Goal: Information Seeking & Learning: Learn about a topic

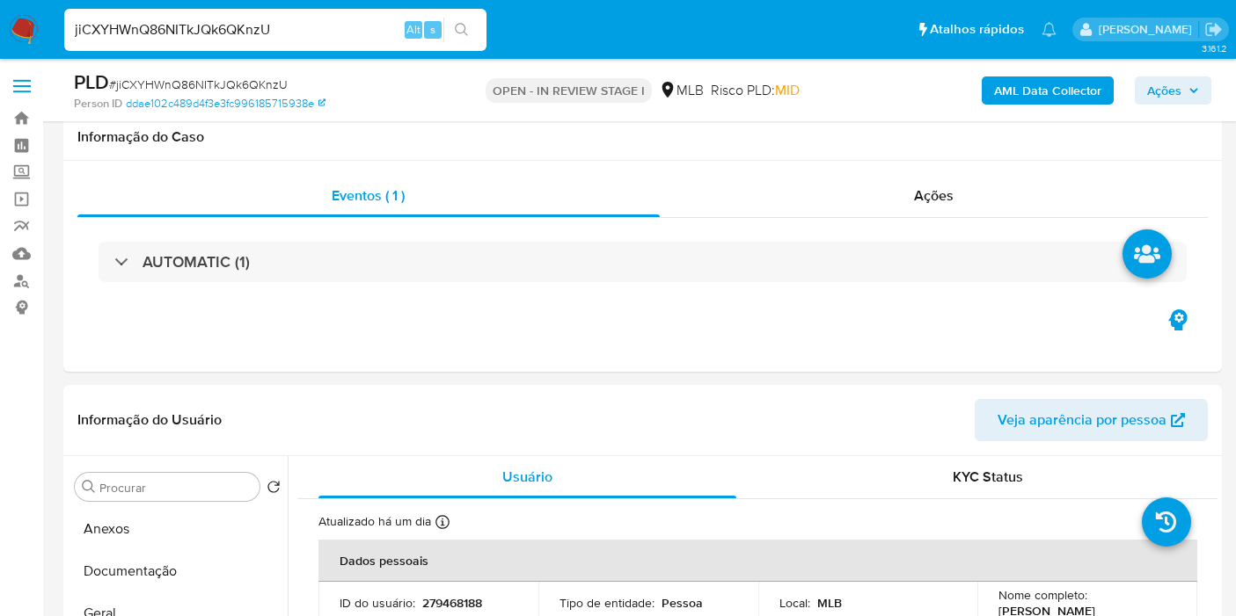
select select "10"
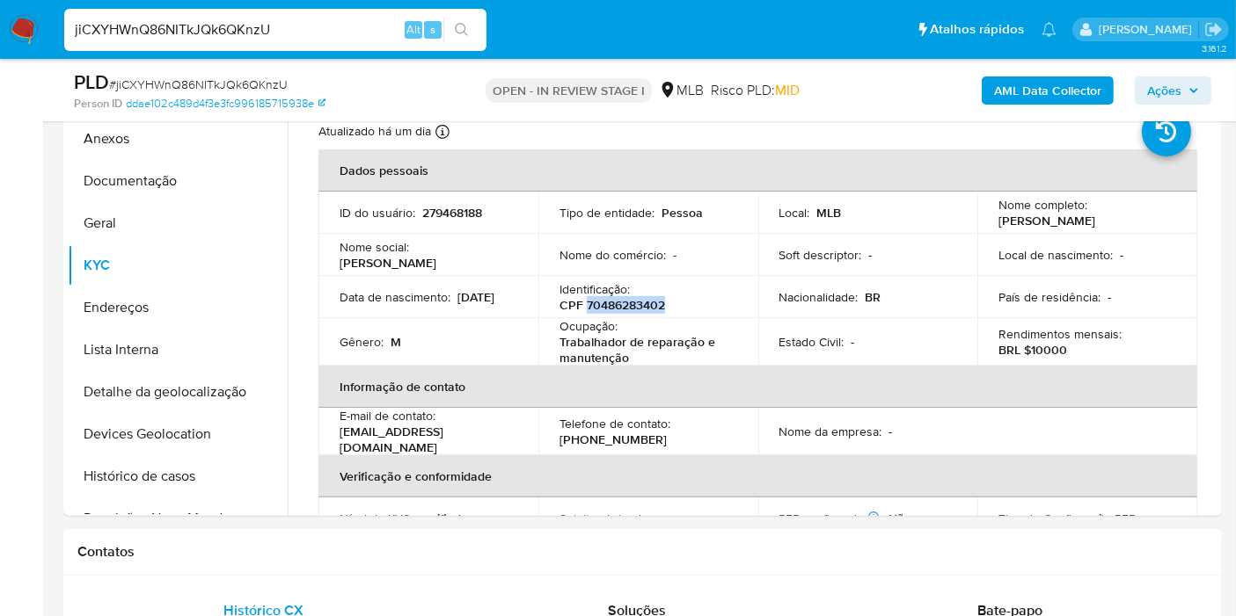
scroll to position [293, 0]
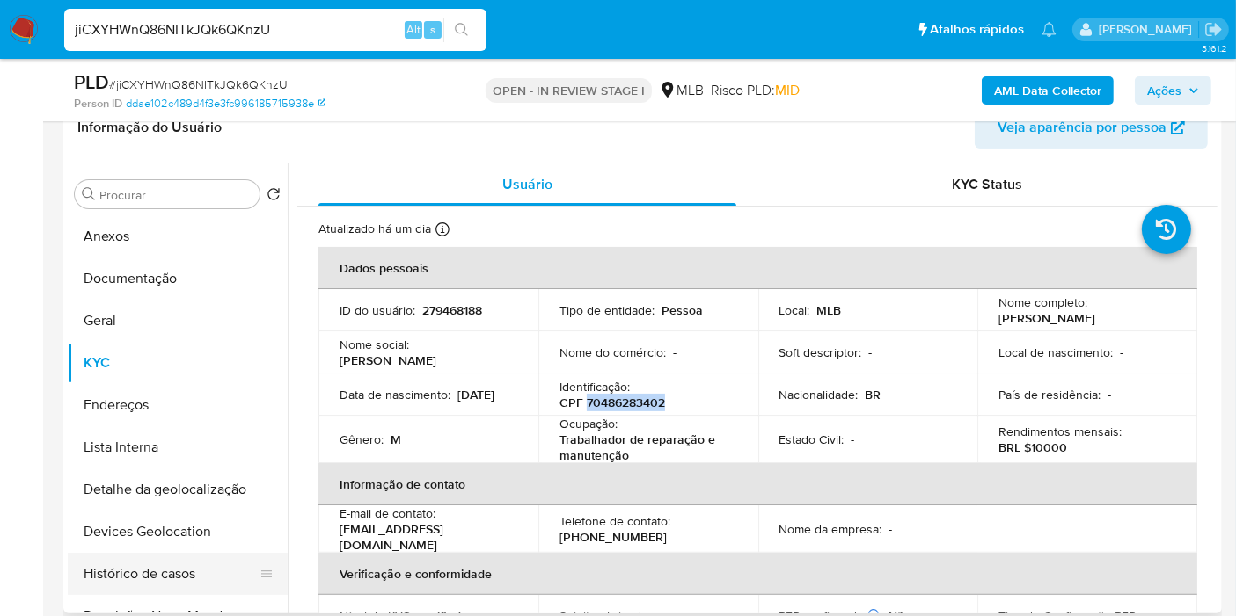
click at [141, 579] on button "Histórico de casos" at bounding box center [171, 574] width 206 height 42
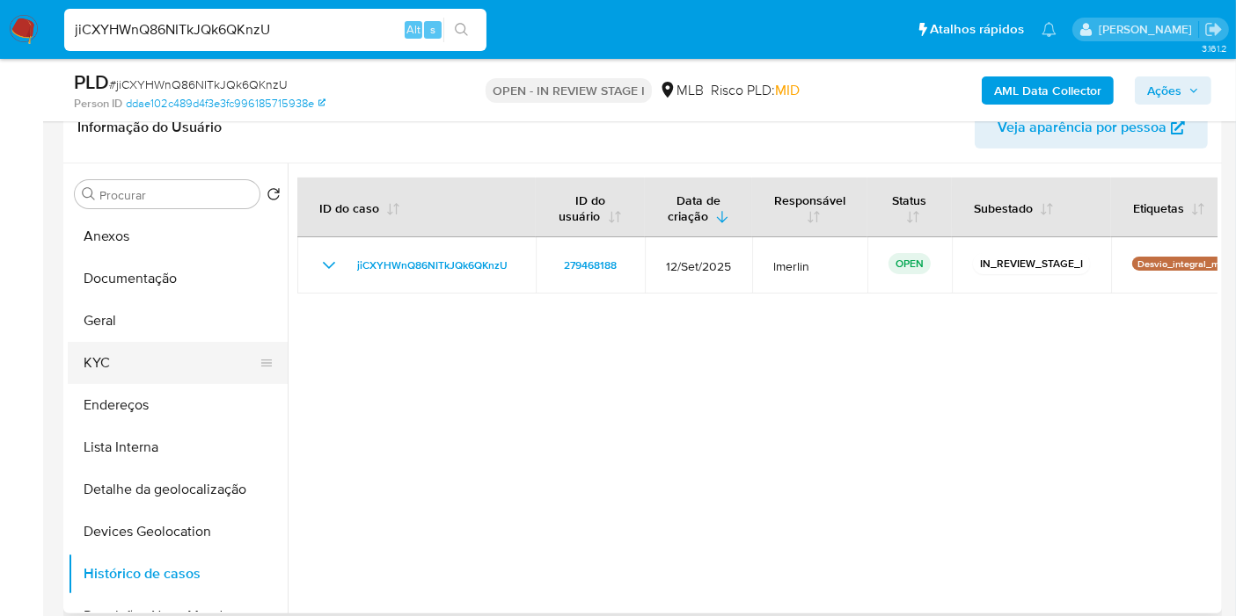
click at [170, 368] on button "KYC" at bounding box center [171, 363] width 206 height 42
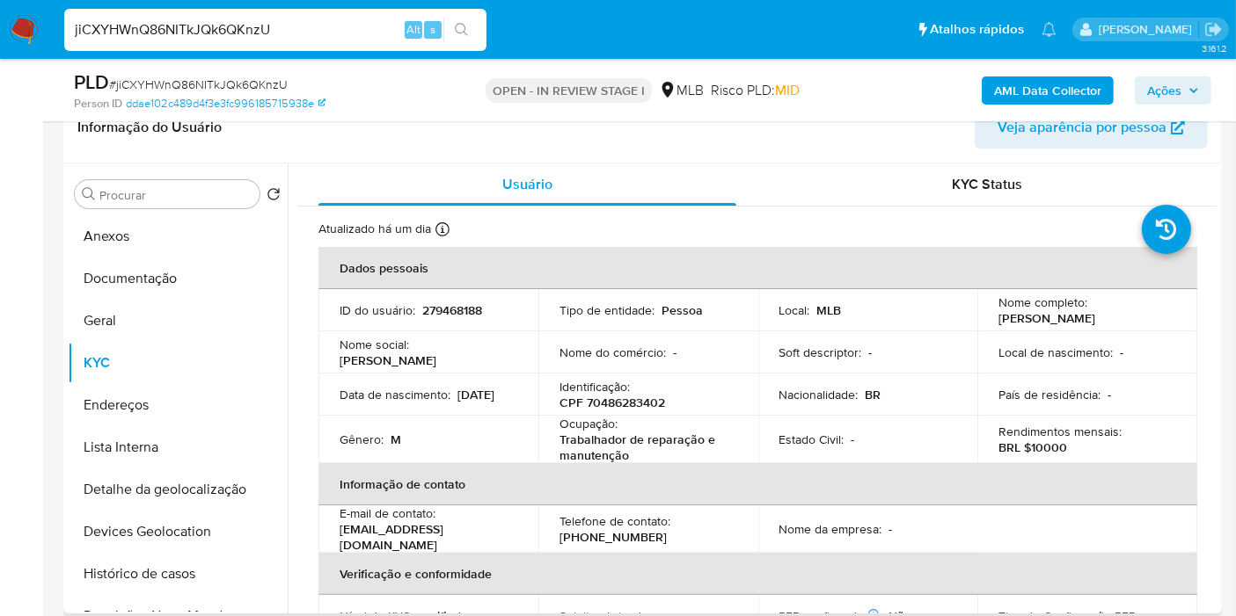
click at [620, 441] on p "Trabalhador de reparação e manutenção" at bounding box center [644, 448] width 171 height 32
click at [623, 458] on p "Trabalhador de reparação e manutenção" at bounding box center [644, 448] width 171 height 32
drag, startPoint x: 633, startPoint y: 455, endPoint x: 595, endPoint y: 266, distance: 192.0
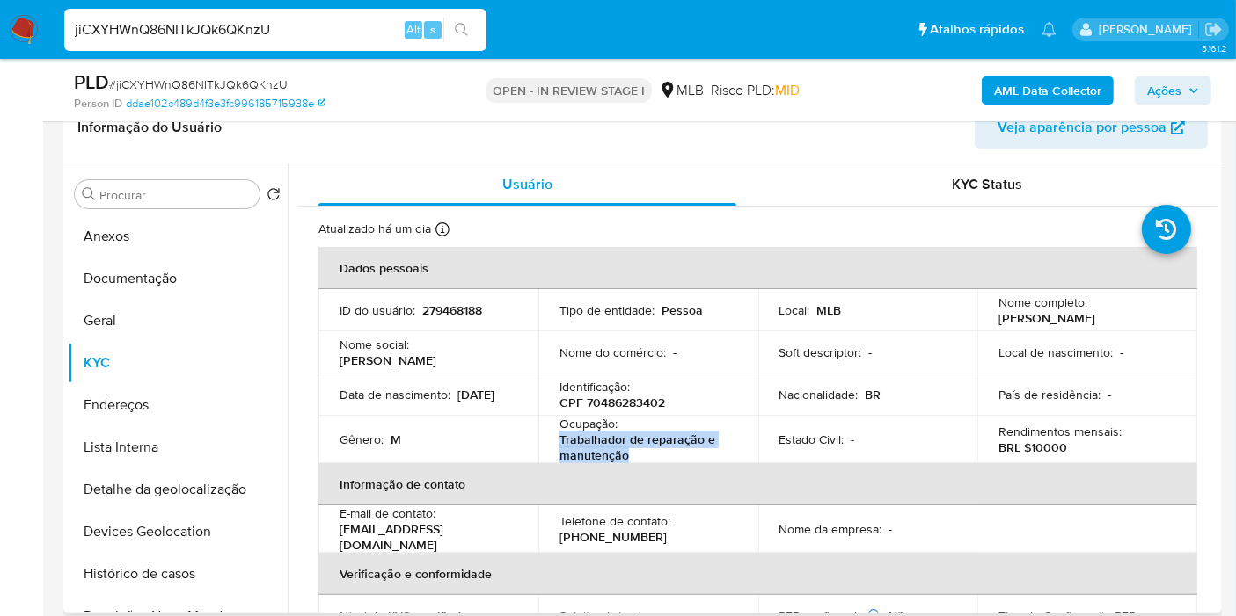
click at [542, 435] on td "Ocupação : Trabalhador de reparação e manutenção" at bounding box center [648, 439] width 220 height 47
copy p "Trabalhador de reparação e manutenção"
click at [133, 279] on button "Documentação" at bounding box center [171, 279] width 206 height 42
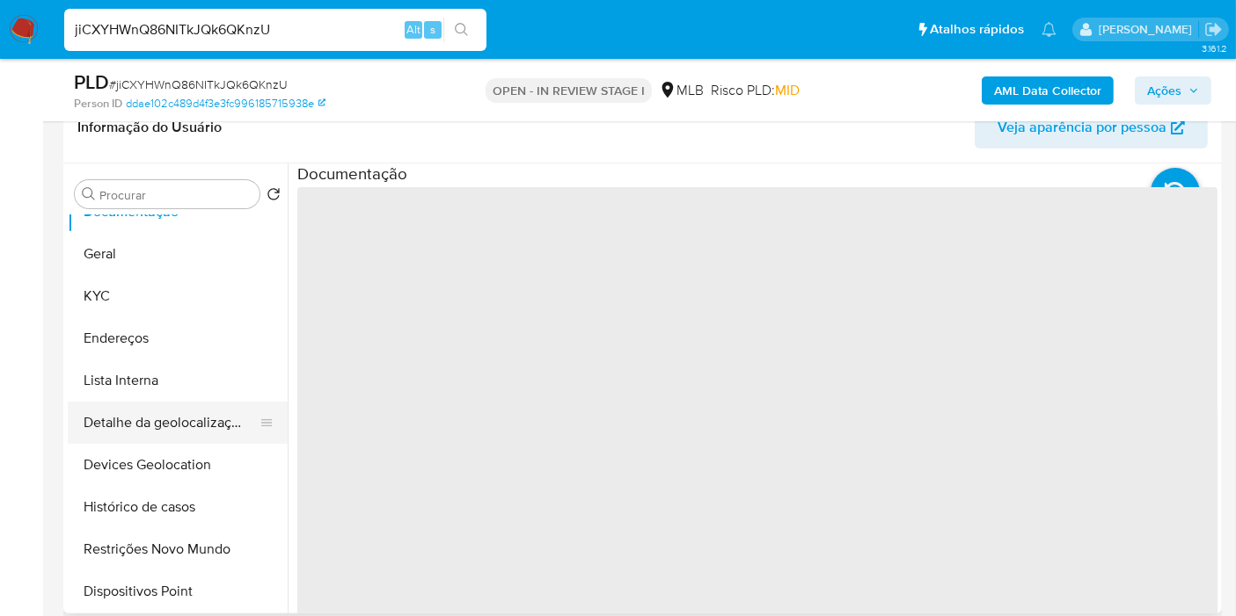
scroll to position [98, 0]
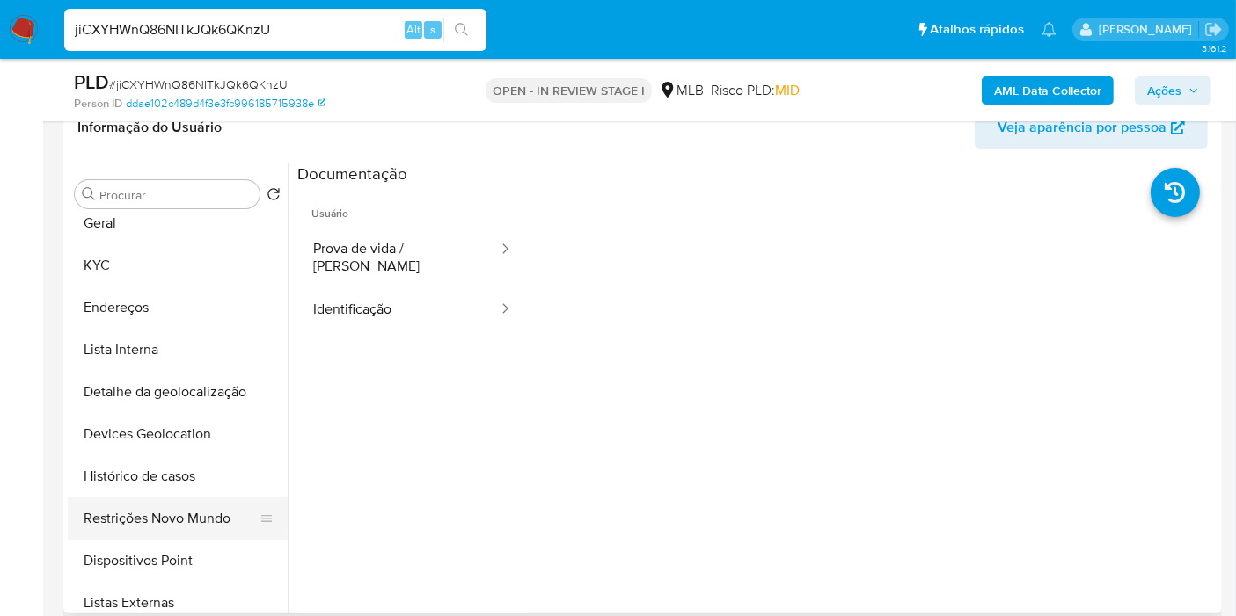
click at [189, 529] on button "Restrições Novo Mundo" at bounding box center [171, 519] width 206 height 42
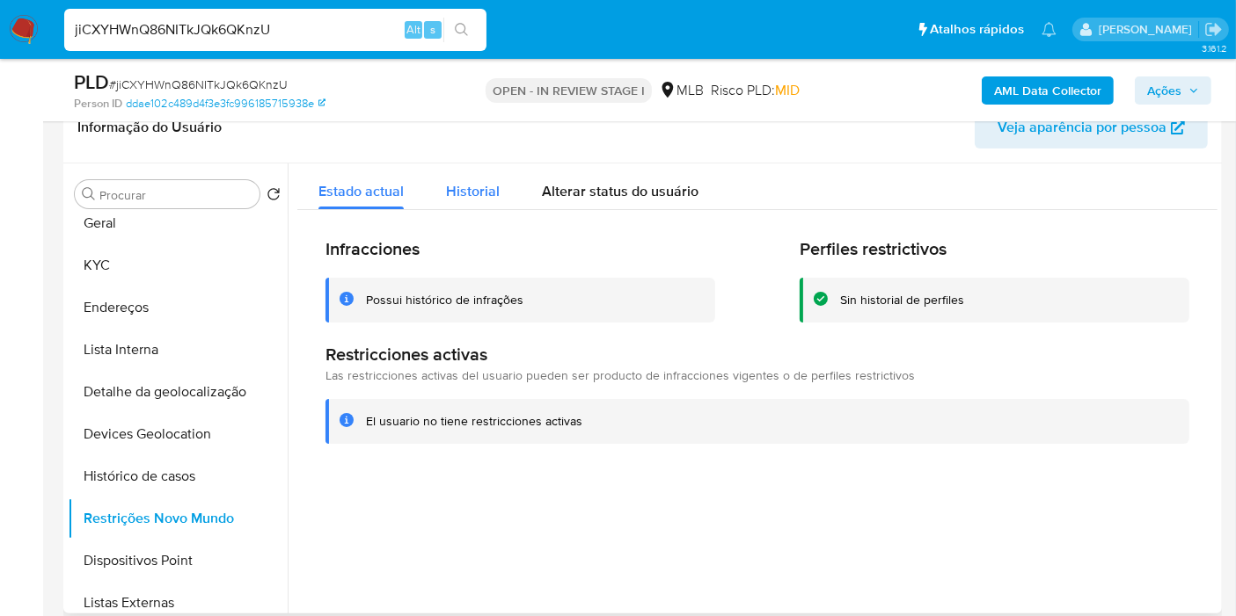
click at [490, 200] on span "Historial" at bounding box center [473, 191] width 54 height 20
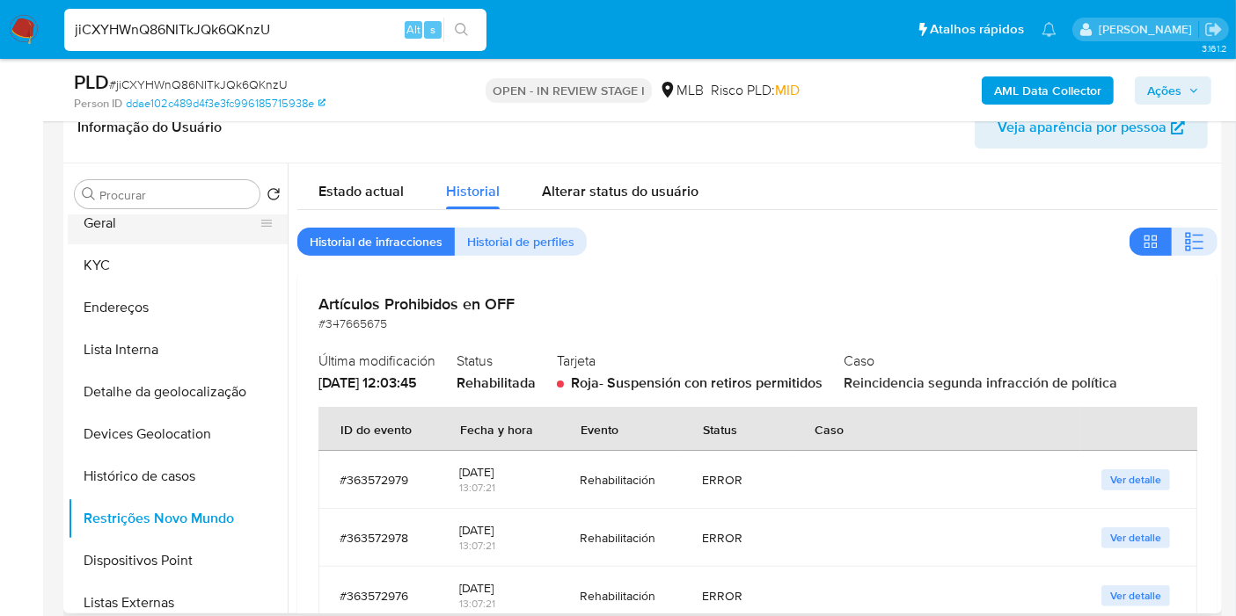
click at [110, 267] on button "KYC" at bounding box center [178, 265] width 220 height 42
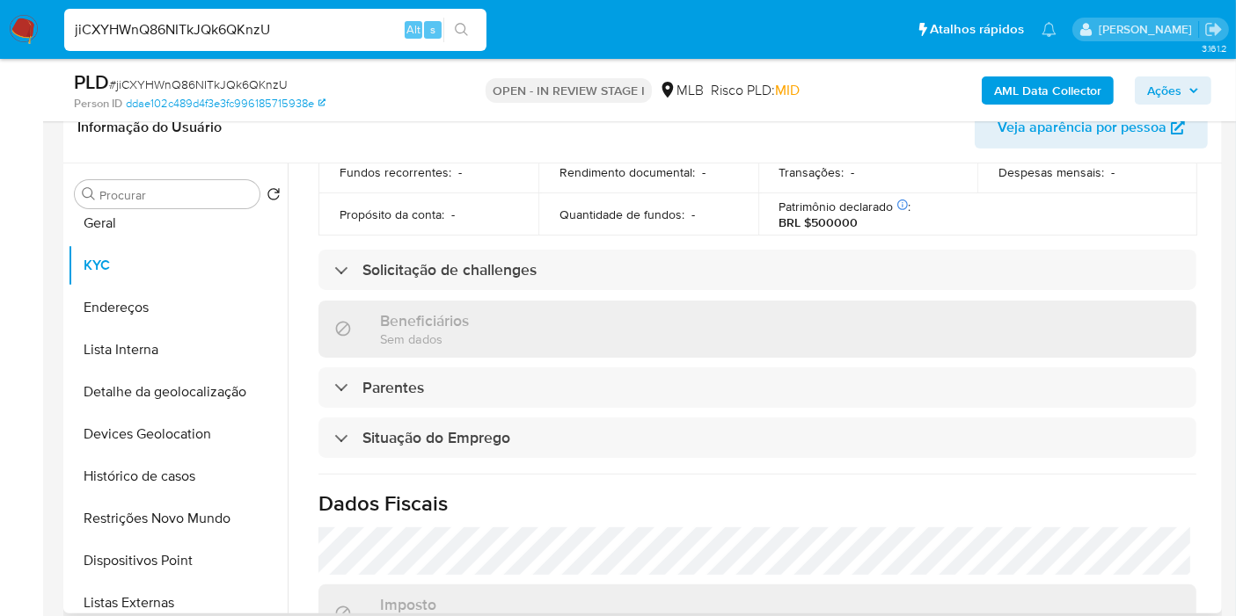
scroll to position [781, 0]
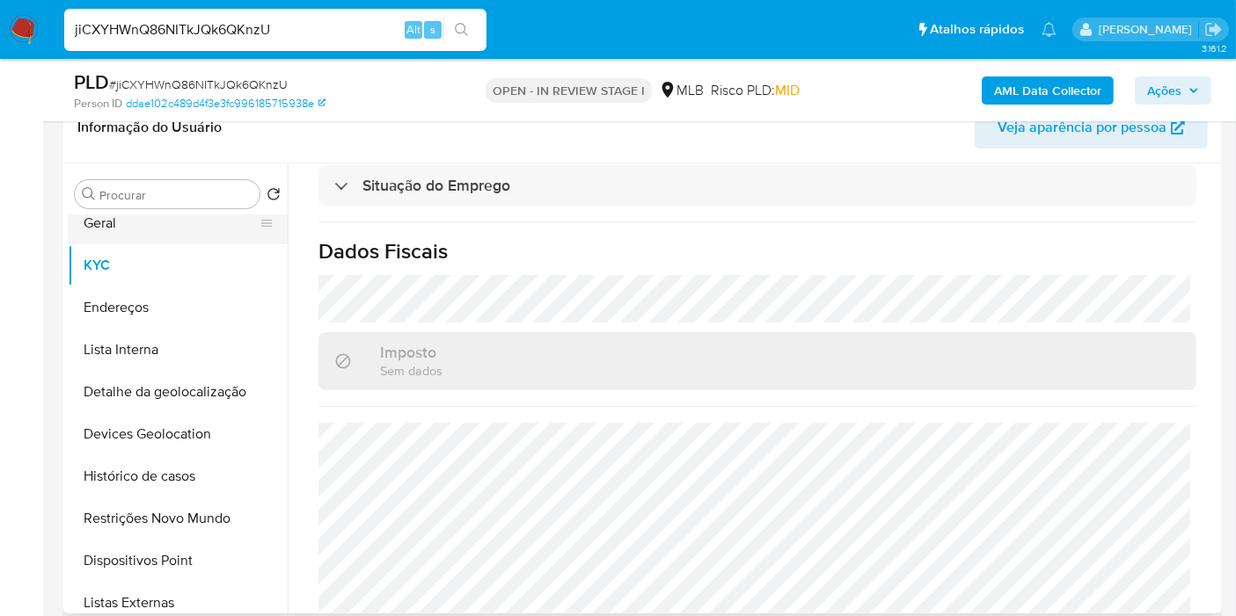
click at [153, 230] on button "Geral" at bounding box center [171, 223] width 206 height 42
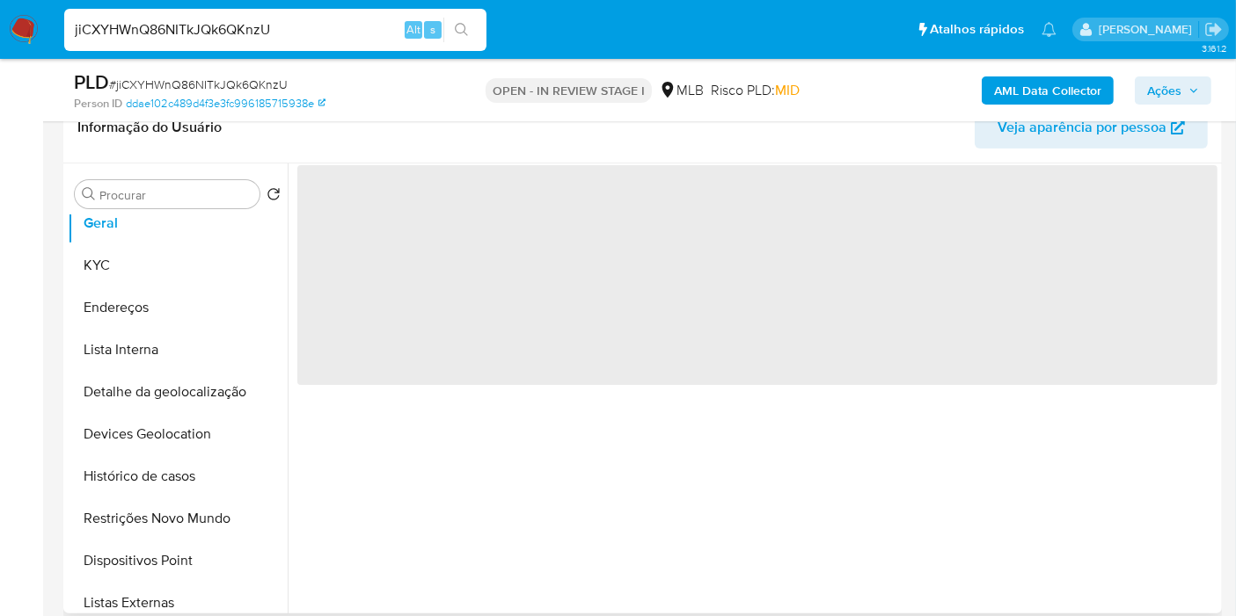
scroll to position [0, 0]
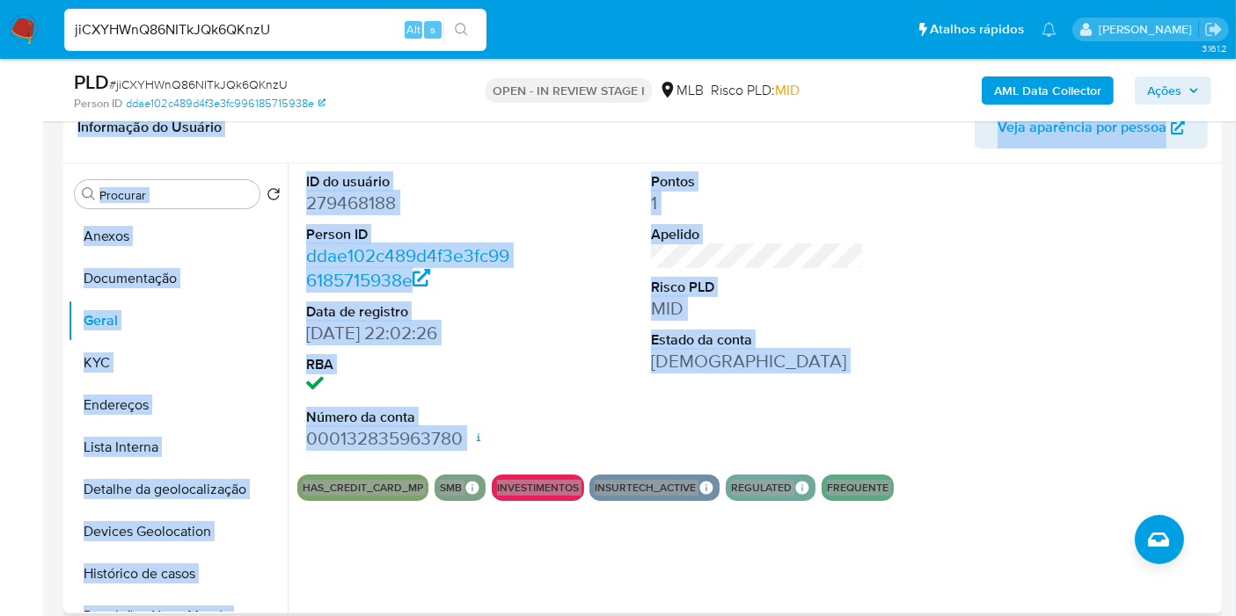
click at [615, 244] on div "ID do usuário 279468188 Person ID ddae102c489d4f3e3fc996185715938e Data de regi…" at bounding box center [757, 312] width 920 height 297
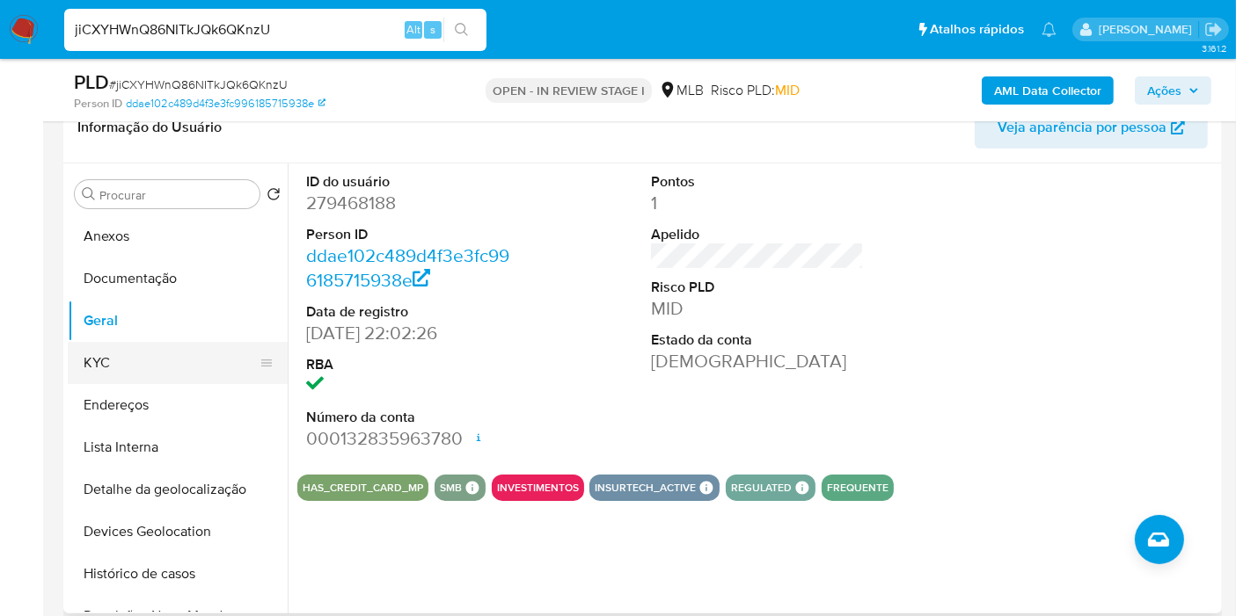
click at [172, 378] on button "KYC" at bounding box center [171, 363] width 206 height 42
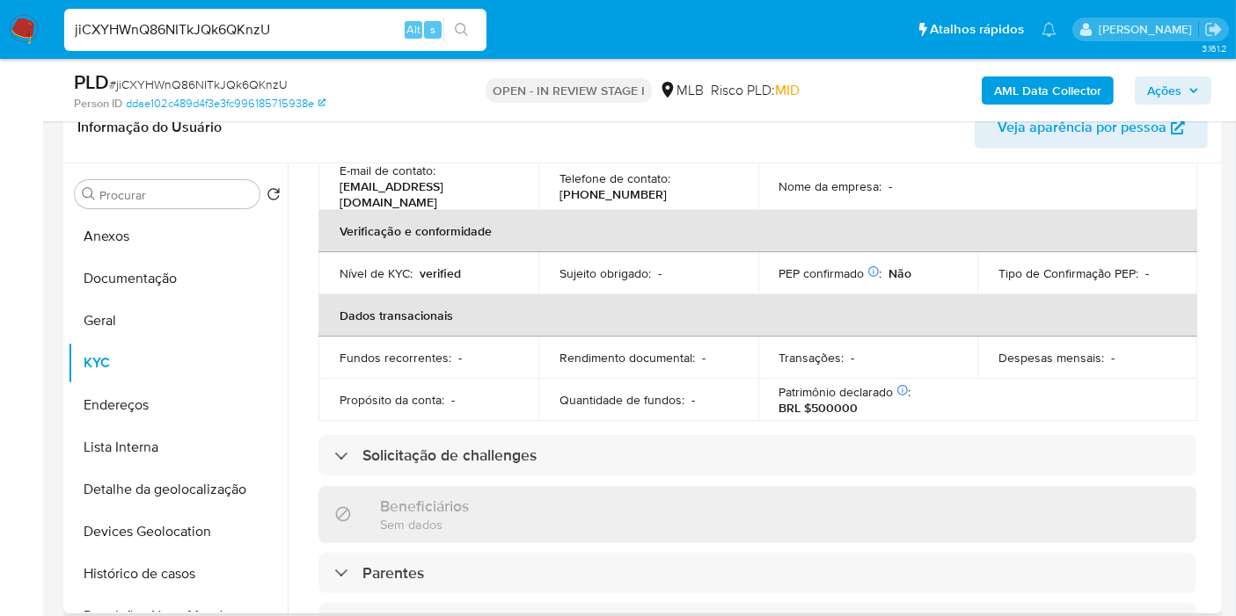
scroll to position [804, 0]
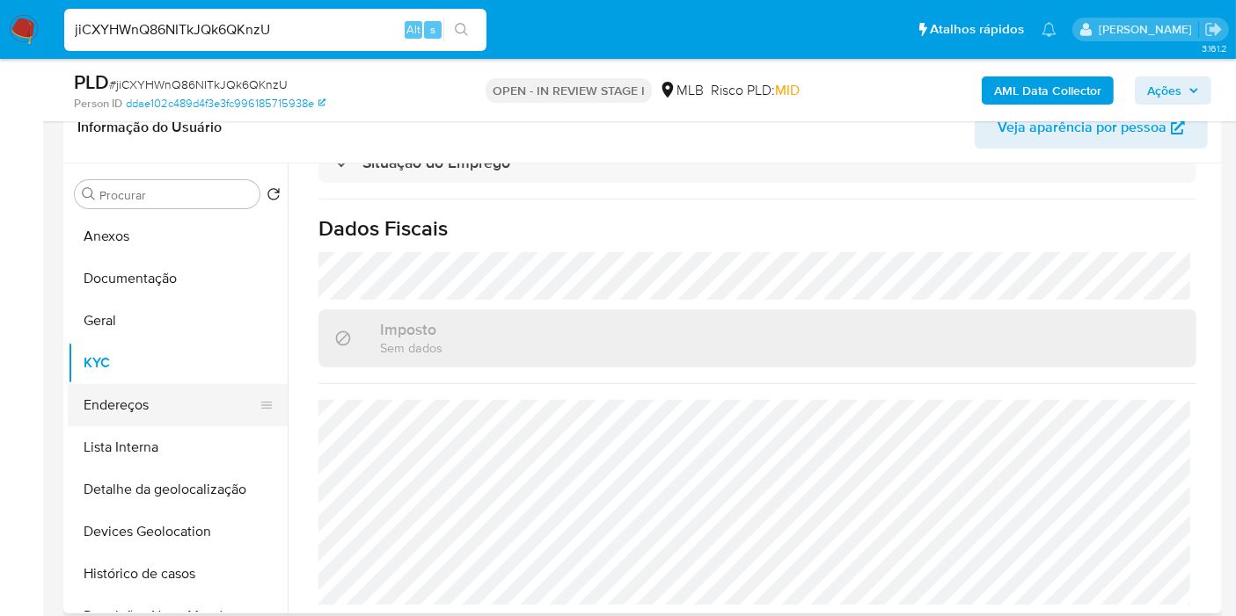
click at [146, 420] on button "Endereços" at bounding box center [171, 405] width 206 height 42
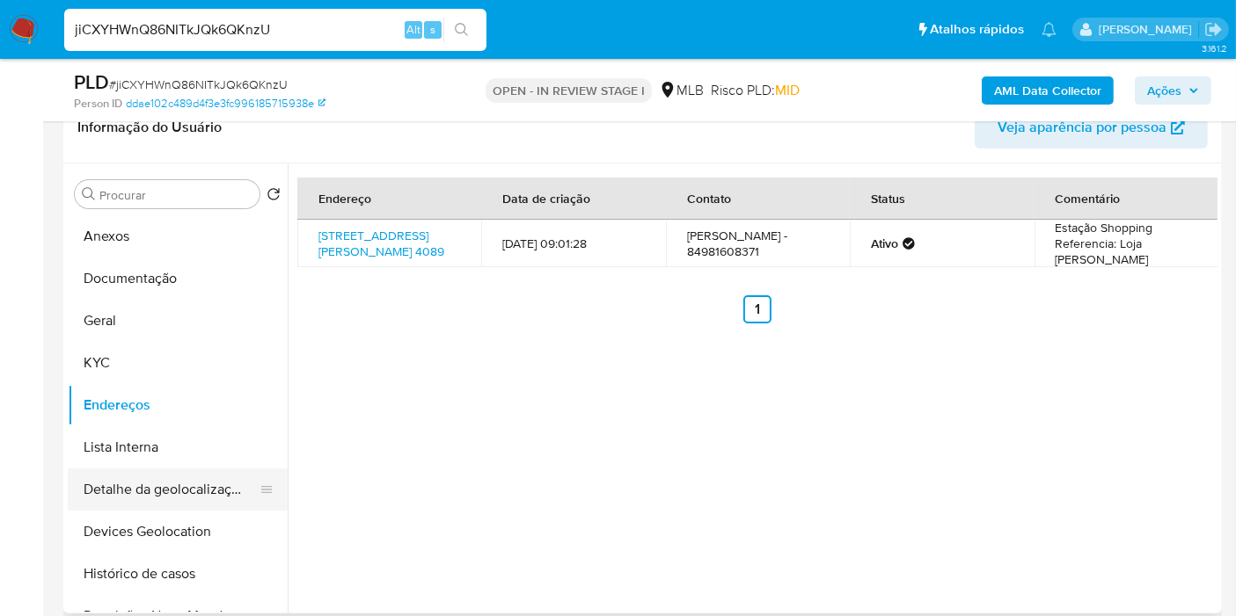
click at [158, 508] on button "Detalhe da geolocalização" at bounding box center [171, 490] width 206 height 42
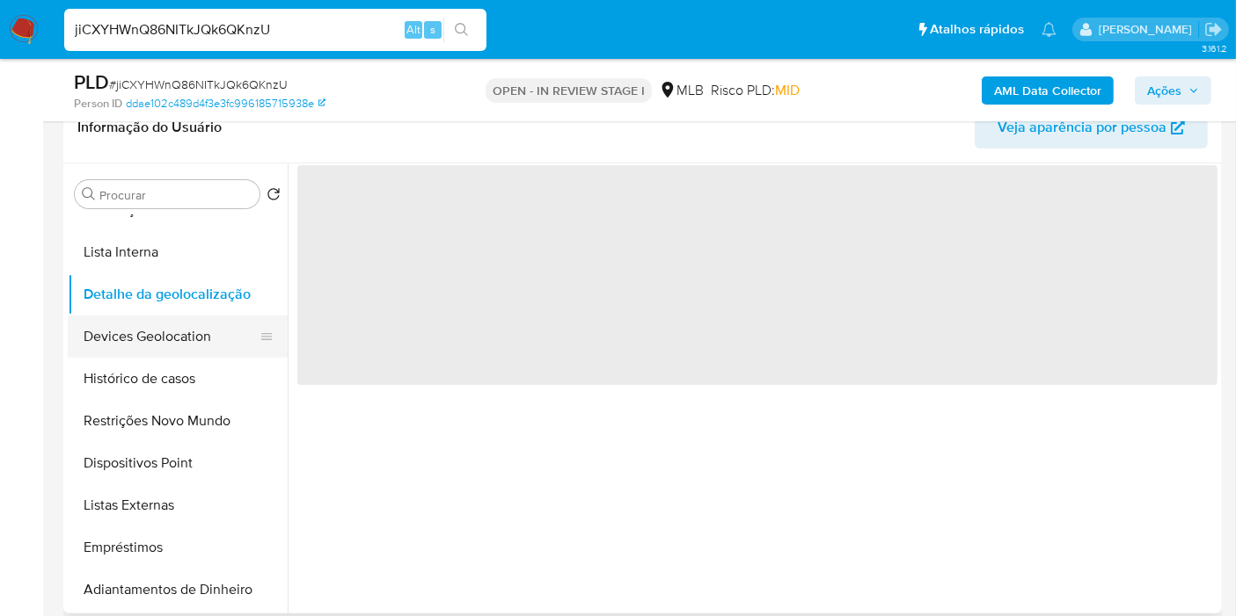
scroll to position [98, 0]
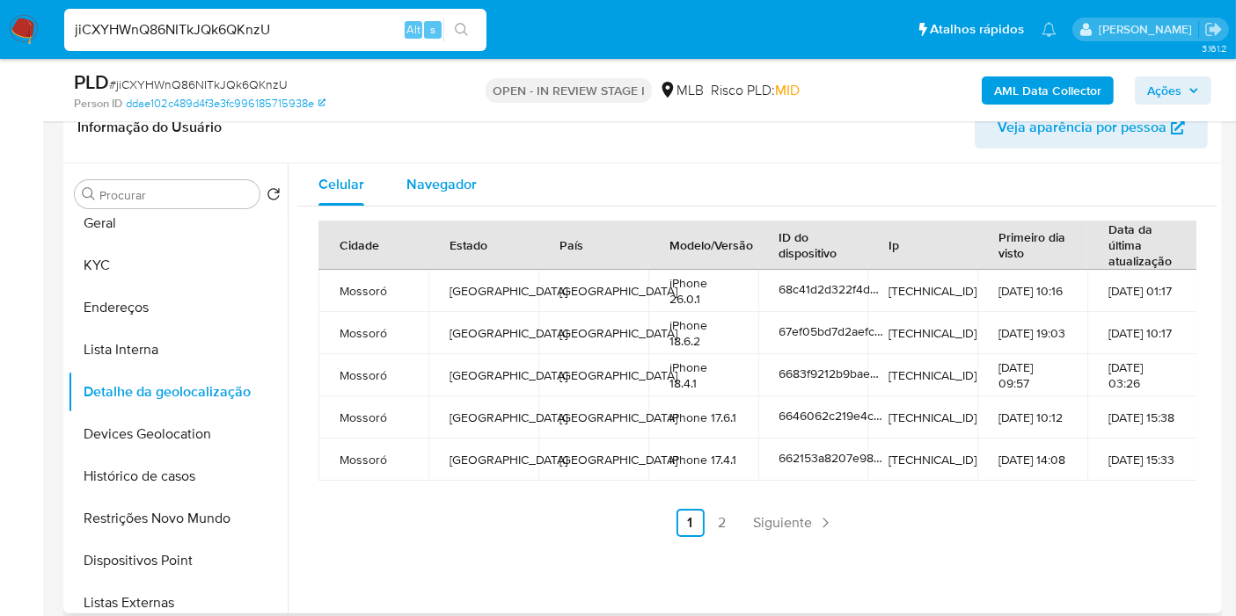
click at [427, 199] on div "Navegador" at bounding box center [441, 185] width 70 height 42
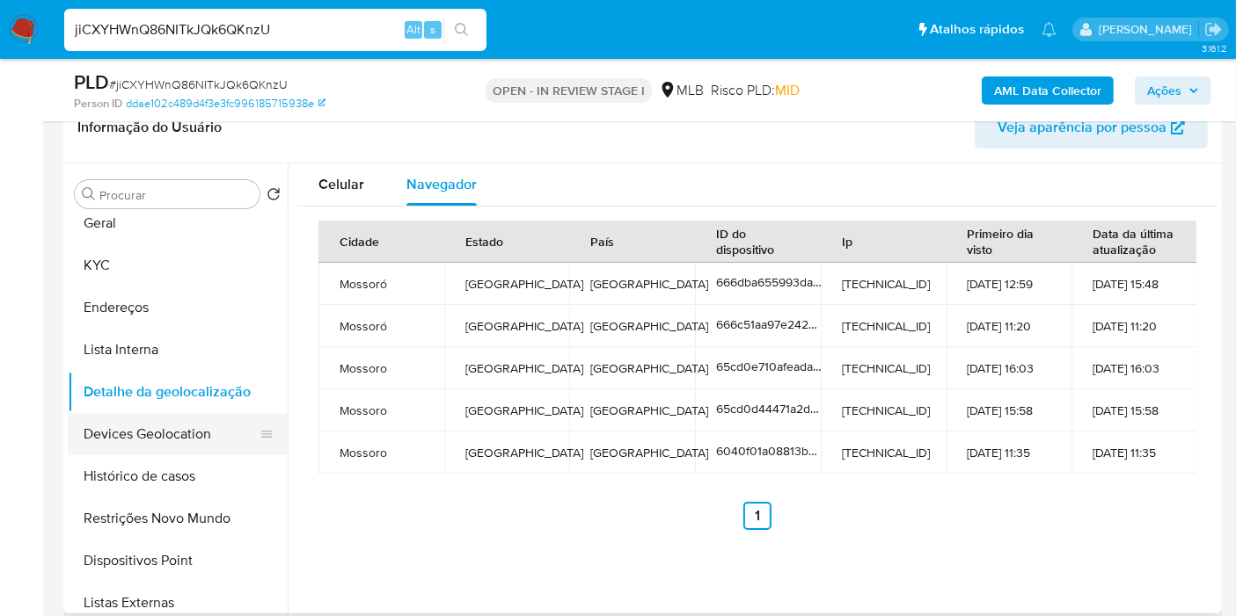
click at [175, 441] on button "Devices Geolocation" at bounding box center [171, 434] width 206 height 42
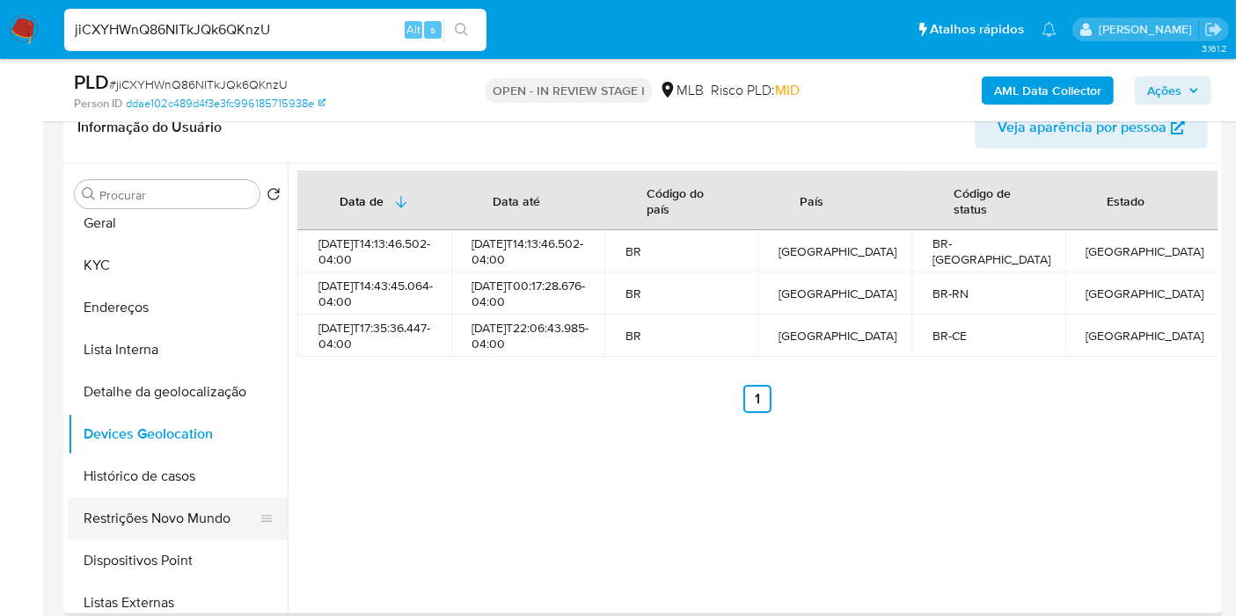
click at [187, 526] on button "Restrições Novo Mundo" at bounding box center [171, 519] width 206 height 42
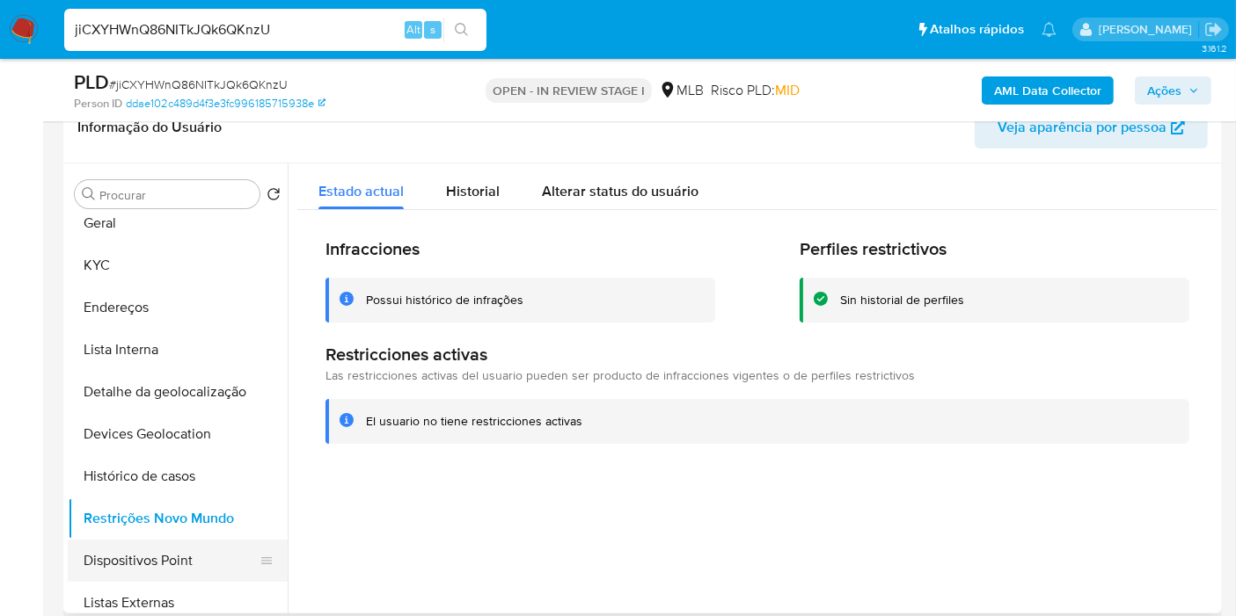
click at [192, 551] on button "Dispositivos Point" at bounding box center [171, 561] width 206 height 42
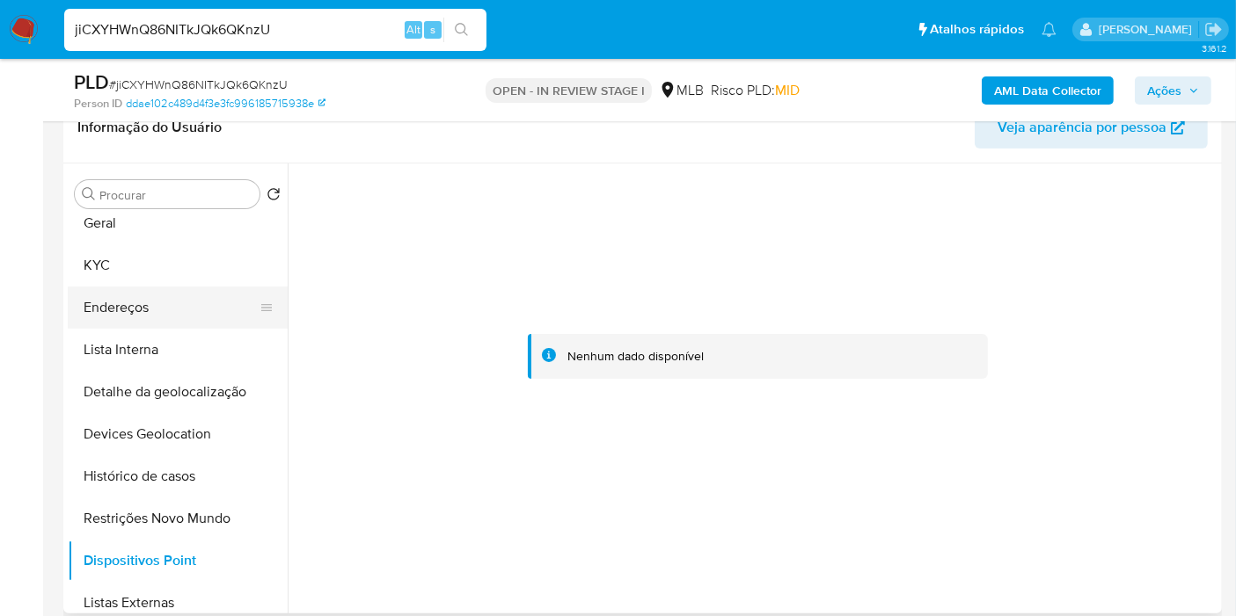
click at [141, 317] on button "Endereços" at bounding box center [171, 308] width 206 height 42
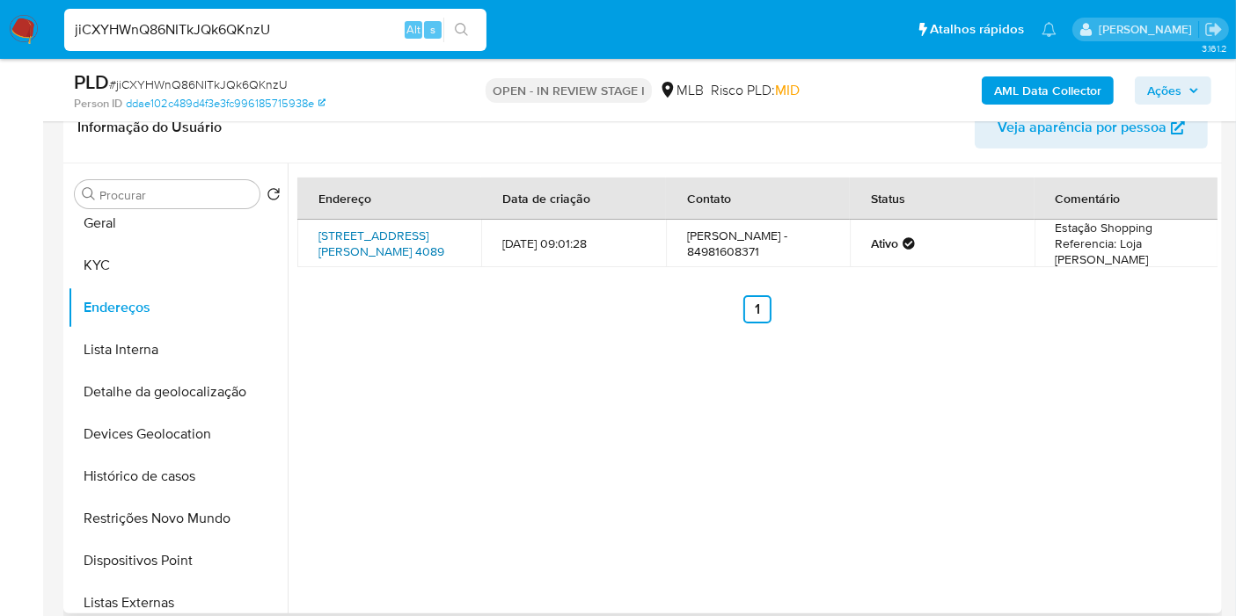
click at [391, 260] on link "Avenida Alberto Maranhão 4089, Mossoró, Rio Grande Do Norte, 59600195, Brasil 4…" at bounding box center [381, 243] width 126 height 33
click at [389, 245] on link "Avenida Alberto Maranhão 4089, Mossoró, Rio Grande Do Norte, 59600195, Brasil 4…" at bounding box center [381, 243] width 126 height 33
click at [158, 265] on button "KYC" at bounding box center [171, 265] width 206 height 42
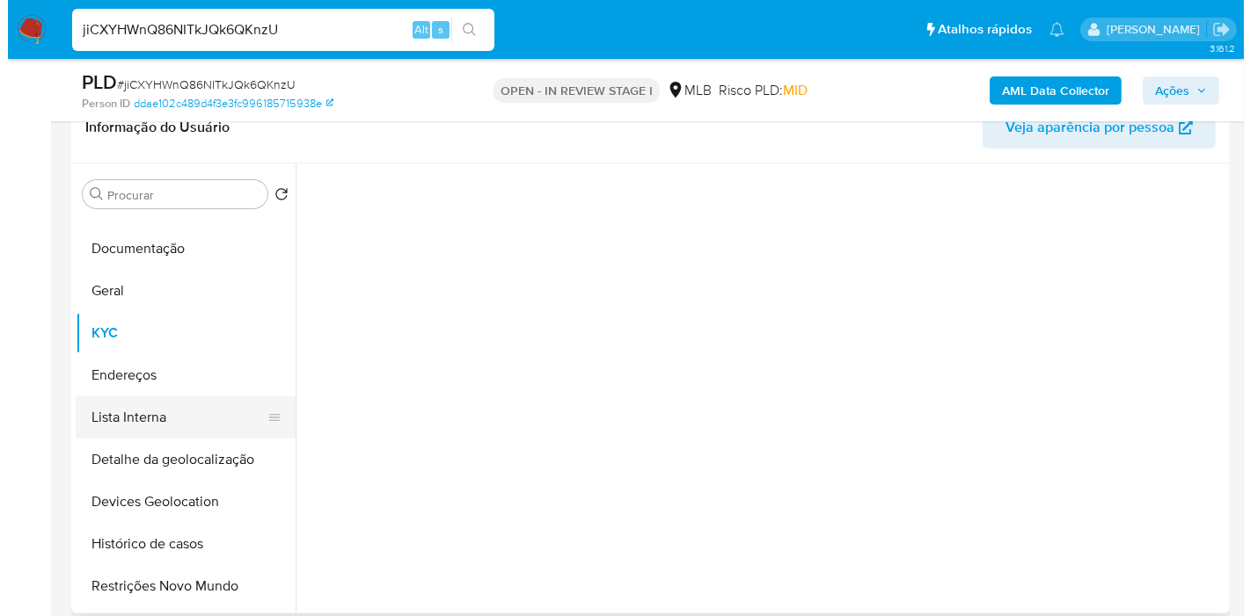
scroll to position [0, 0]
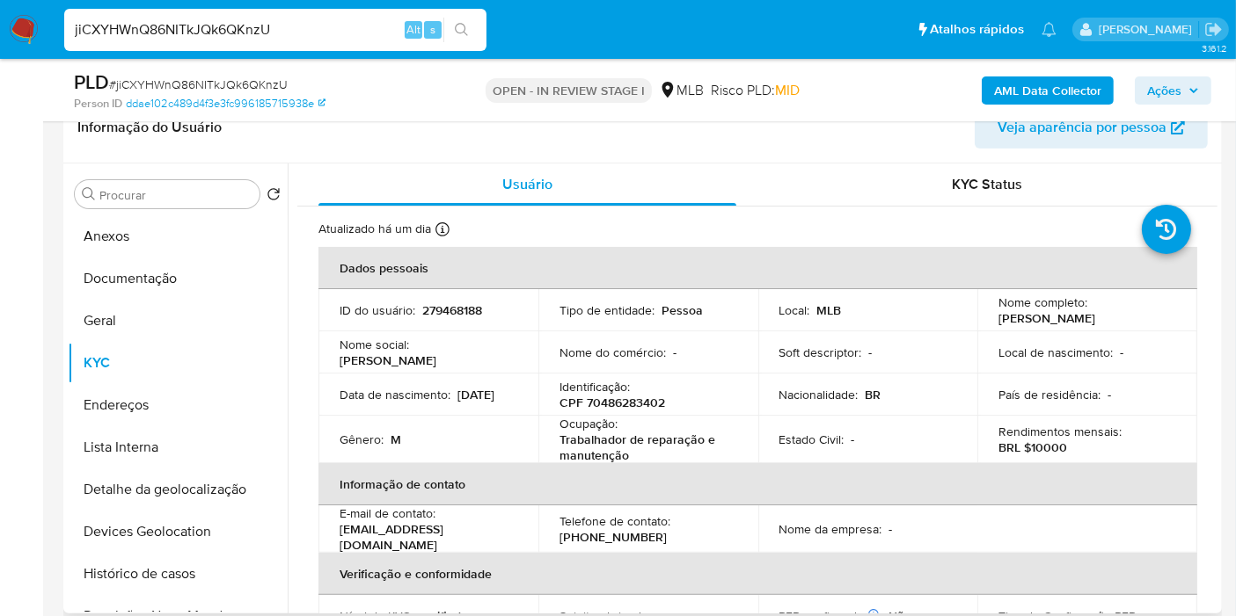
click at [643, 403] on p "CPF 70486283402" at bounding box center [612, 403] width 106 height 16
copy p "70486283402"
click at [179, 223] on button "Anexos" at bounding box center [171, 236] width 206 height 42
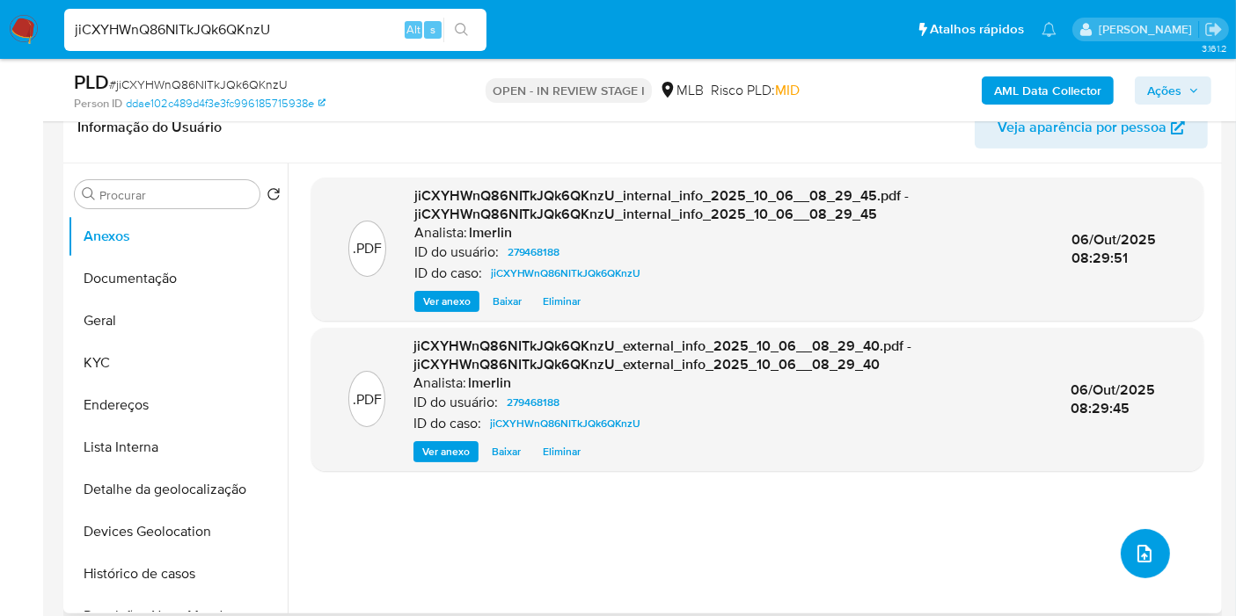
click at [1144, 560] on icon "upload-file" at bounding box center [1144, 553] width 21 height 21
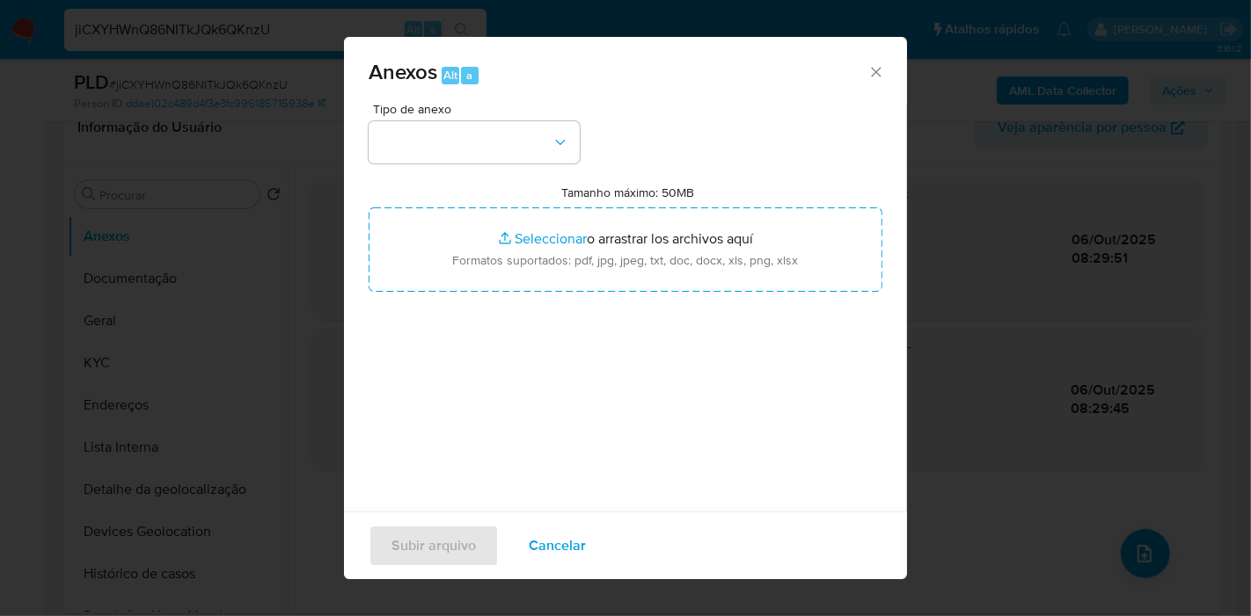
click at [525, 133] on button "button" at bounding box center [473, 142] width 211 height 42
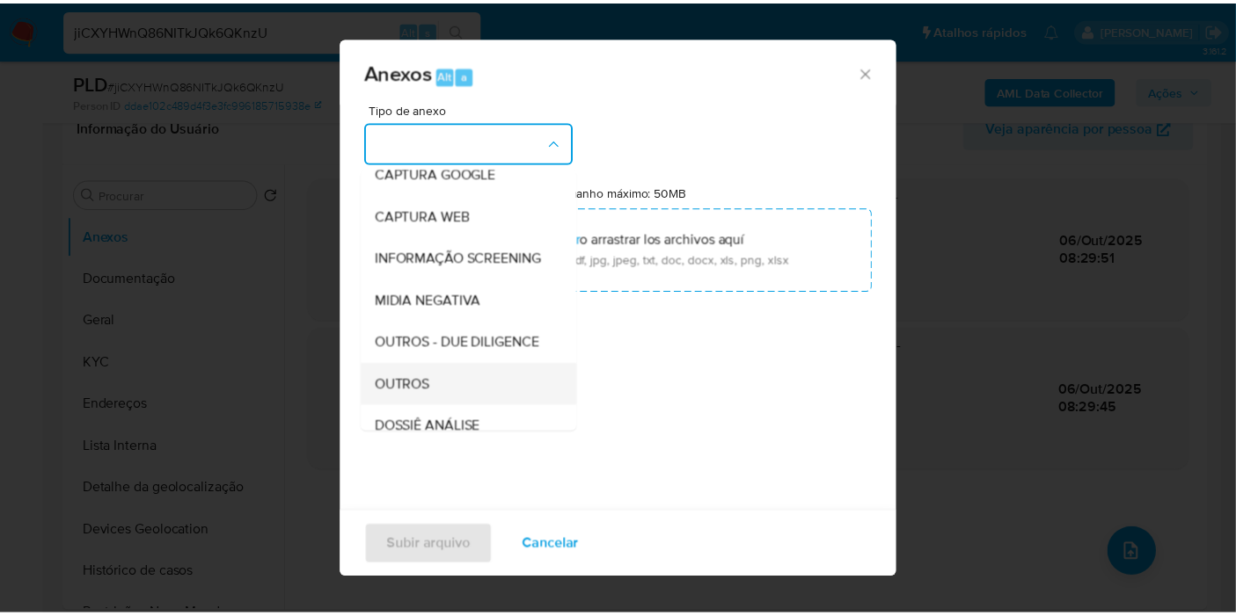
scroll to position [270, 0]
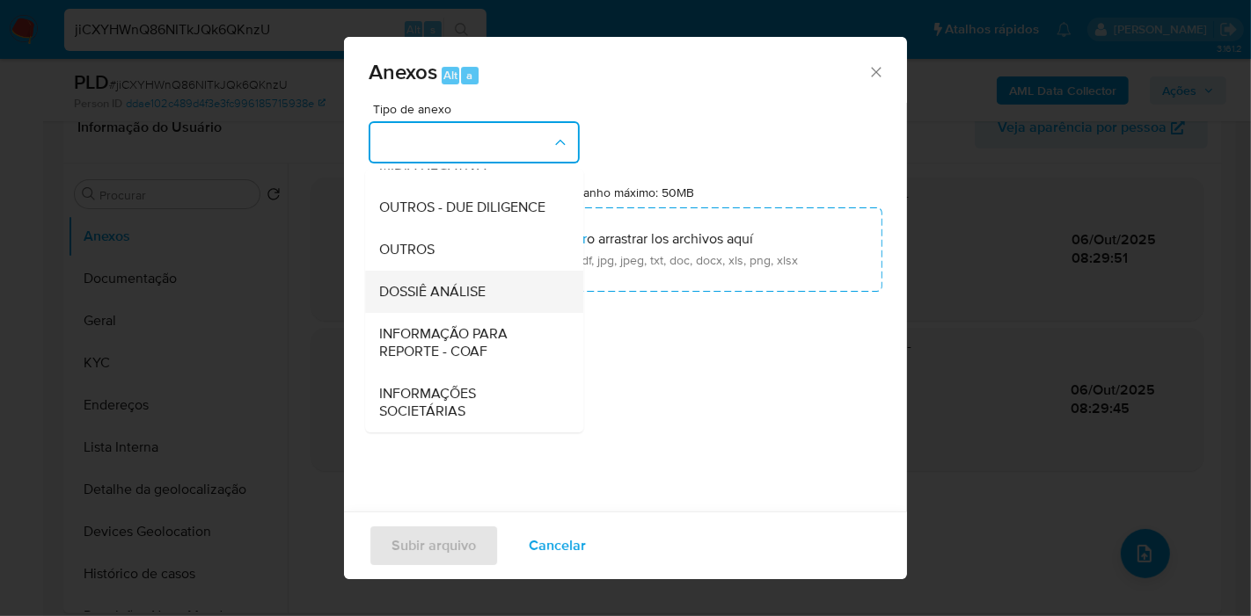
click at [488, 292] on div "DOSSIÊ ANÁLISE" at bounding box center [468, 292] width 179 height 42
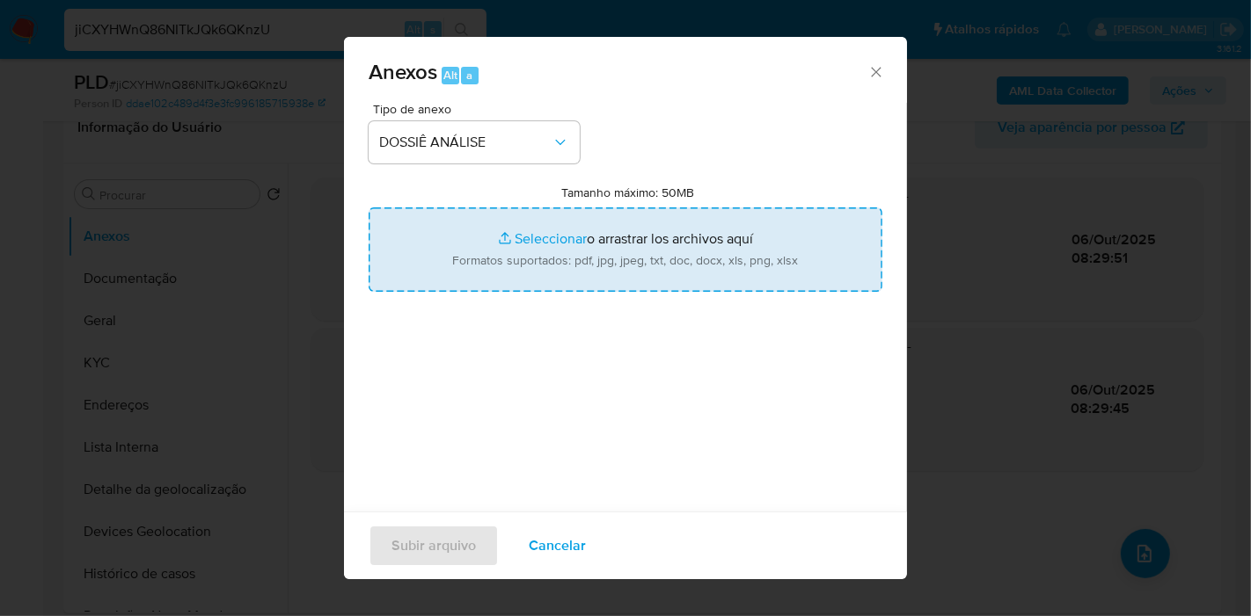
click at [613, 245] on input "Tamanho máximo: 50MB Seleccionar archivos" at bounding box center [625, 250] width 514 height 84
click at [516, 250] on input "Tamanho máximo: 50MB Seleccionar archivos" at bounding box center [625, 250] width 514 height 84
click at [490, 238] on input "Tamanho máximo: 50MB Seleccionar archivos" at bounding box center [625, 250] width 514 height 84
type input "C:\fakepath\SAR - XXX - CPF 70486283402 - [PERSON_NAME] VITOR [PERSON_NAME].pdf"
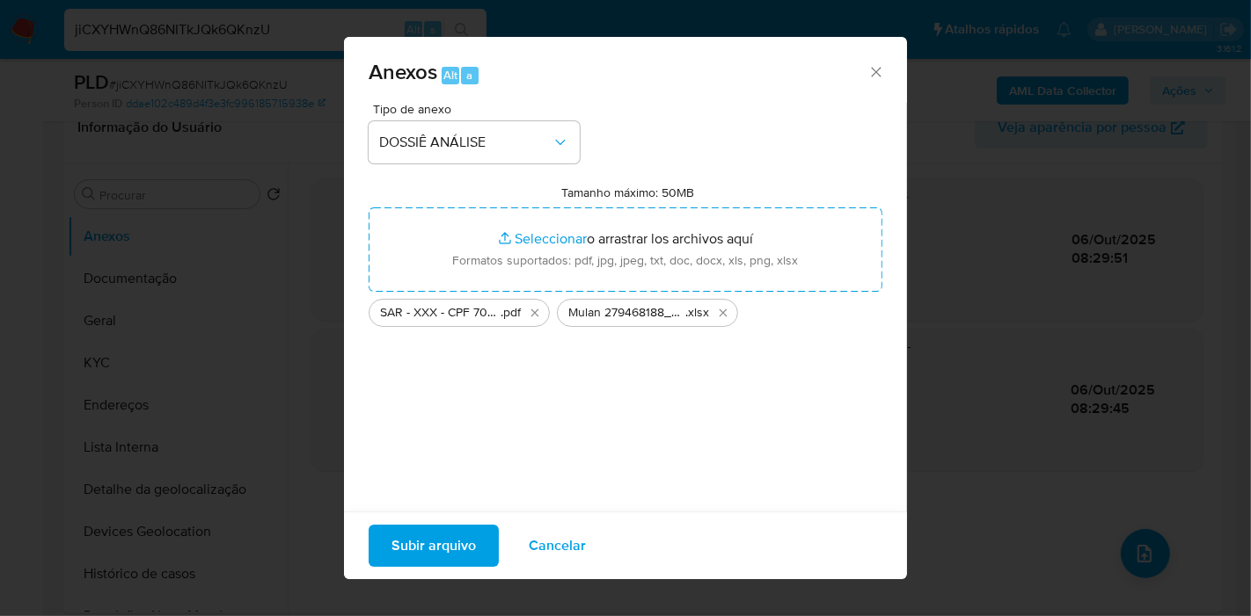
click at [420, 542] on span "Subir arquivo" at bounding box center [433, 546] width 84 height 39
click at [436, 543] on span "Subir arquivo" at bounding box center [433, 546] width 84 height 39
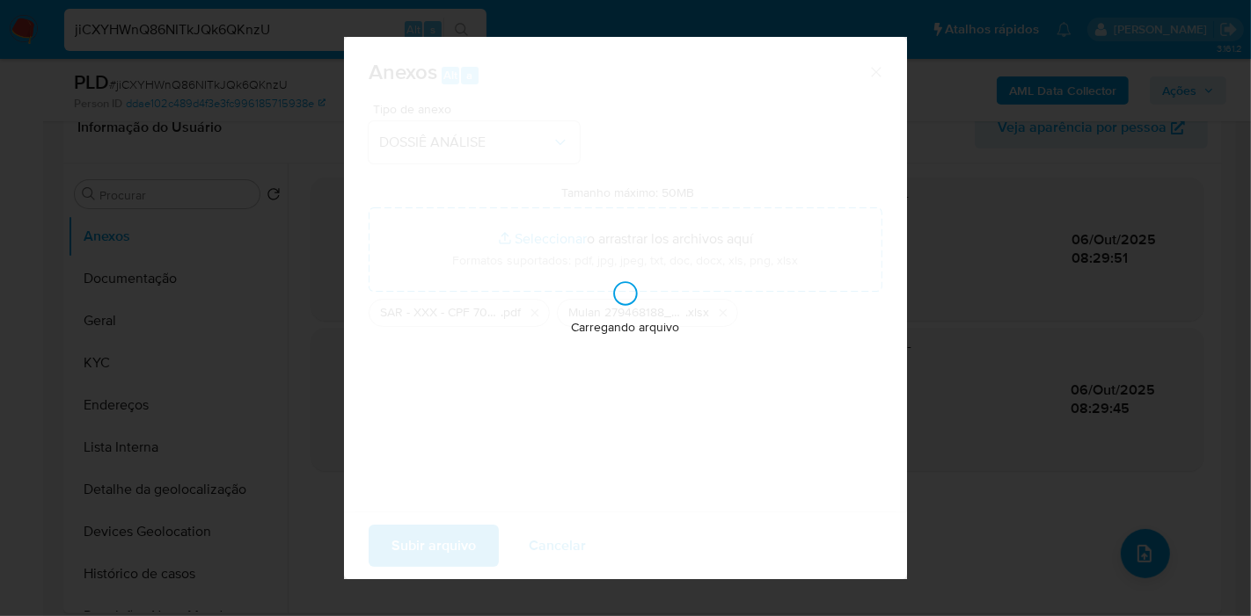
click at [199, 84] on div "Anexos Alt a Tipo de anexo DOSSIÊ ANÁLISE Tamanho máximo: 50MB Seleccionar arch…" at bounding box center [625, 308] width 1251 height 616
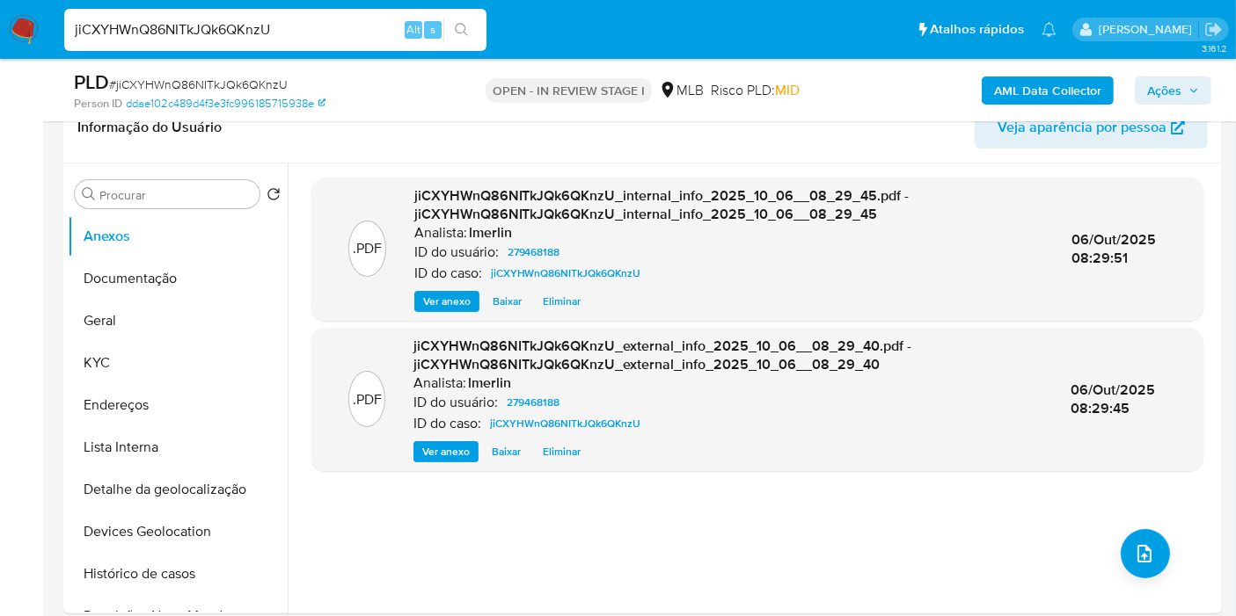
click at [186, 19] on input "jiCXYHWnQ86NITkJQk6QKnzU" at bounding box center [275, 29] width 422 height 23
paste input "VWmy3LrGU4zGw0OxXhU6FDHr"
type input "VWmy3LrGU4zGw0OxXhU6FDHr"
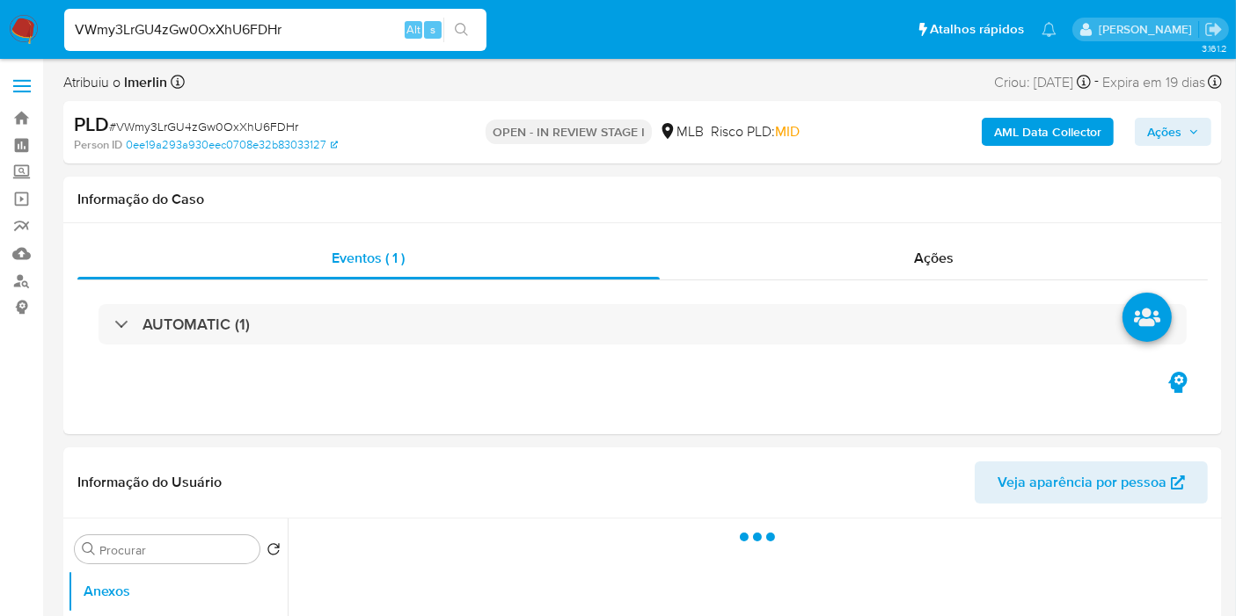
select select "10"
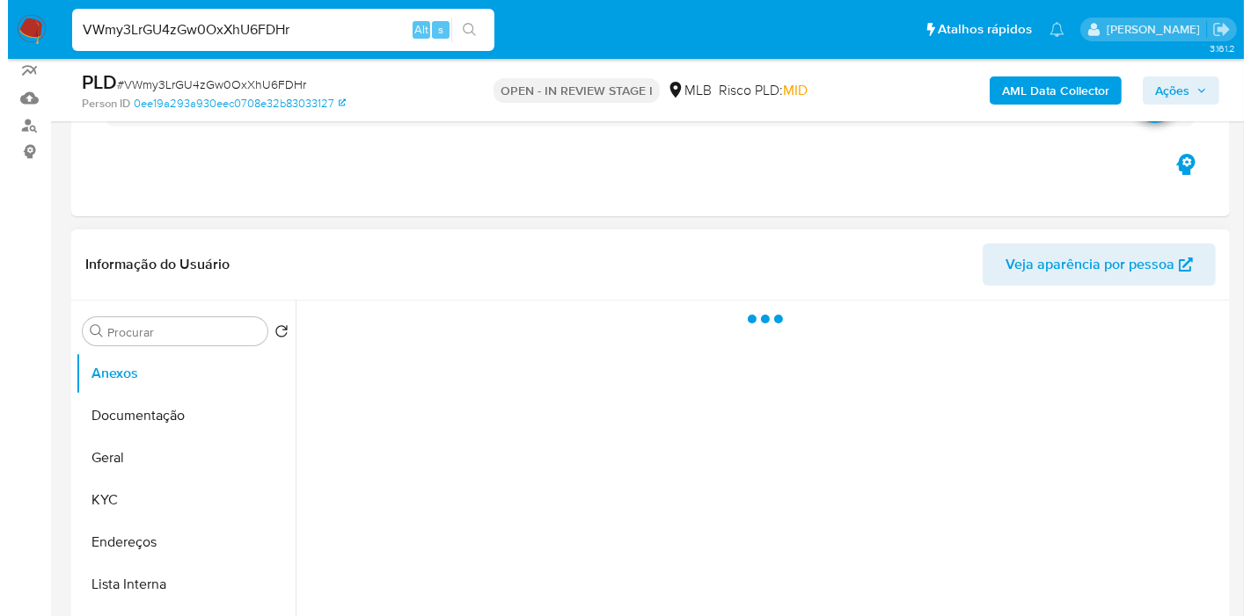
scroll to position [293, 0]
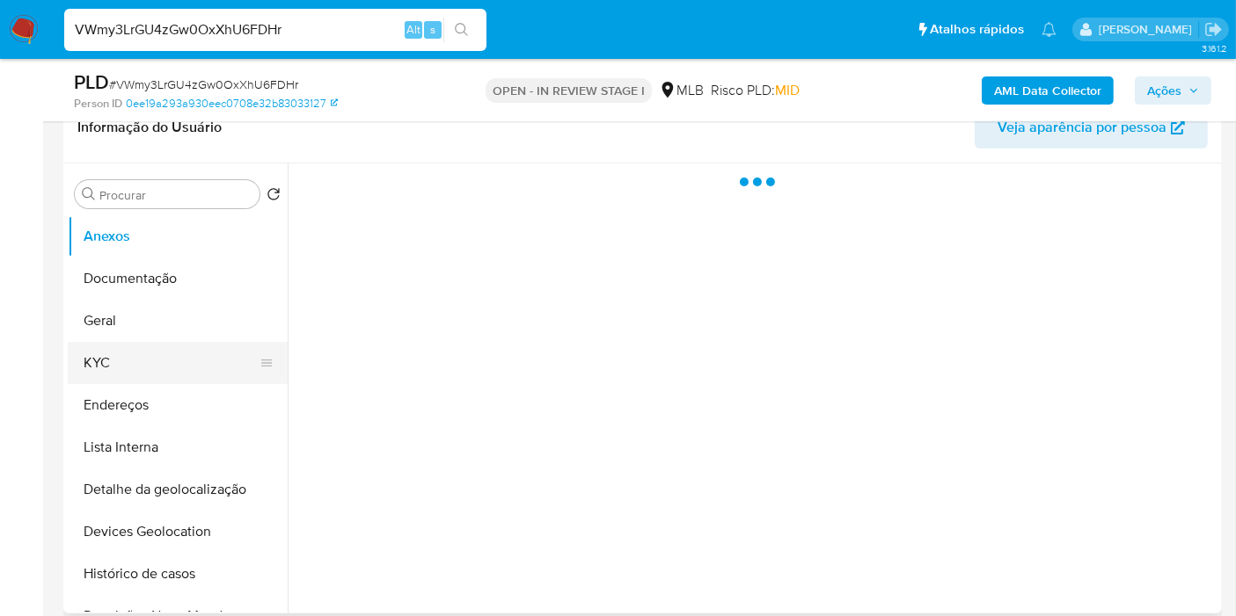
click at [128, 357] on button "KYC" at bounding box center [171, 363] width 206 height 42
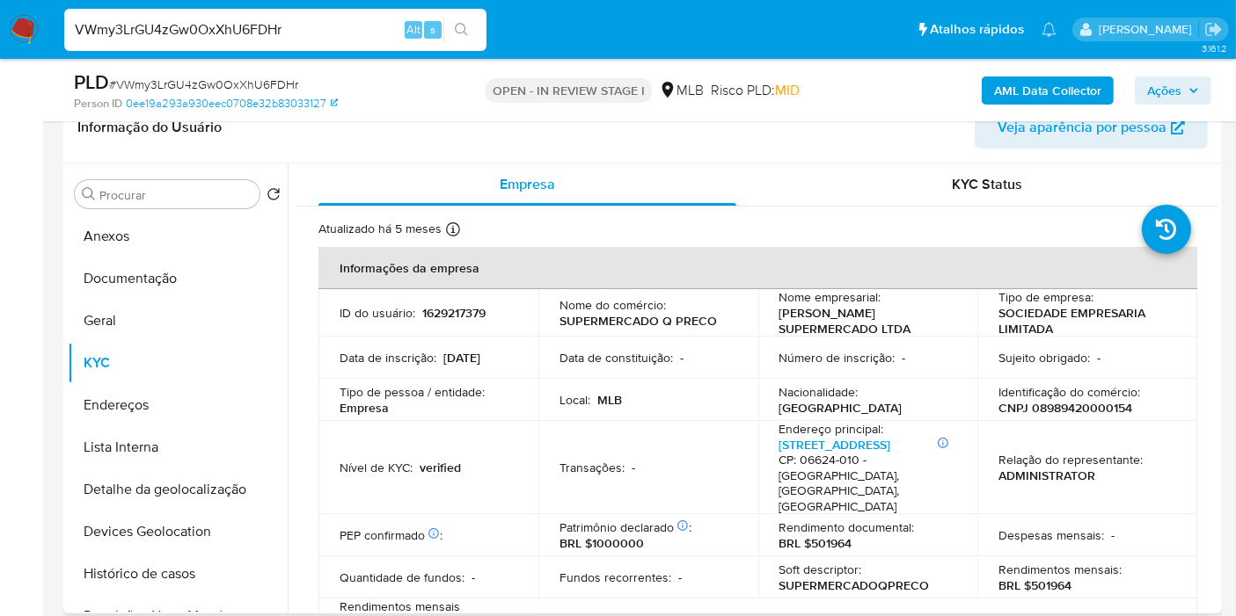
click at [1063, 412] on p "CNPJ 08989420000154" at bounding box center [1065, 408] width 134 height 16
copy p "08989420000154"
click at [170, 589] on button "Histórico de casos" at bounding box center [171, 574] width 206 height 42
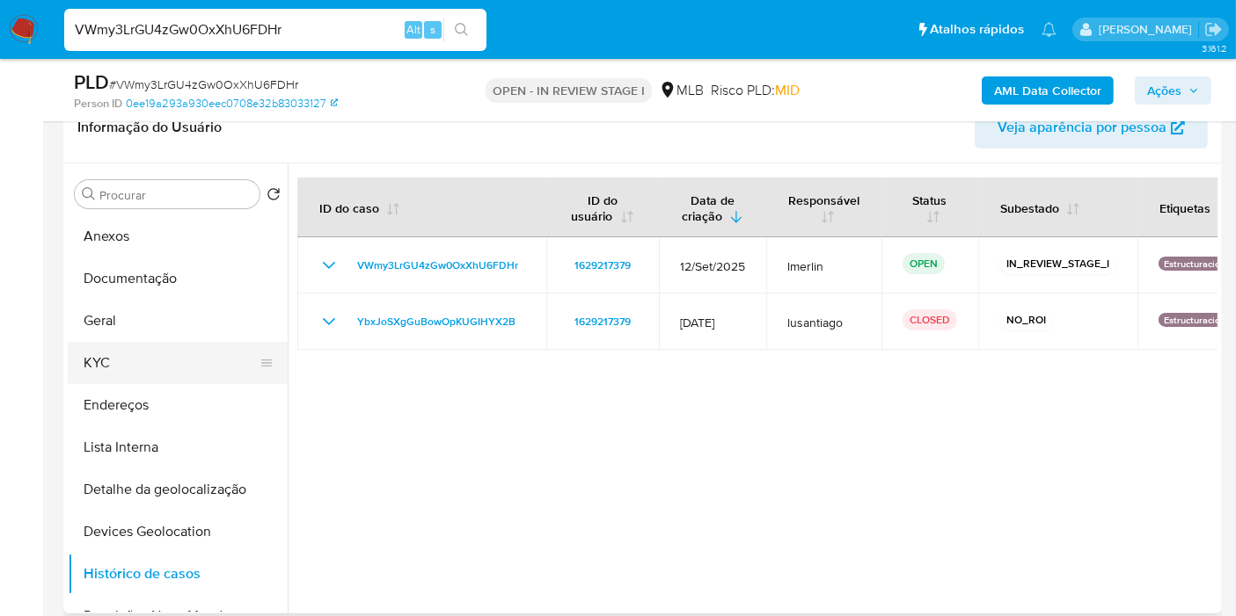
click at [173, 347] on button "KYC" at bounding box center [171, 363] width 206 height 42
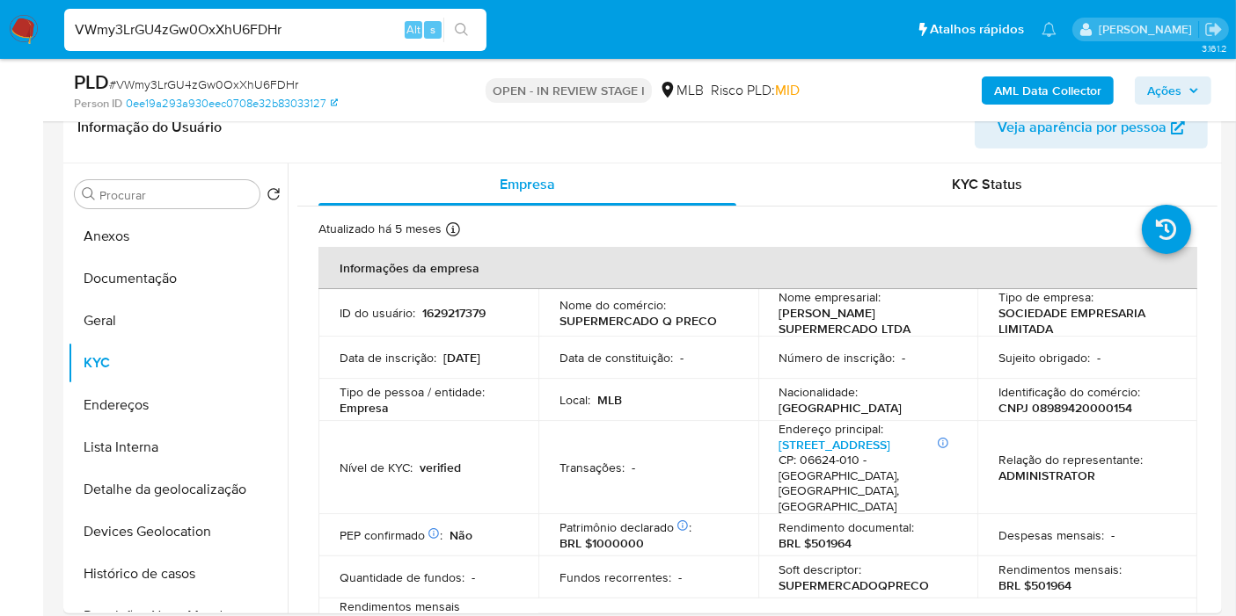
click at [1040, 96] on b "AML Data Collector" at bounding box center [1047, 91] width 107 height 28
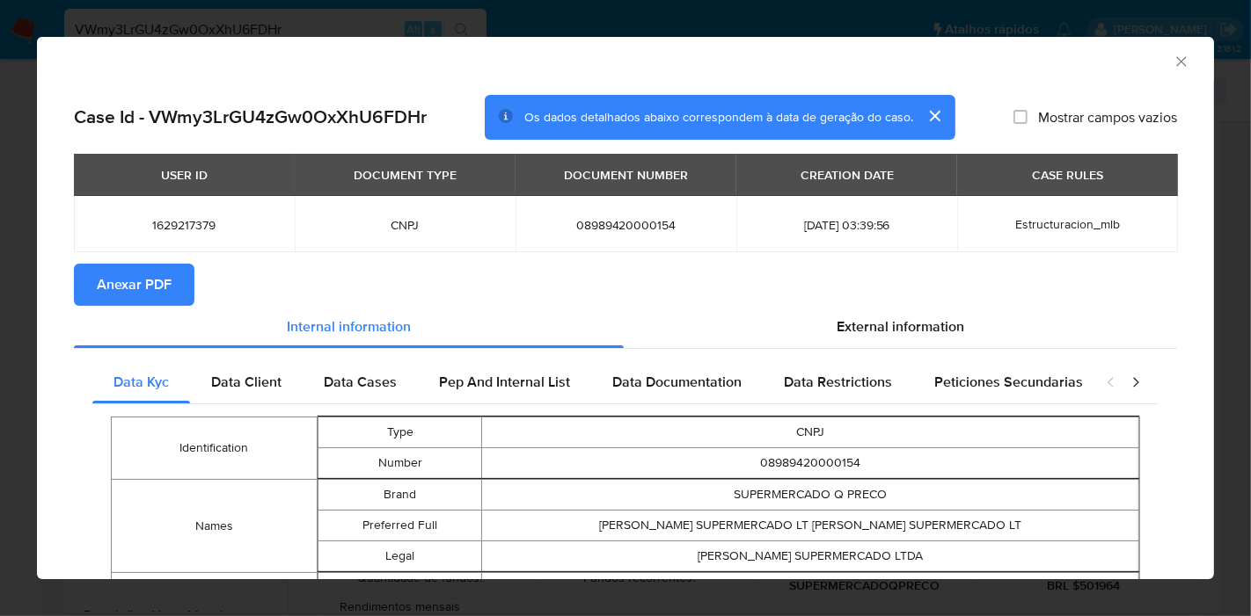
click at [124, 472] on td "Identification" at bounding box center [215, 448] width 206 height 62
click at [913, 346] on div "External information" at bounding box center [900, 327] width 553 height 42
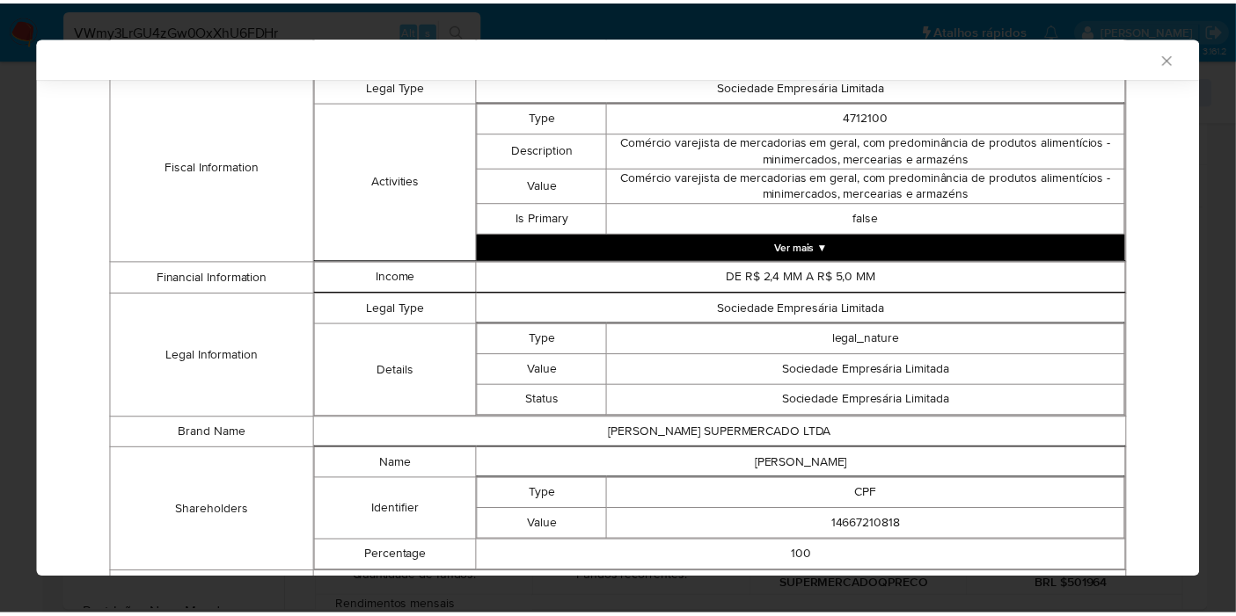
scroll to position [769, 0]
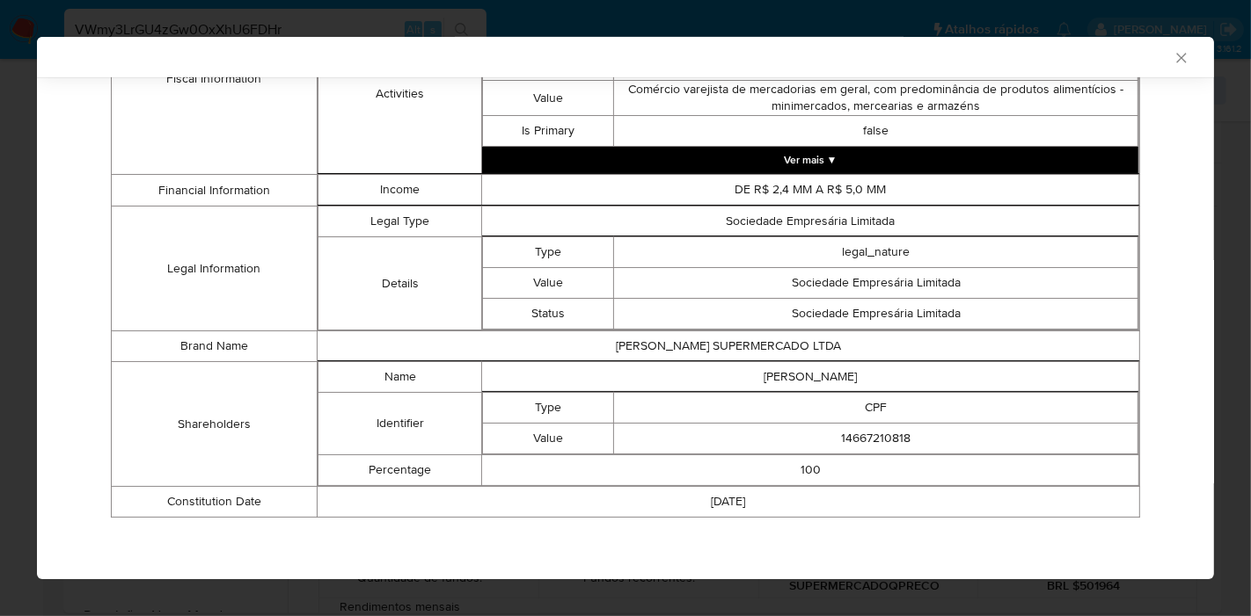
click at [809, 375] on td "CLAUDIO MARCOS BARBOSA ARAUJO" at bounding box center [810, 377] width 657 height 31
copy td "CLAUDIO MARCOS BARBOSA ARAUJO"
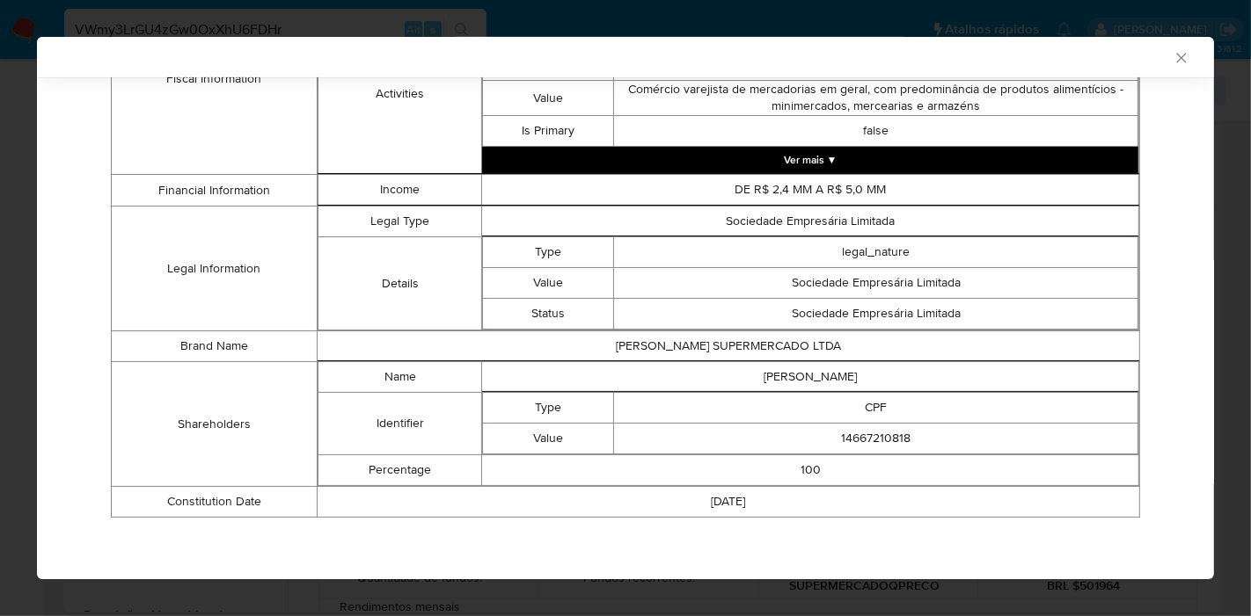
click at [847, 437] on td "14667210818" at bounding box center [876, 439] width 524 height 31
copy td "14667210818"
click at [1176, 61] on icon "Fechar a janela" at bounding box center [1181, 58] width 10 height 10
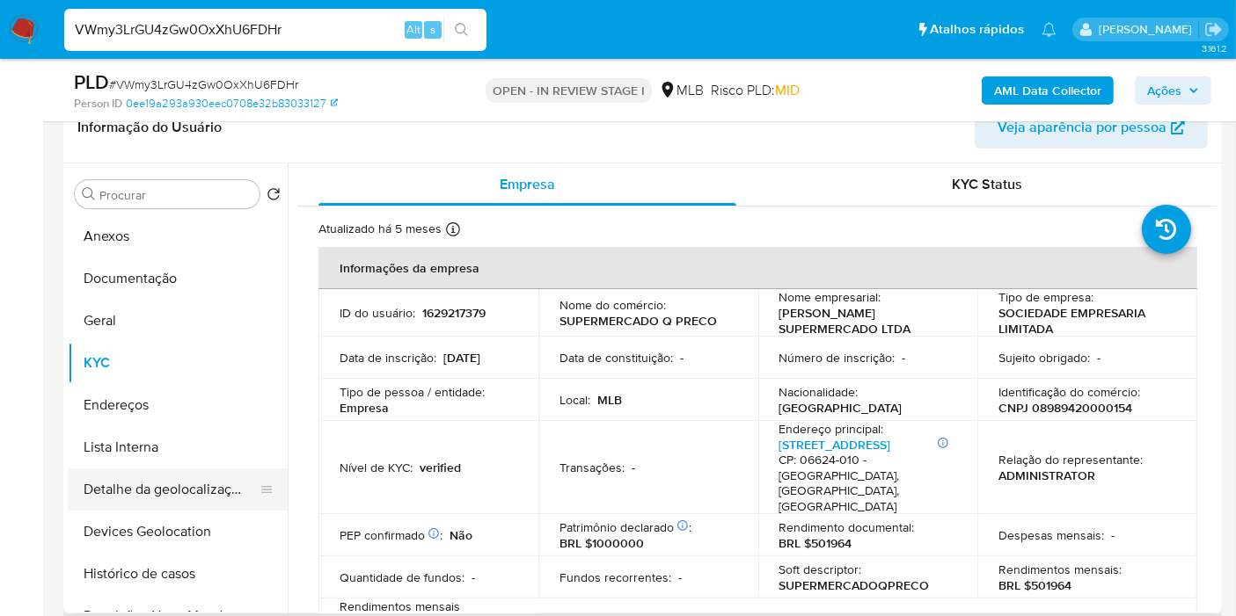
scroll to position [98, 0]
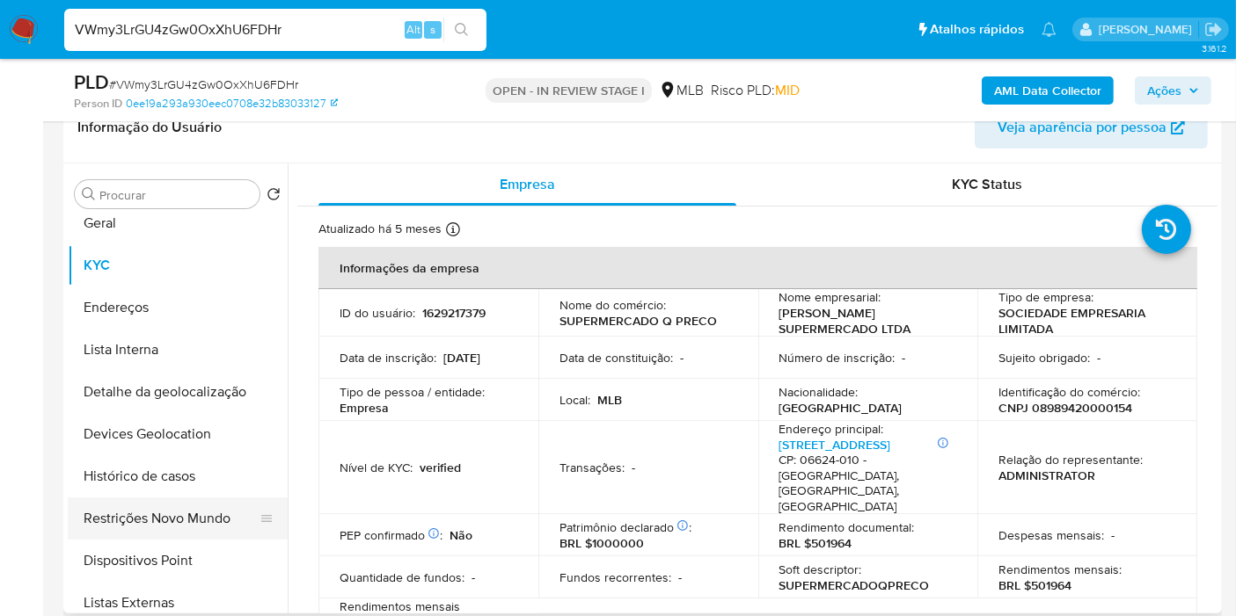
click at [186, 506] on button "Restrições Novo Mundo" at bounding box center [171, 519] width 206 height 42
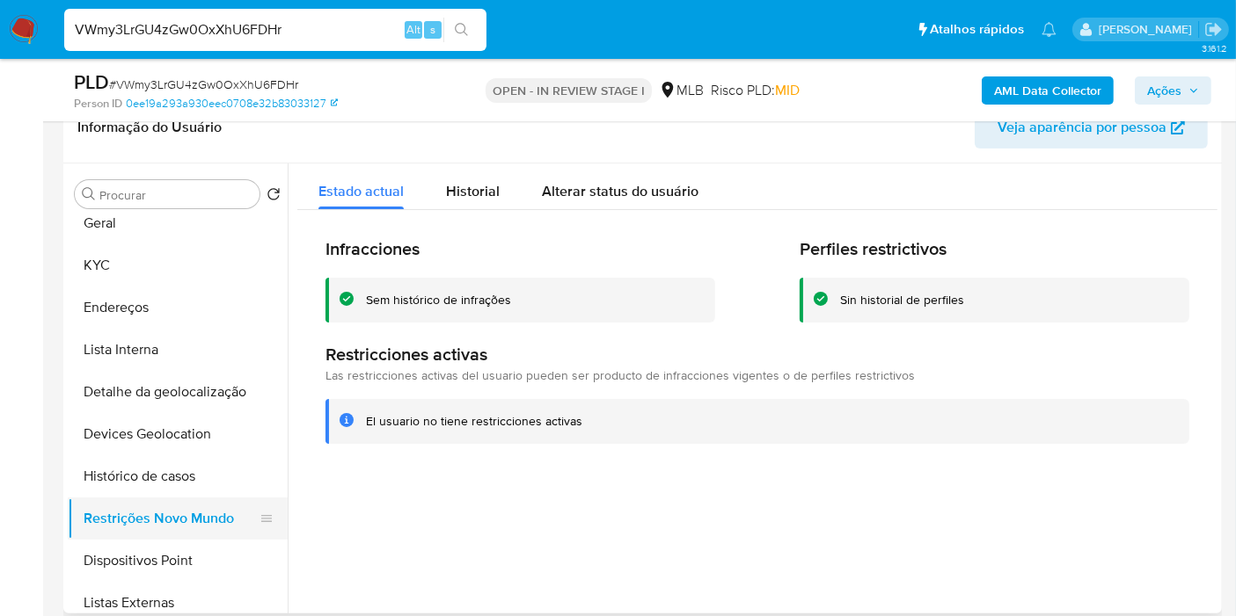
scroll to position [0, 0]
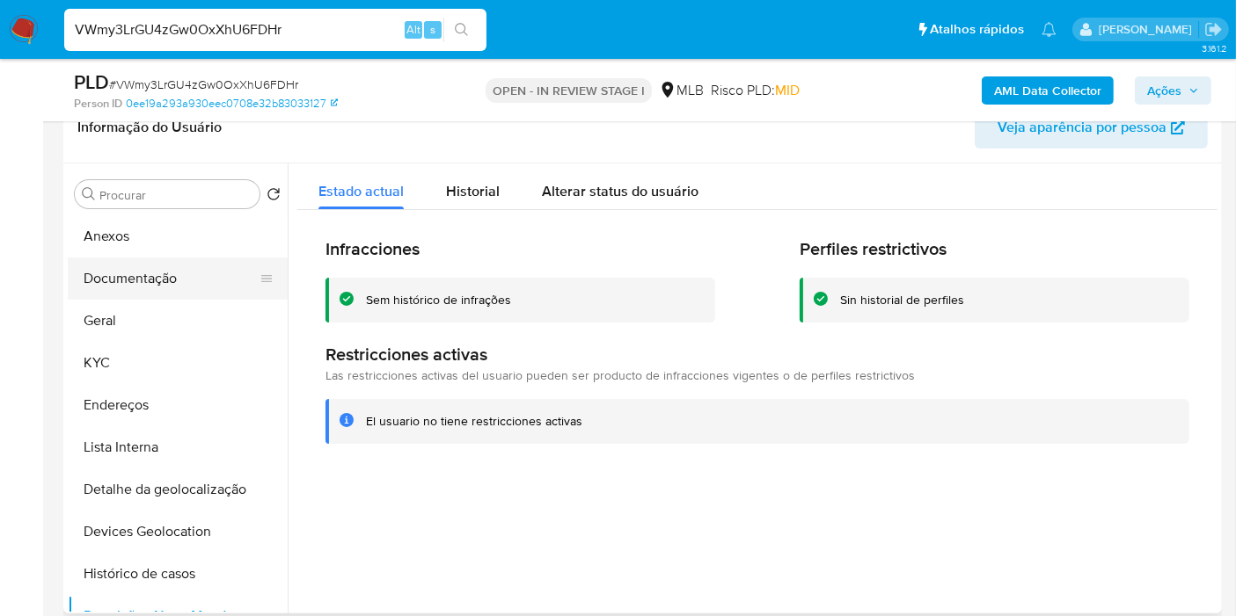
click at [171, 280] on button "Documentação" at bounding box center [171, 279] width 206 height 42
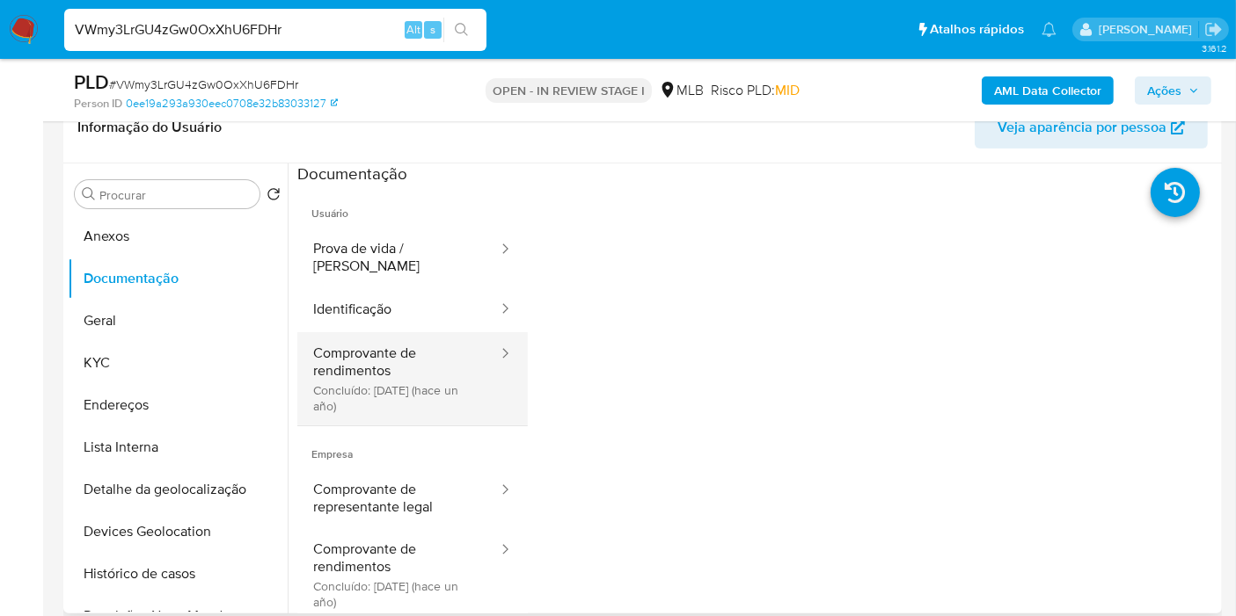
click at [434, 386] on button "Comprovante de rendimentos Concluído: 21/09/2024 (hace un año)" at bounding box center [398, 378] width 202 height 93
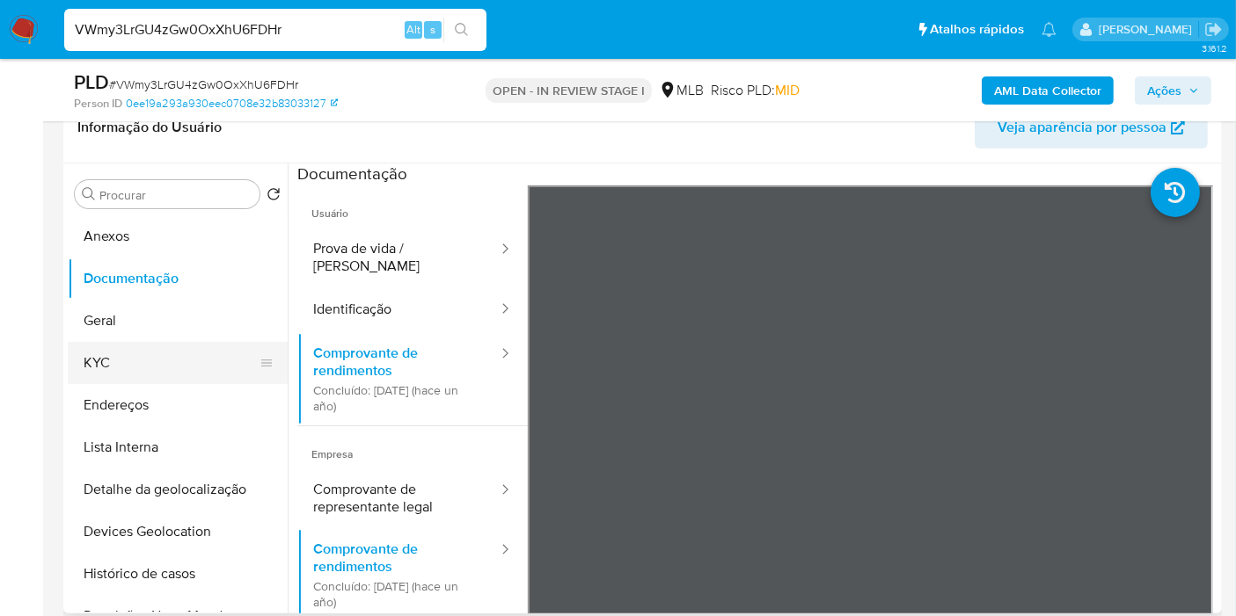
click at [153, 371] on button "KYC" at bounding box center [171, 363] width 206 height 42
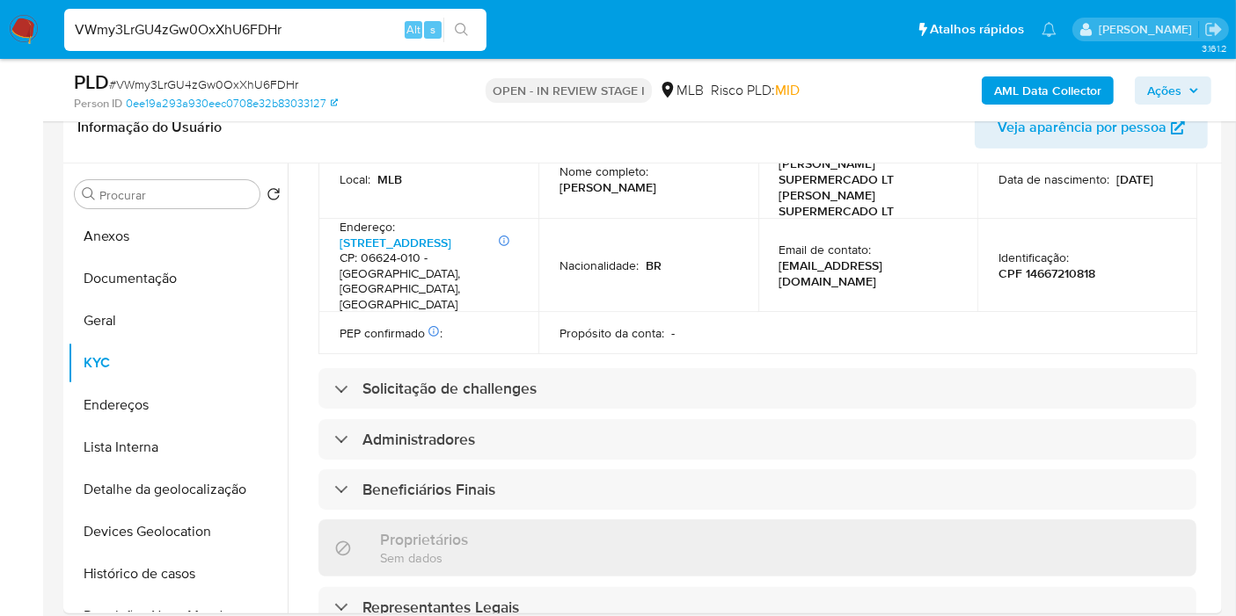
scroll to position [1132, 0]
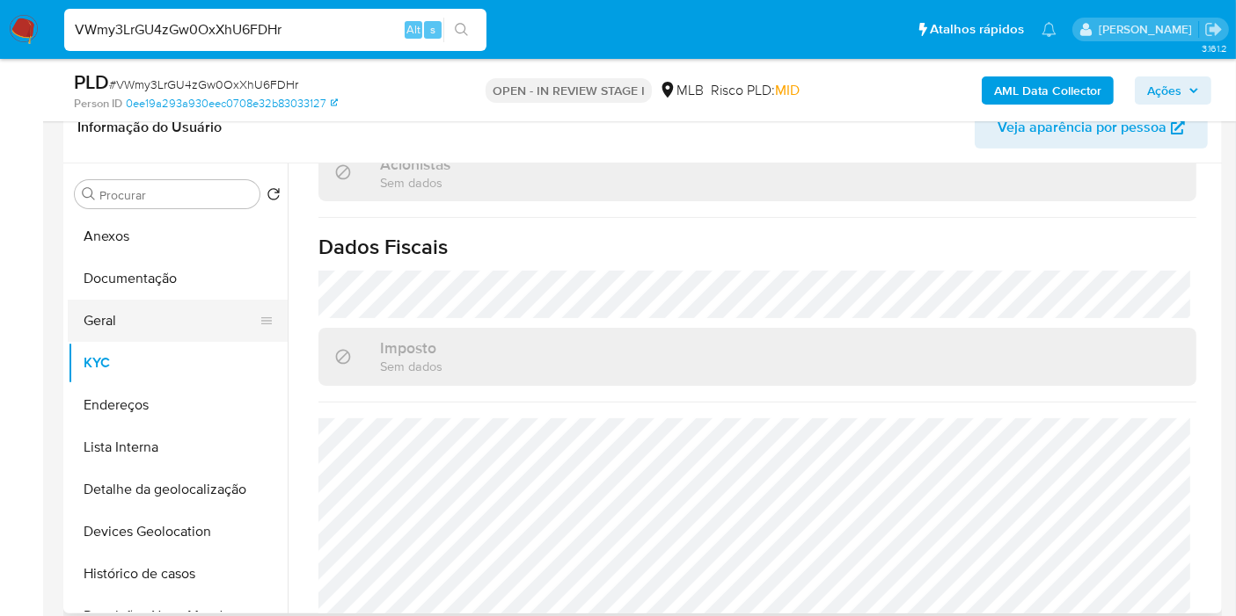
click at [146, 314] on button "Geral" at bounding box center [171, 321] width 206 height 42
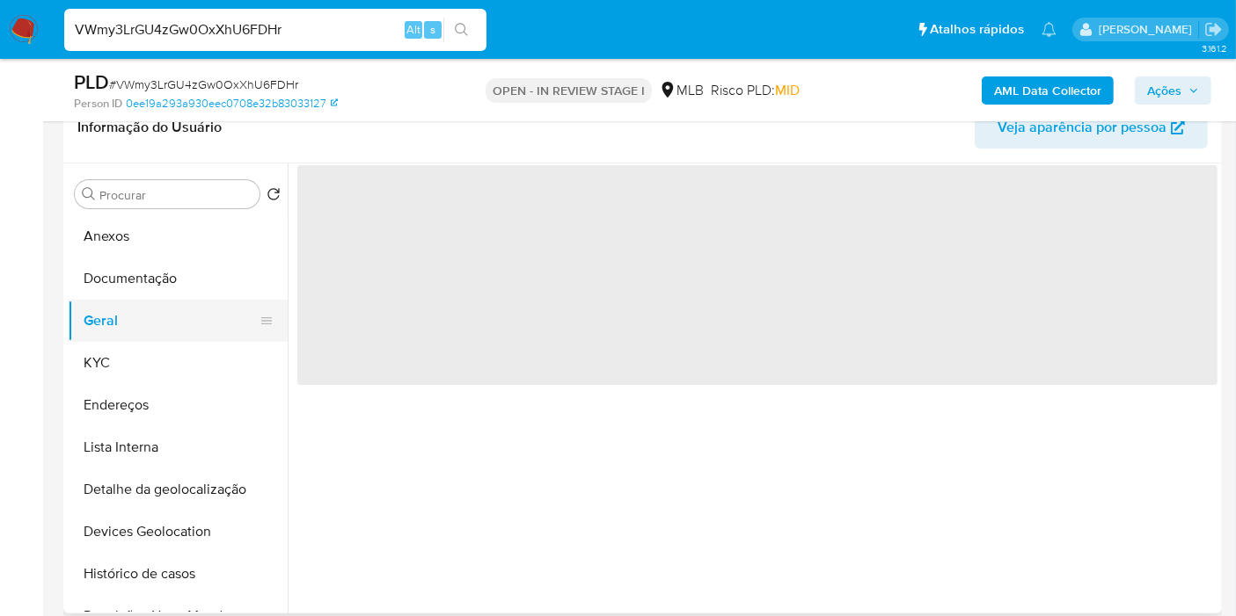
scroll to position [0, 0]
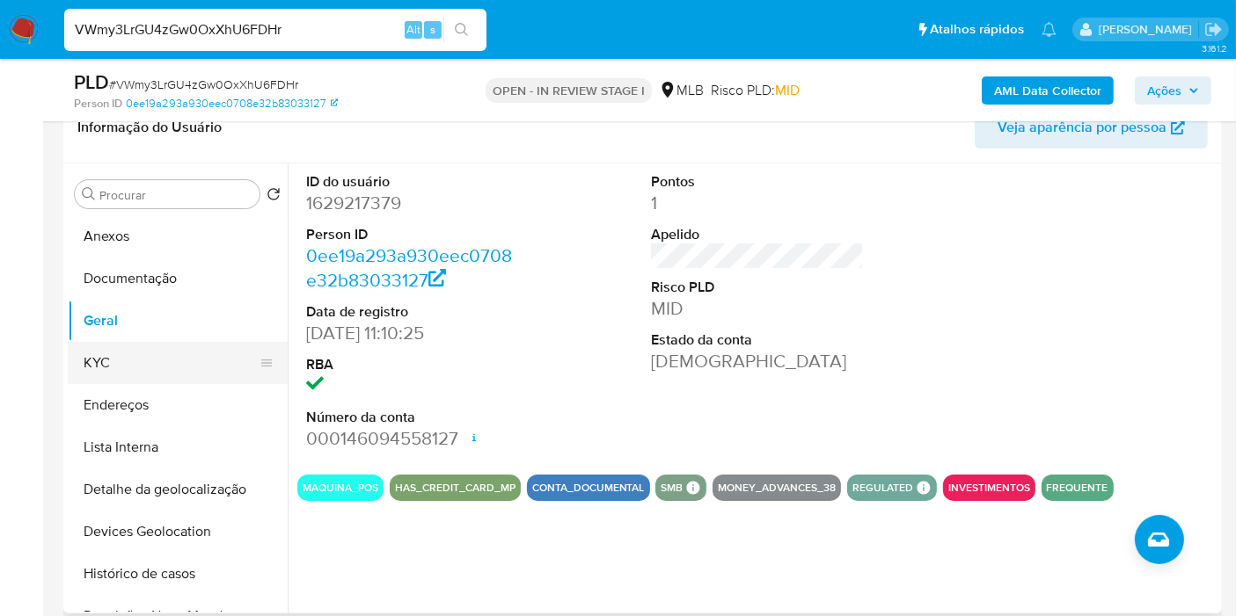
click at [188, 361] on button "KYC" at bounding box center [171, 363] width 206 height 42
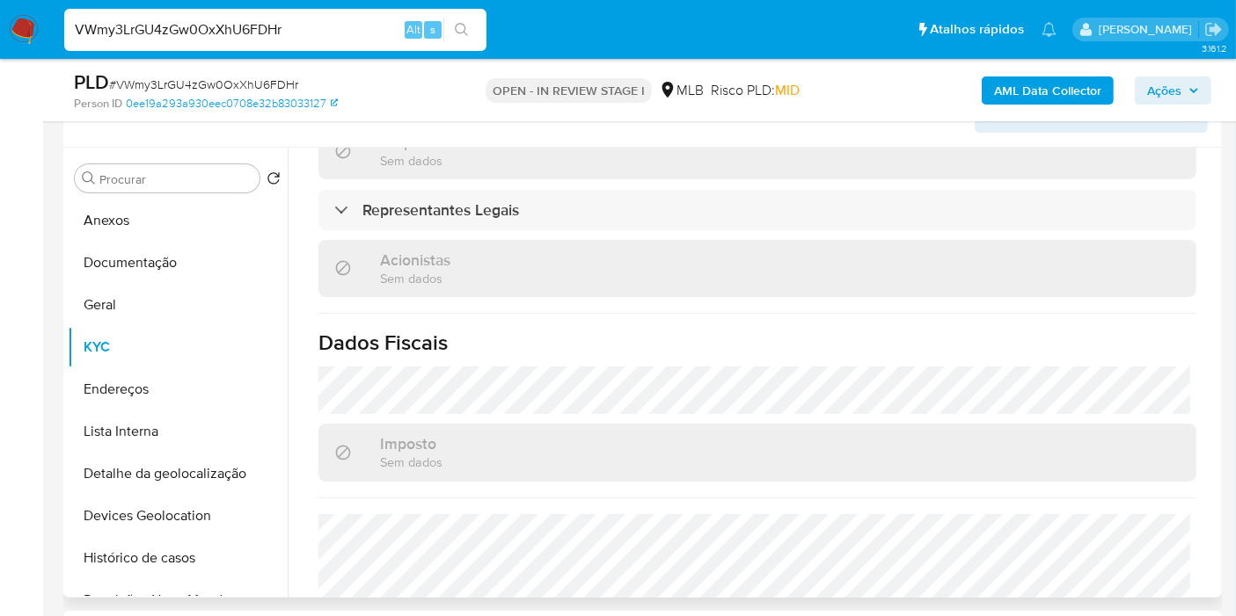
scroll to position [1132, 0]
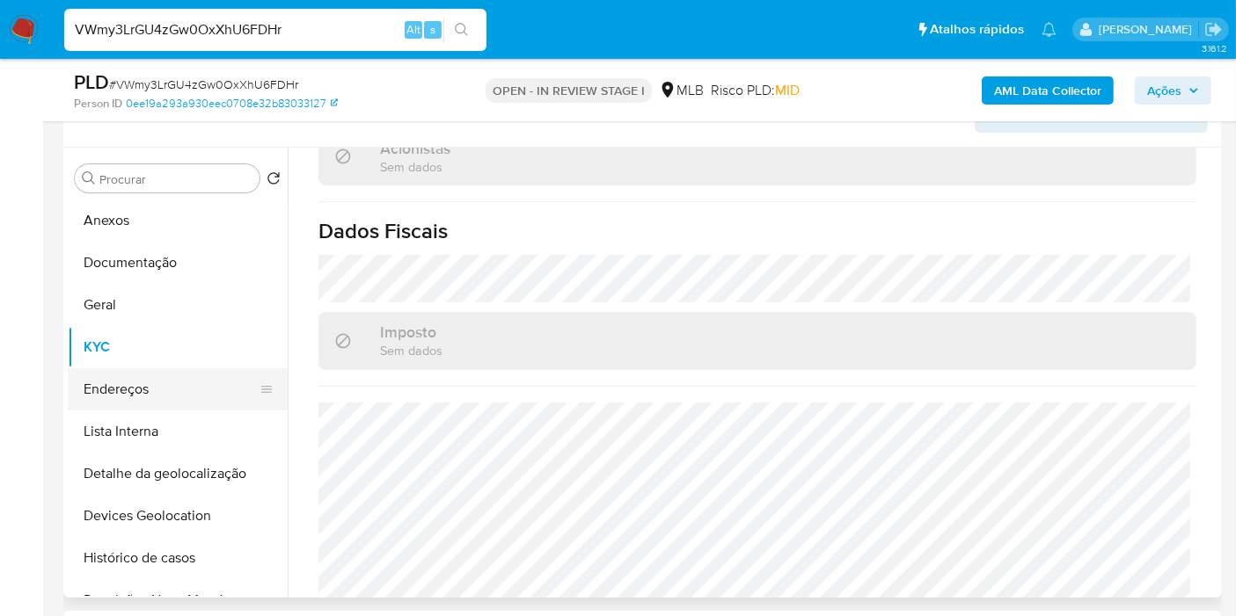
click at [125, 393] on button "Endereços" at bounding box center [171, 389] width 206 height 42
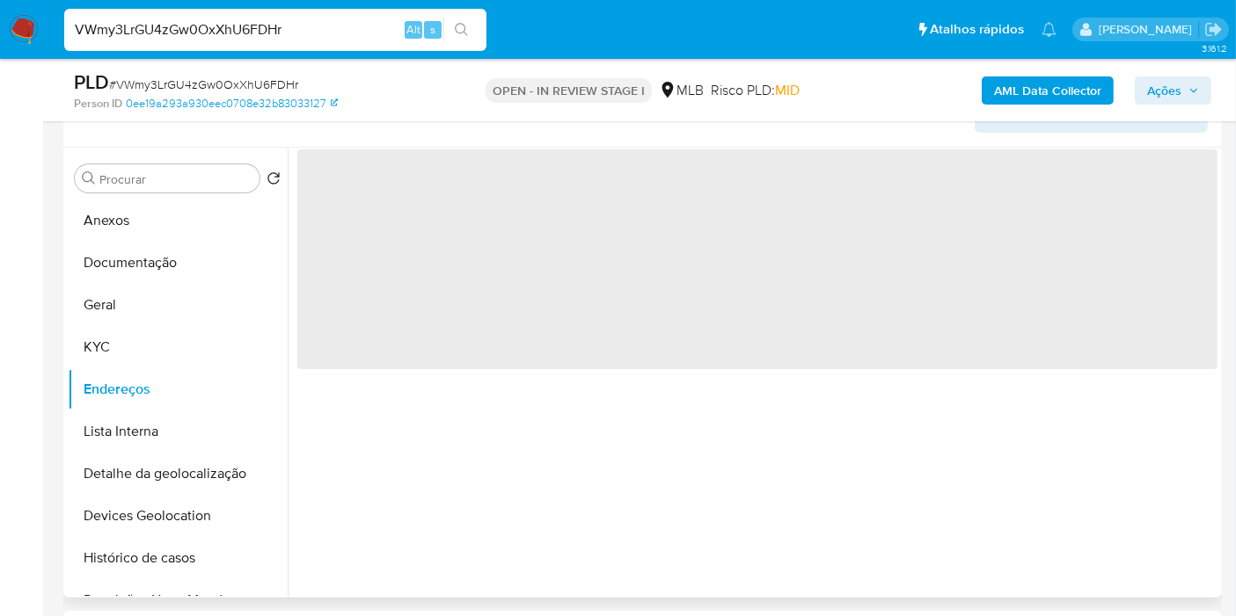
scroll to position [0, 0]
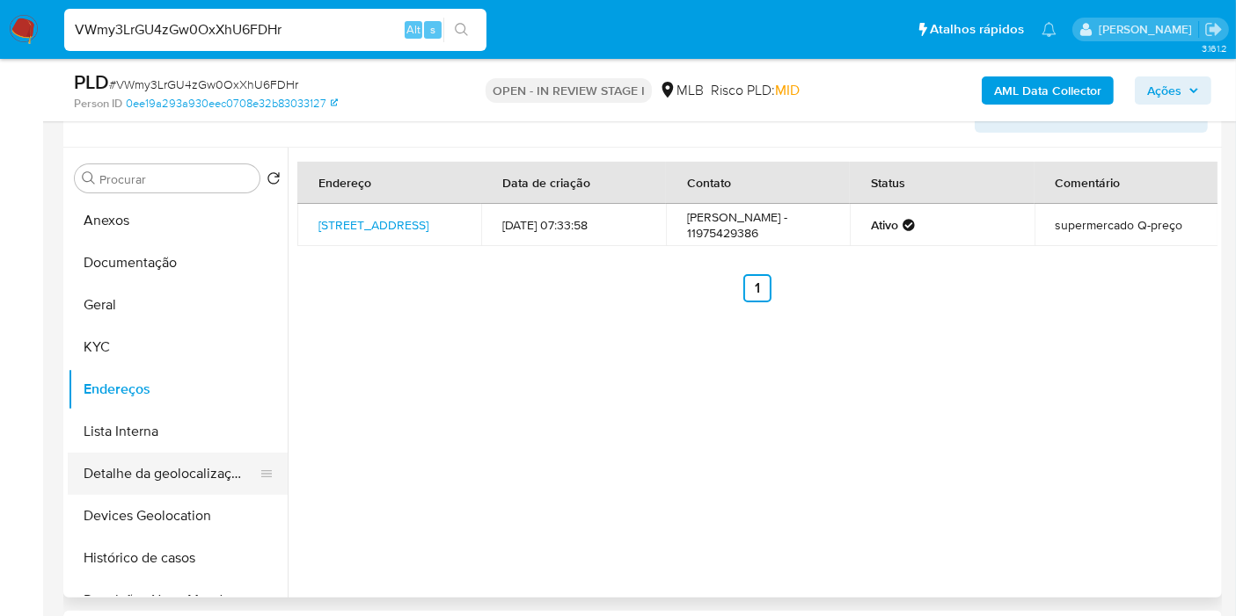
drag, startPoint x: 163, startPoint y: 478, endPoint x: 163, endPoint y: 462, distance: 16.7
click at [163, 478] on button "Detalhe da geolocalização" at bounding box center [171, 474] width 206 height 42
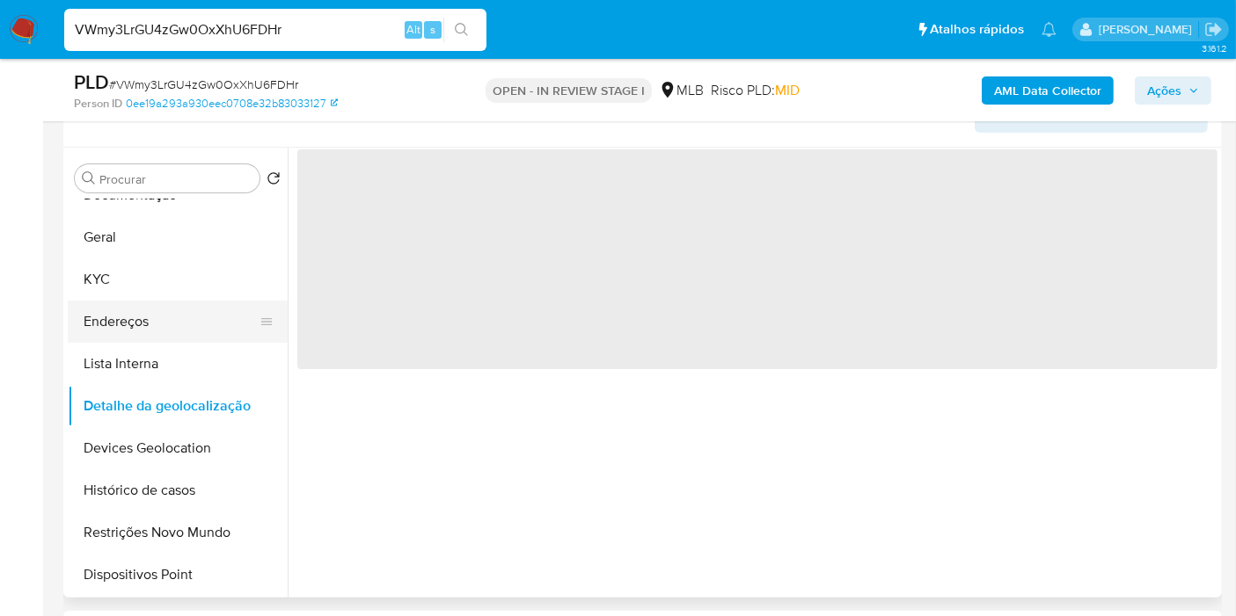
scroll to position [98, 0]
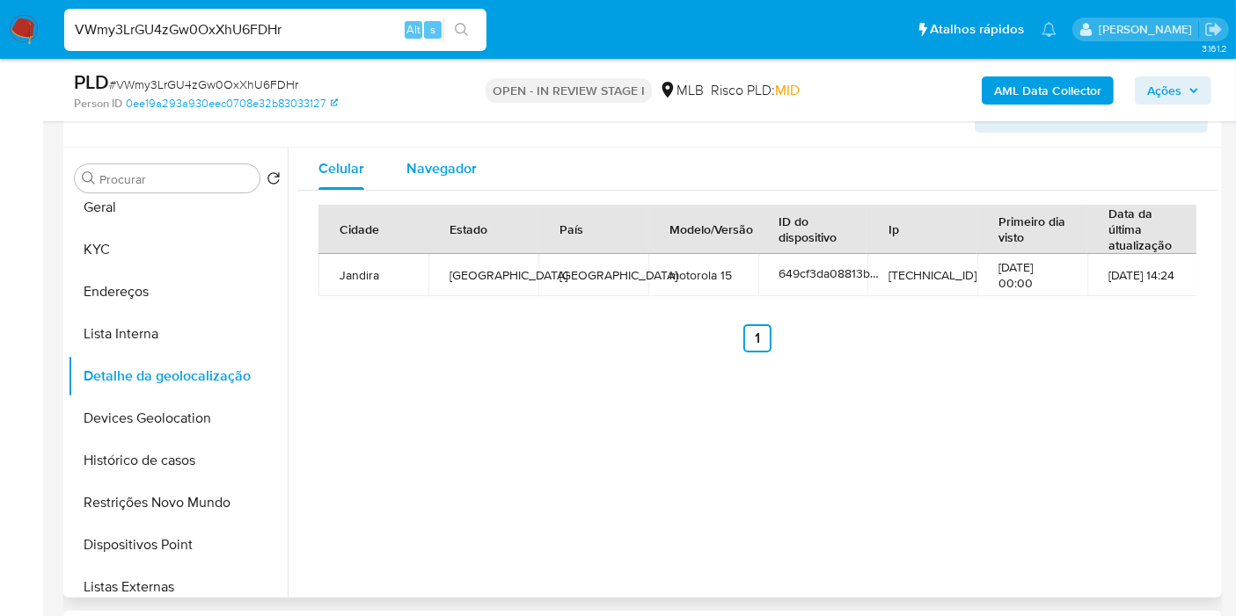
click at [464, 159] on span "Navegador" at bounding box center [441, 168] width 70 height 20
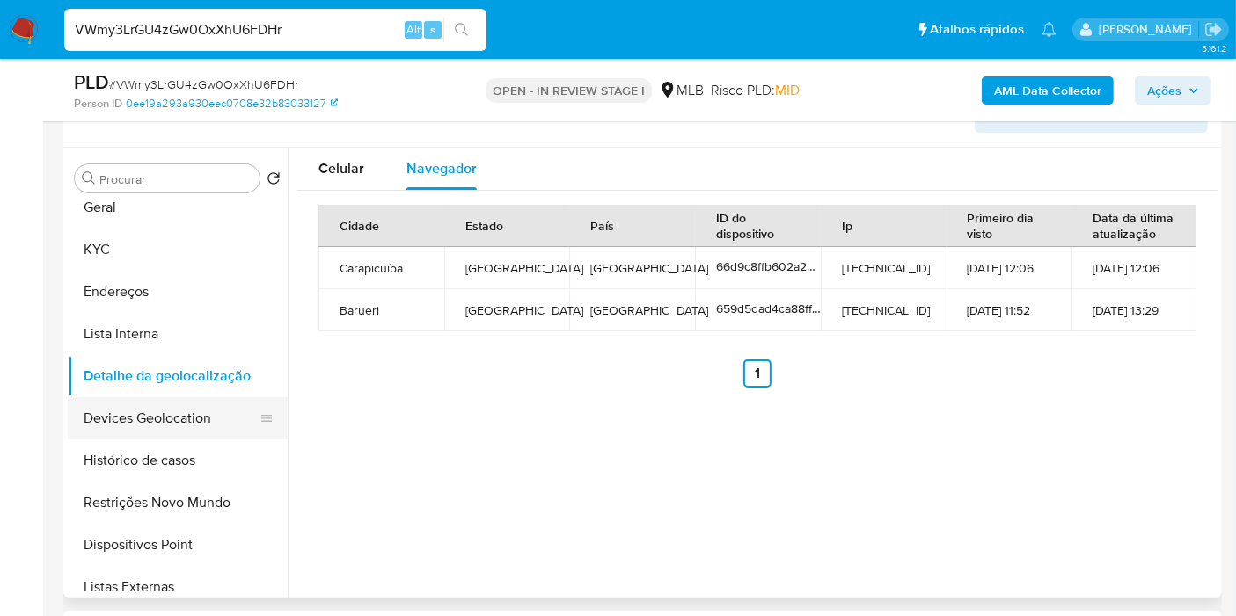
click at [145, 418] on button "Devices Geolocation" at bounding box center [171, 418] width 206 height 42
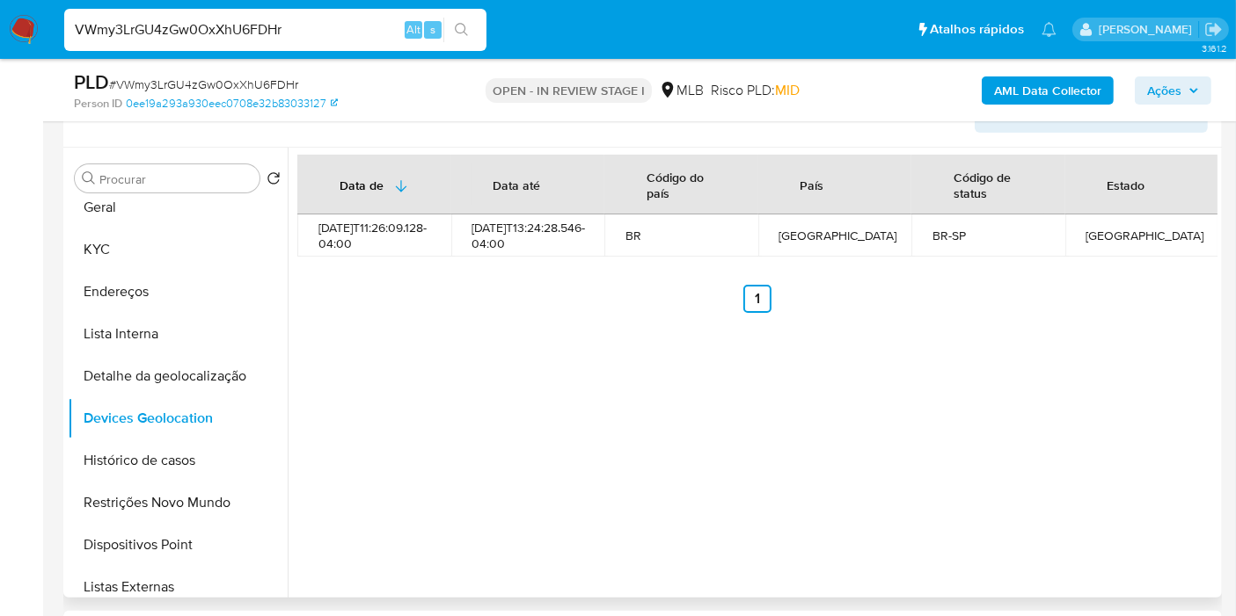
click at [151, 494] on button "Restrições Novo Mundo" at bounding box center [178, 503] width 220 height 42
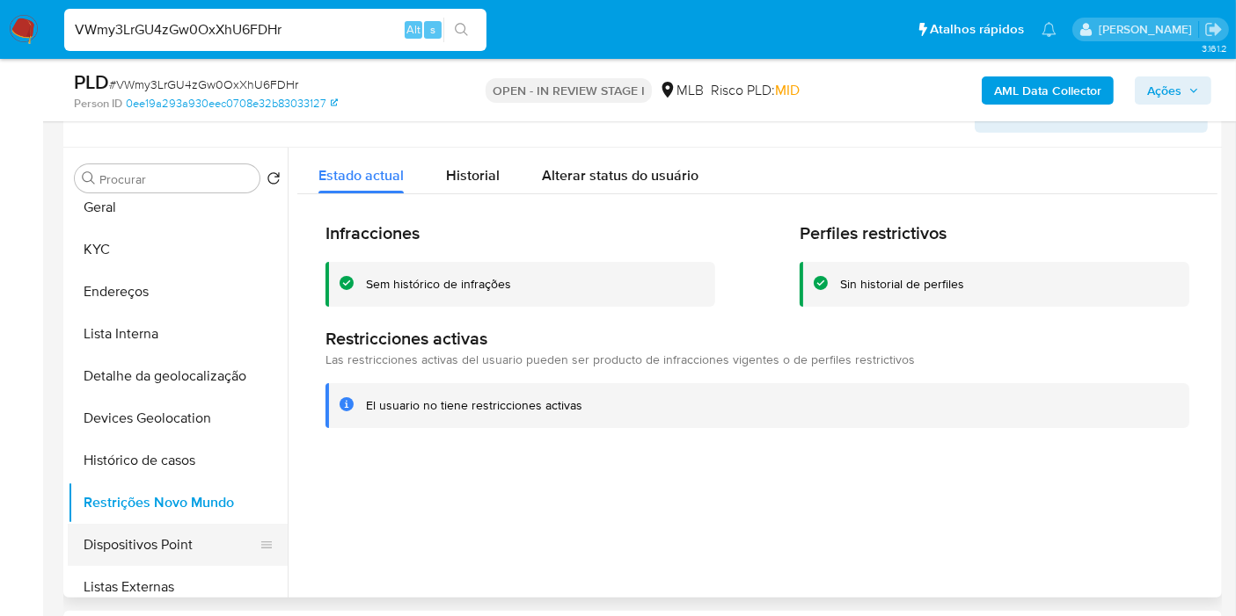
click at [191, 535] on button "Dispositivos Point" at bounding box center [171, 545] width 206 height 42
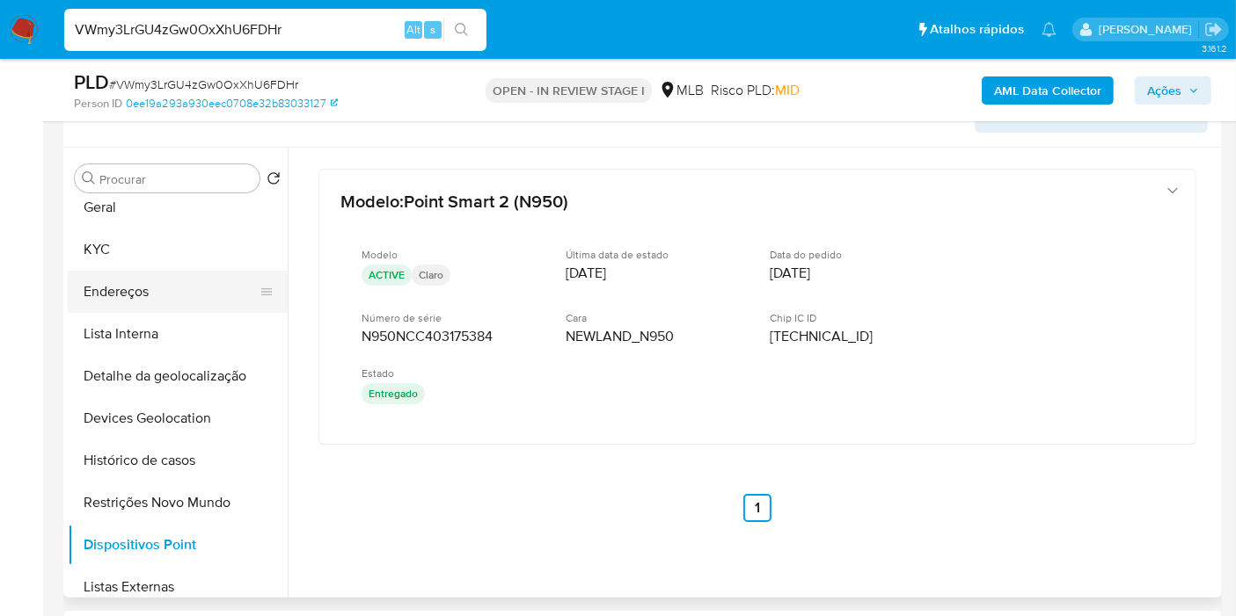
click at [187, 274] on button "Endereços" at bounding box center [171, 292] width 206 height 42
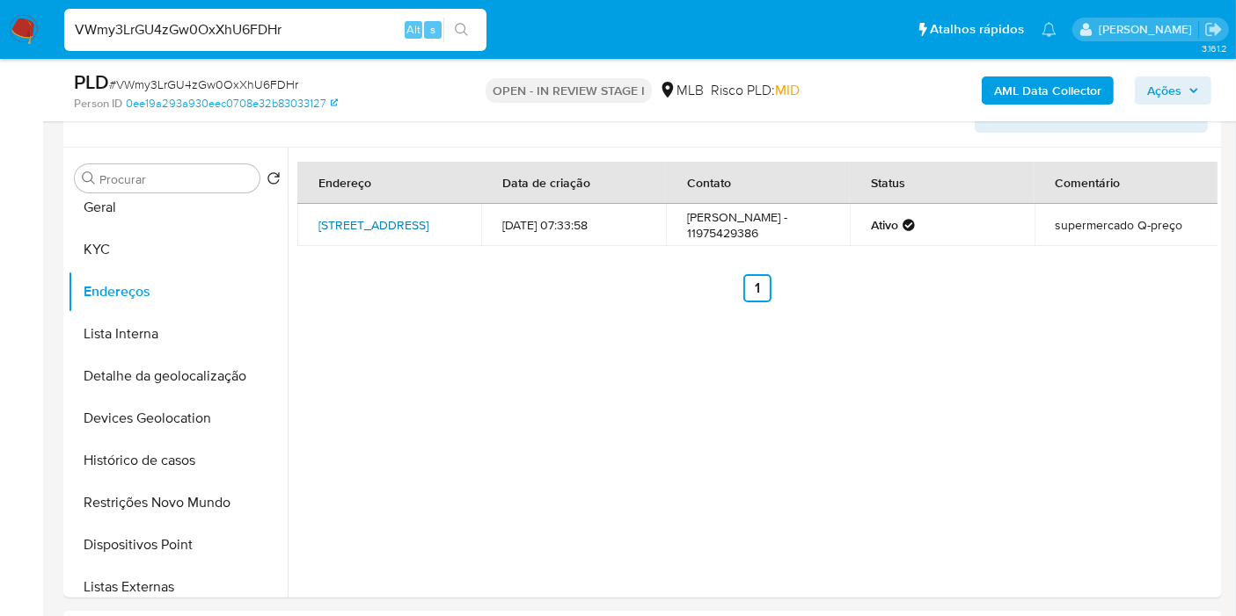
click at [378, 223] on link "Rua Imirim 376, Jandira, São Paulo, 06624010, Brasil 376" at bounding box center [373, 225] width 110 height 18
click at [136, 255] on button "KYC" at bounding box center [171, 250] width 206 height 42
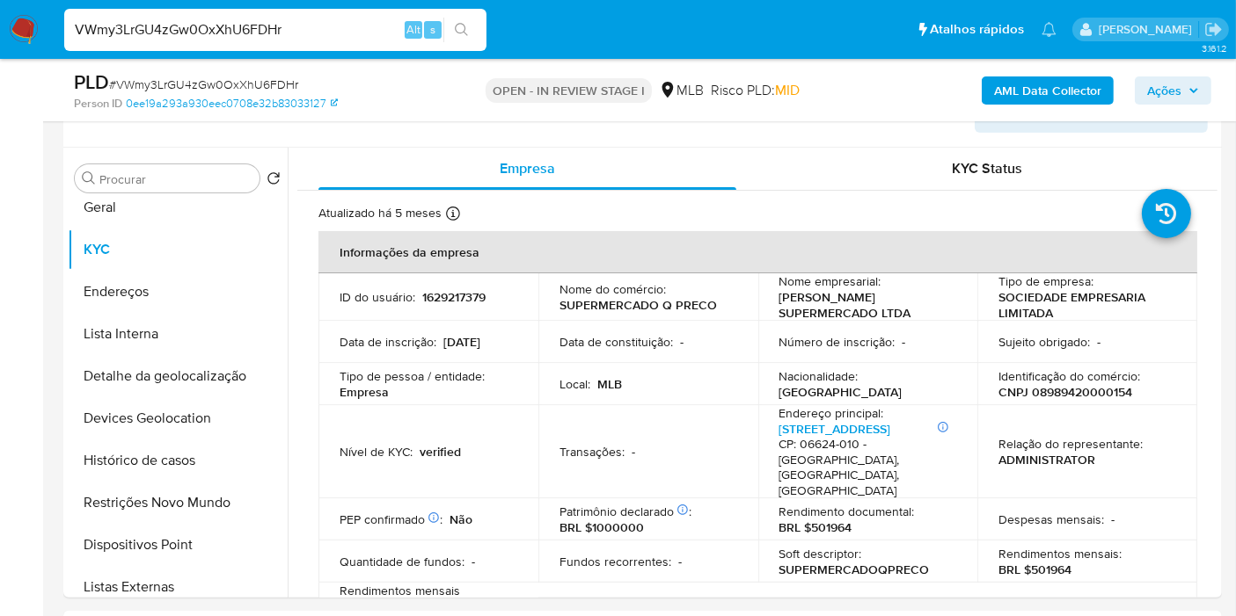
click at [1056, 394] on p "CNPJ 08989420000154" at bounding box center [1065, 392] width 134 height 16
copy p "08989420000154"
click at [208, 469] on button "Histórico de casos" at bounding box center [171, 461] width 206 height 42
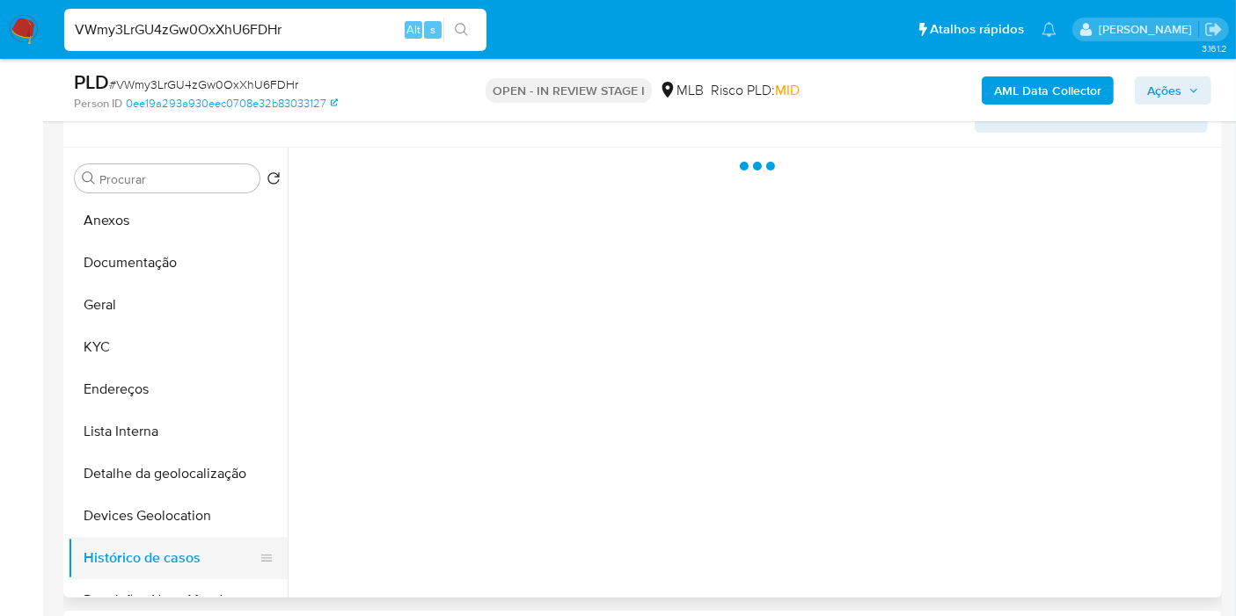
scroll to position [211, 0]
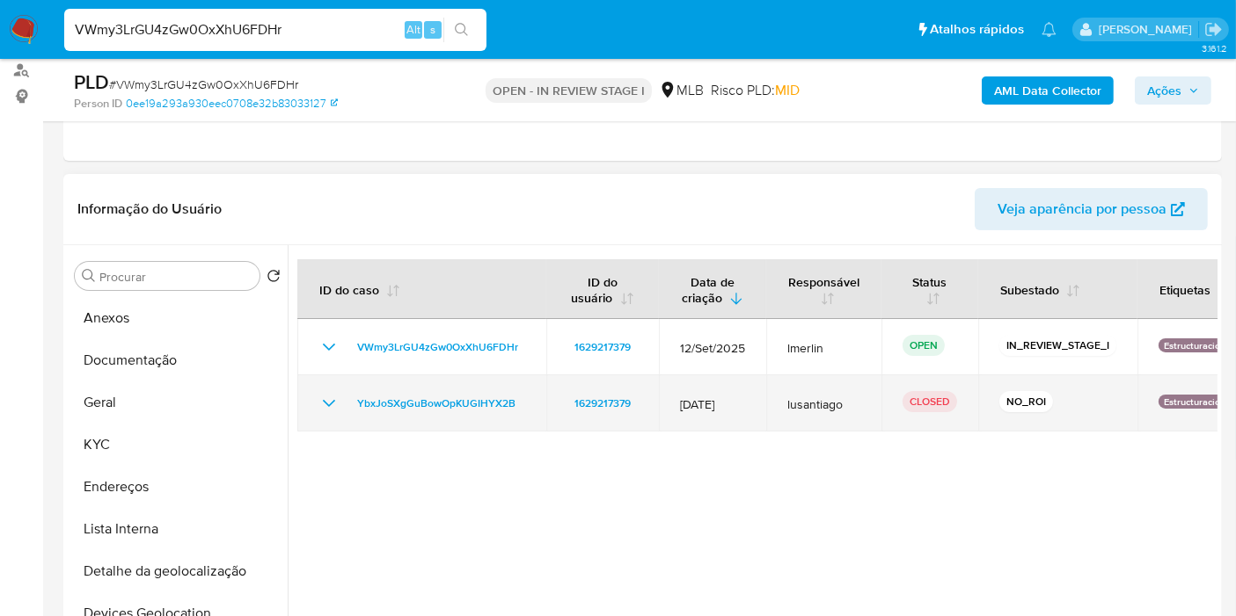
click at [332, 403] on icon "Mostrar/Ocultar" at bounding box center [328, 403] width 21 height 21
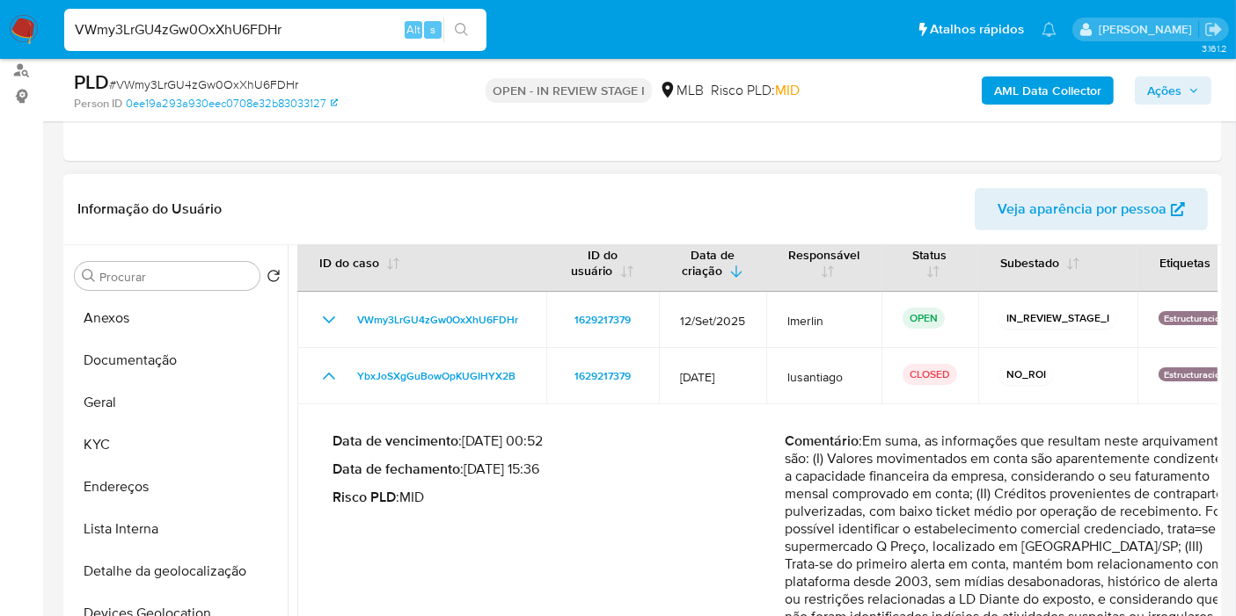
scroll to position [40, 0]
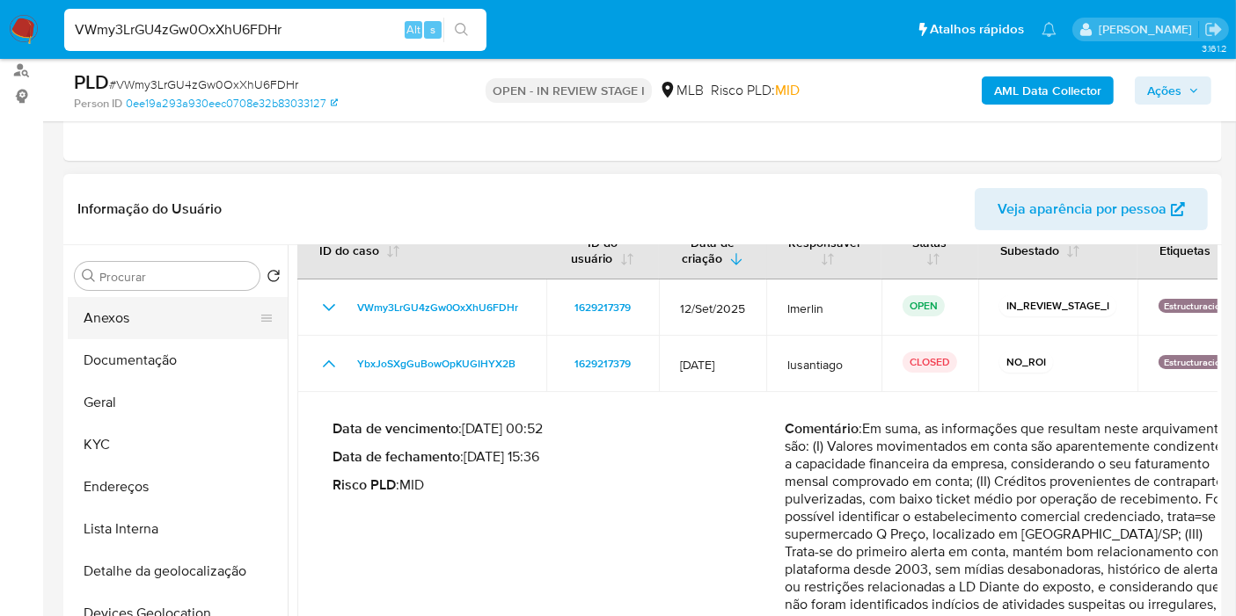
click at [176, 314] on button "Anexos" at bounding box center [171, 318] width 206 height 42
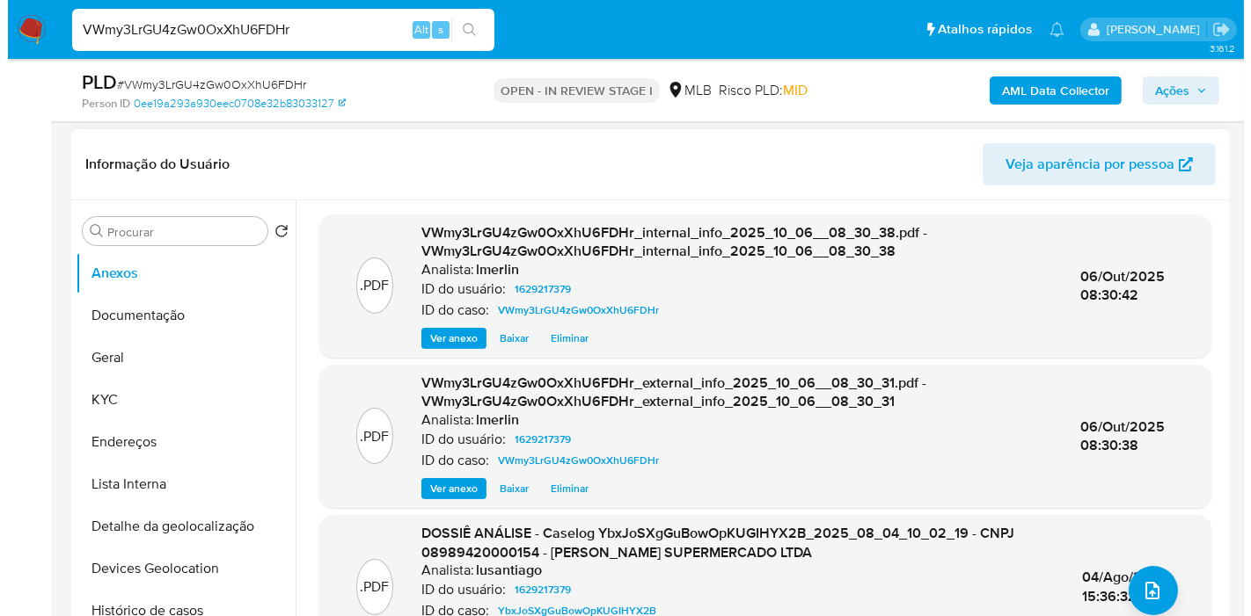
scroll to position [98, 0]
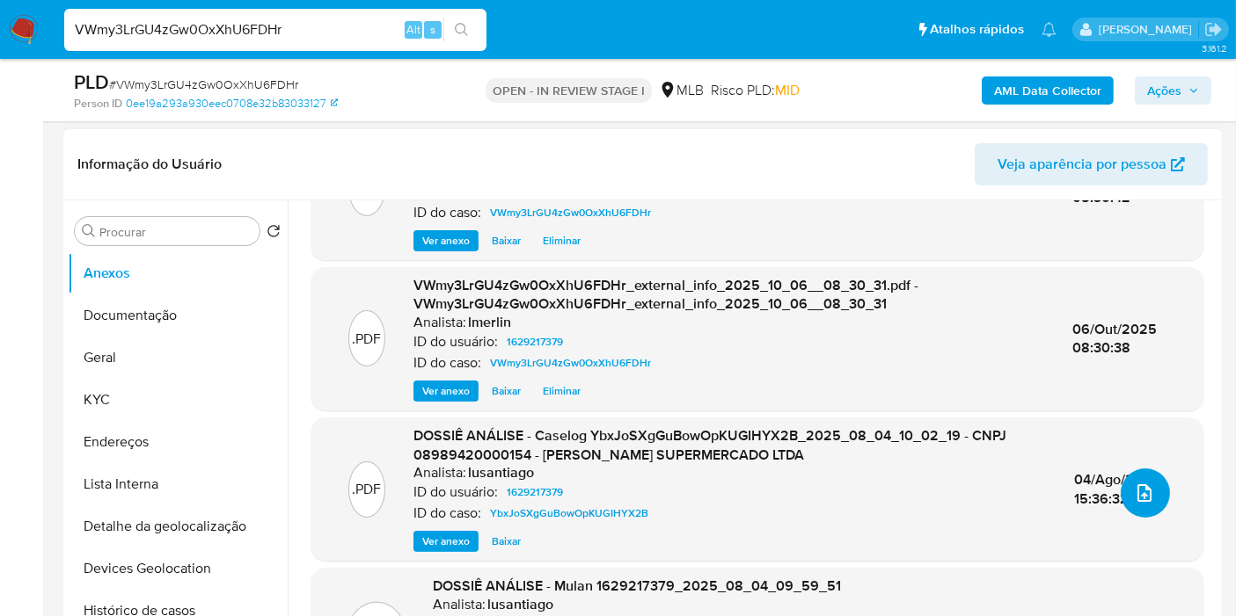
click at [1156, 505] on button "upload-file" at bounding box center [1144, 493] width 49 height 49
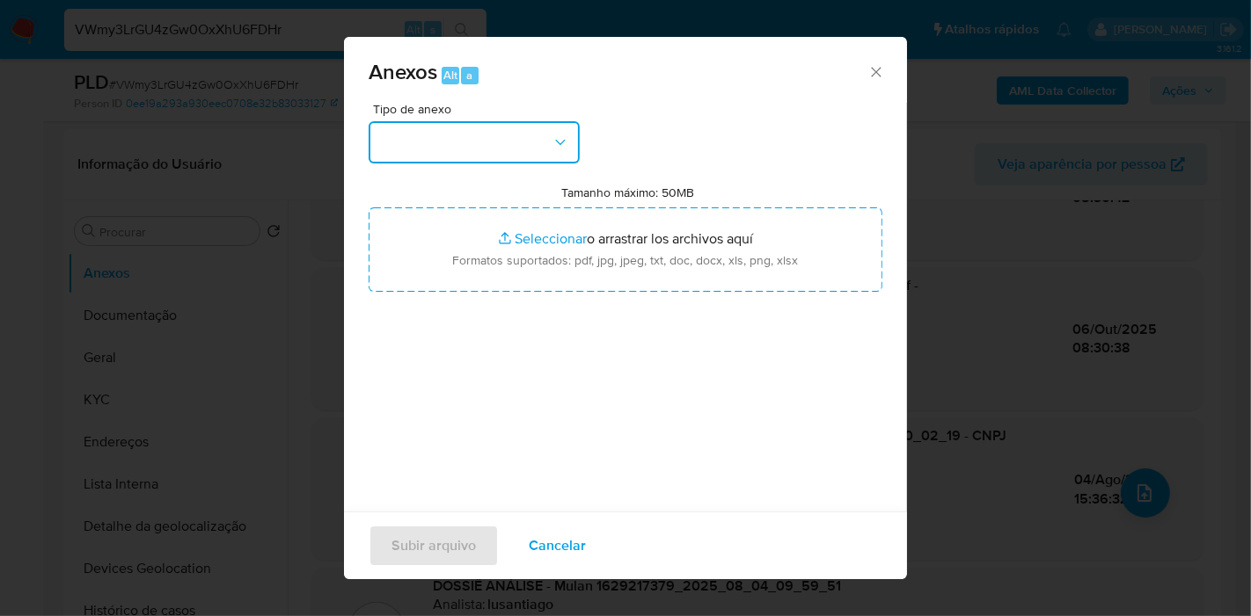
click at [531, 149] on button "button" at bounding box center [473, 142] width 211 height 42
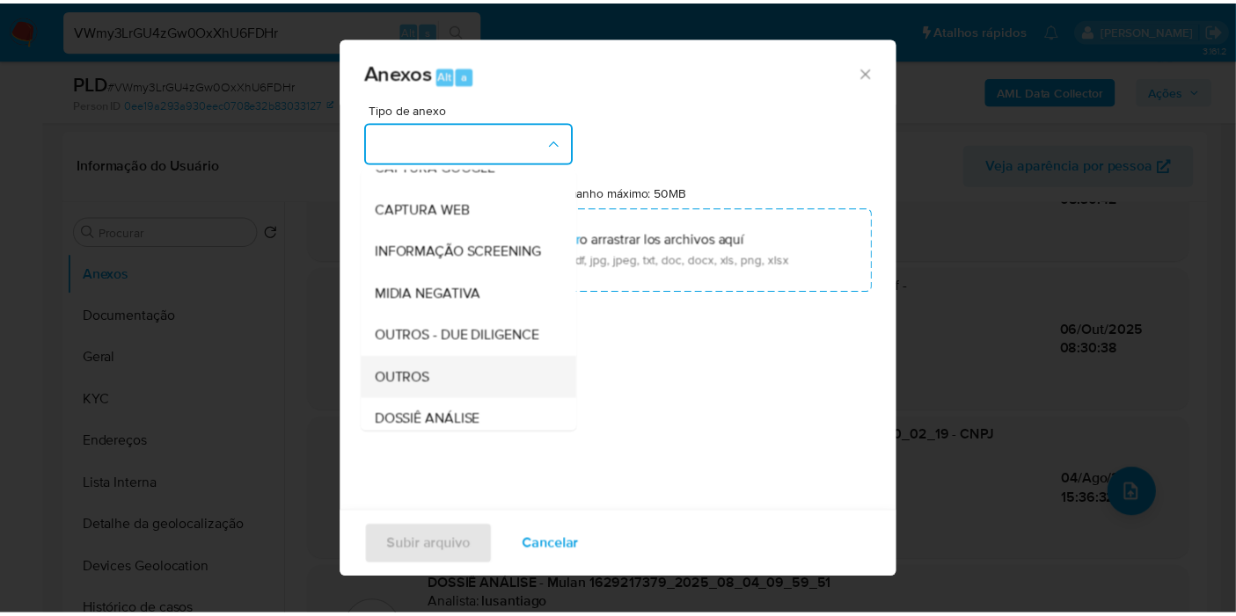
scroll to position [195, 0]
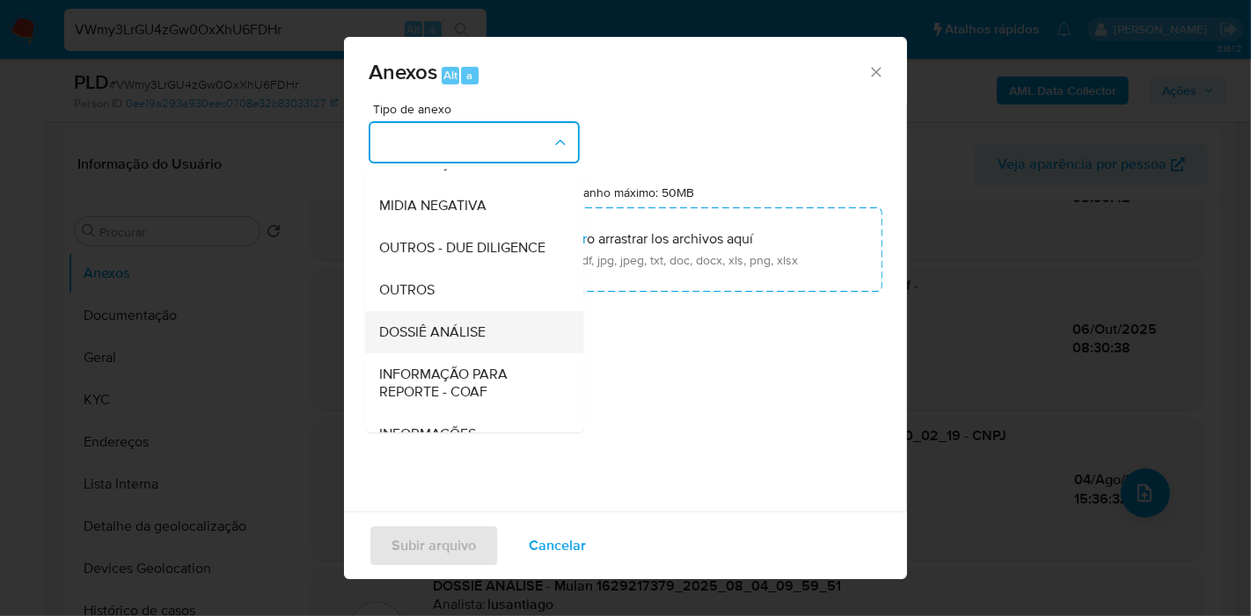
click at [470, 341] on span "DOSSIÊ ANÁLISE" at bounding box center [432, 333] width 106 height 18
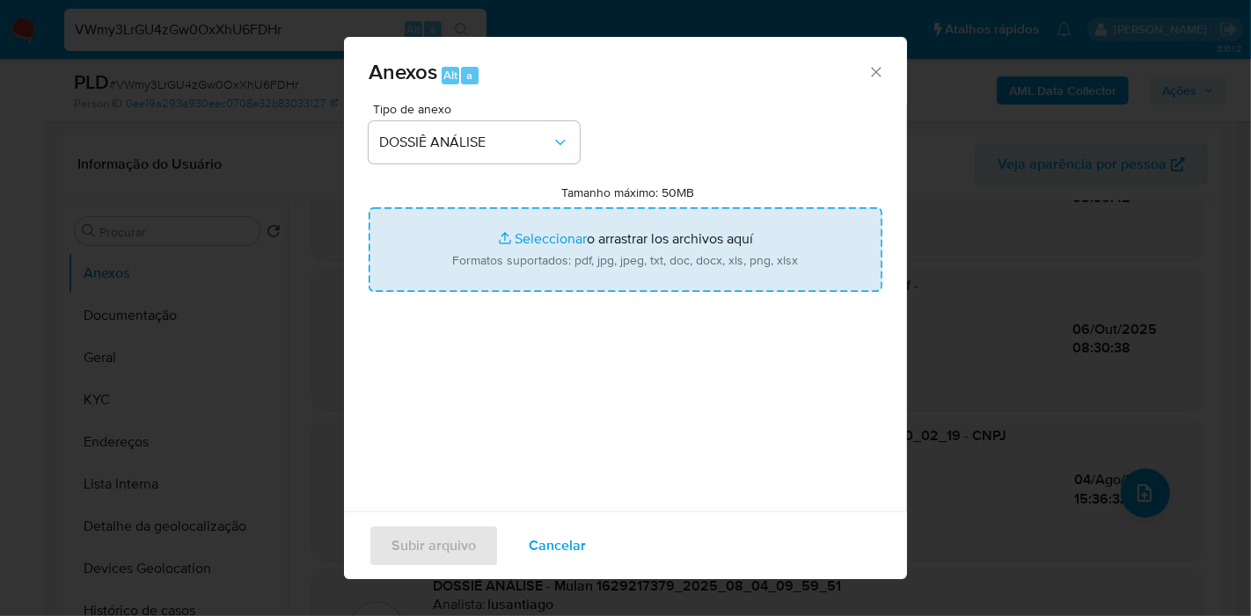
click at [571, 258] on input "Tamanho máximo: 50MB Seleccionar archivos" at bounding box center [625, 250] width 514 height 84
type input "C:\fakepath\Declínio - VWmy3LrGU4zGw0OxXhU6FDHr - CNPJ 08989420000154 - CLAUDIO…"
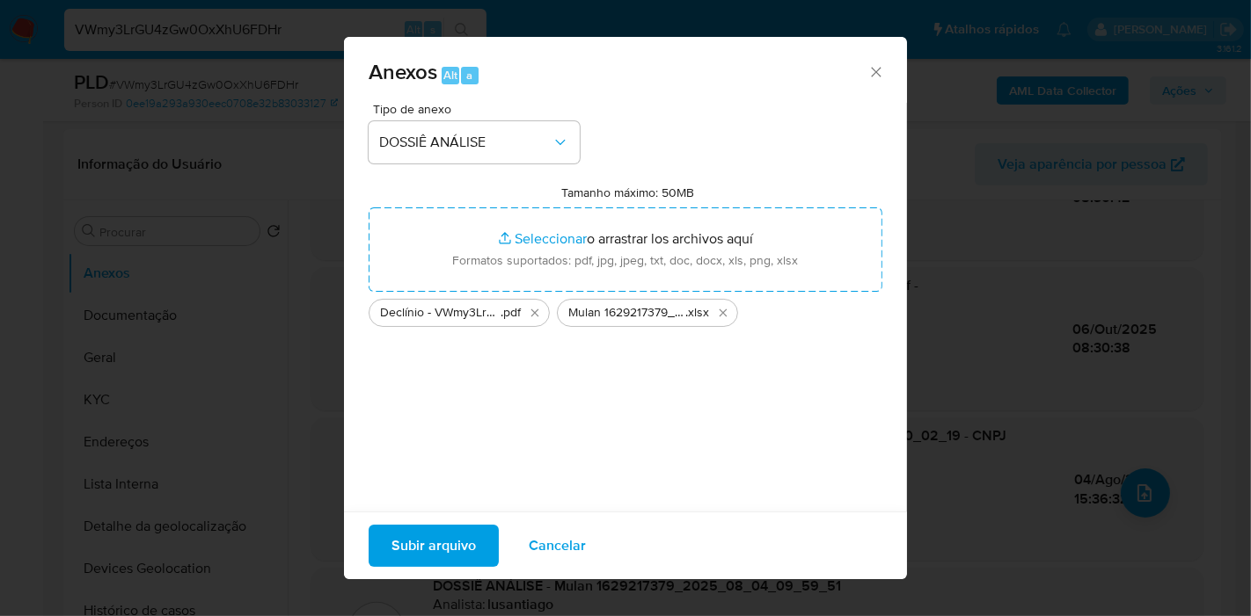
click at [468, 534] on span "Subir arquivo" at bounding box center [433, 546] width 84 height 39
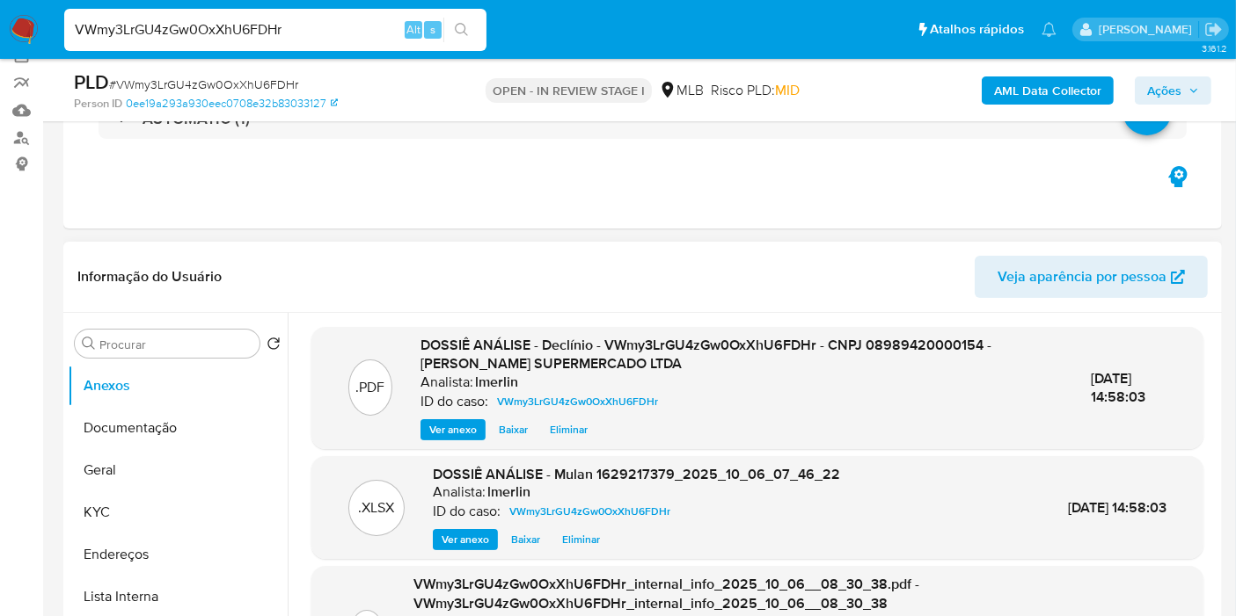
scroll to position [60, 0]
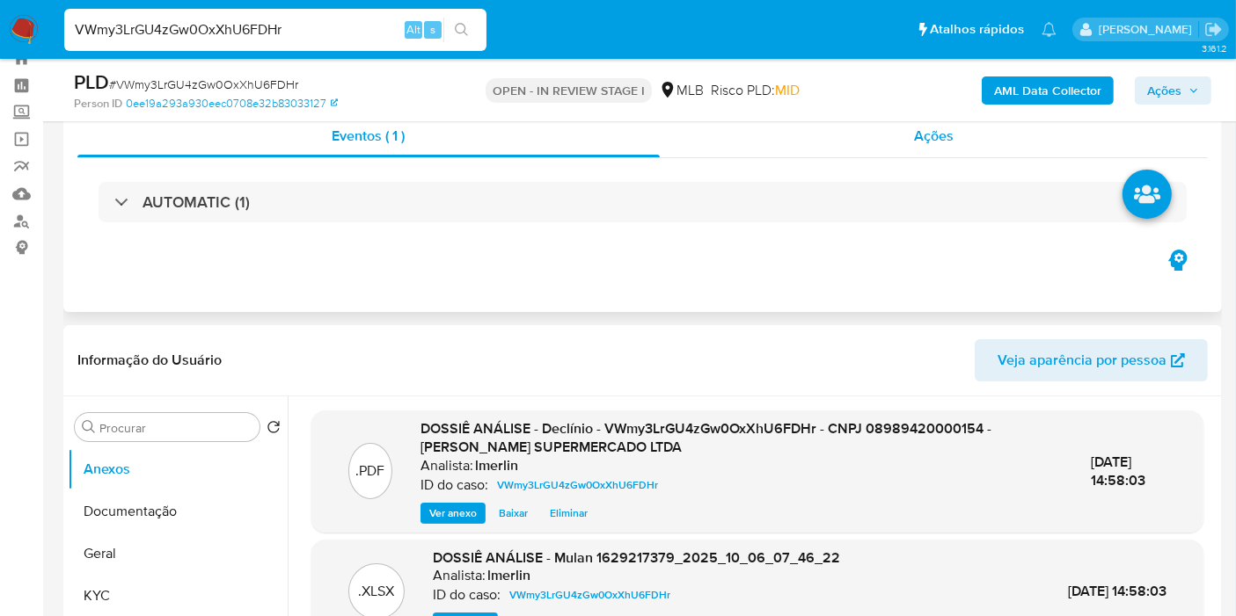
click at [985, 144] on div "Ações" at bounding box center [934, 136] width 549 height 42
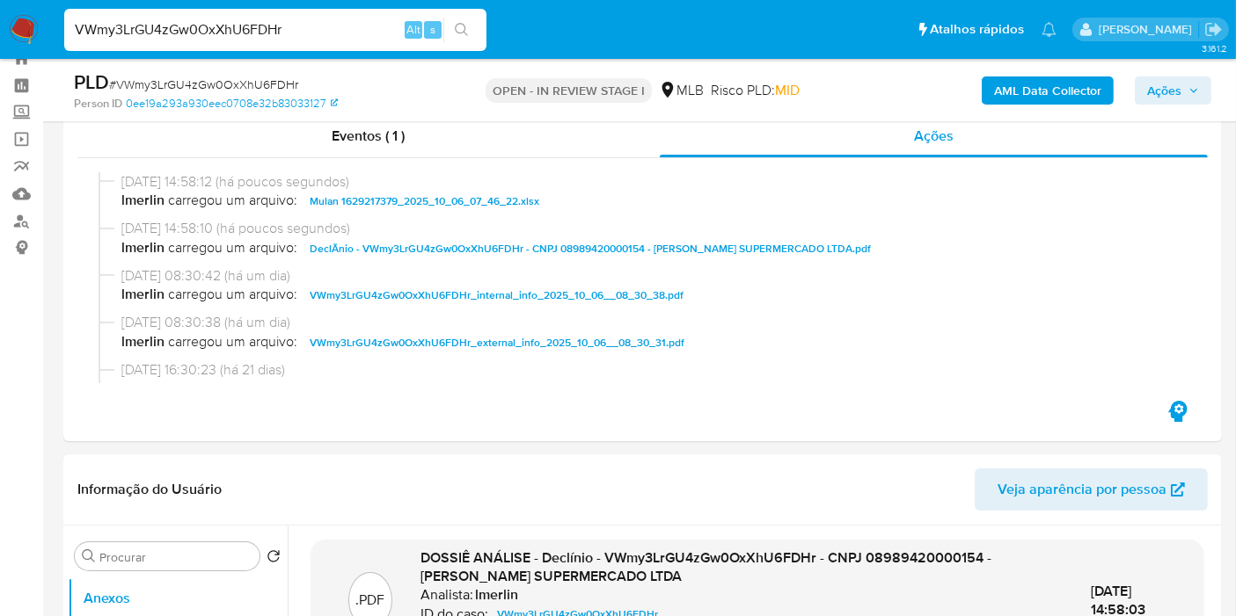
click at [1168, 87] on span "Ações" at bounding box center [1164, 91] width 34 height 28
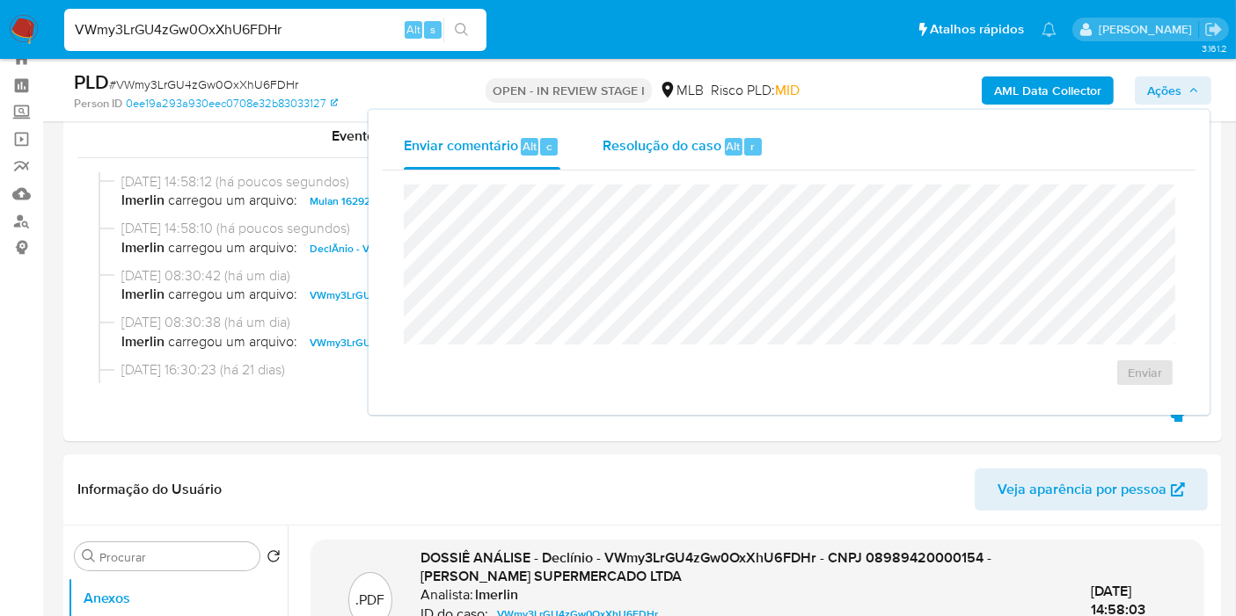
click at [669, 142] on span "Resolução do caso" at bounding box center [661, 145] width 119 height 20
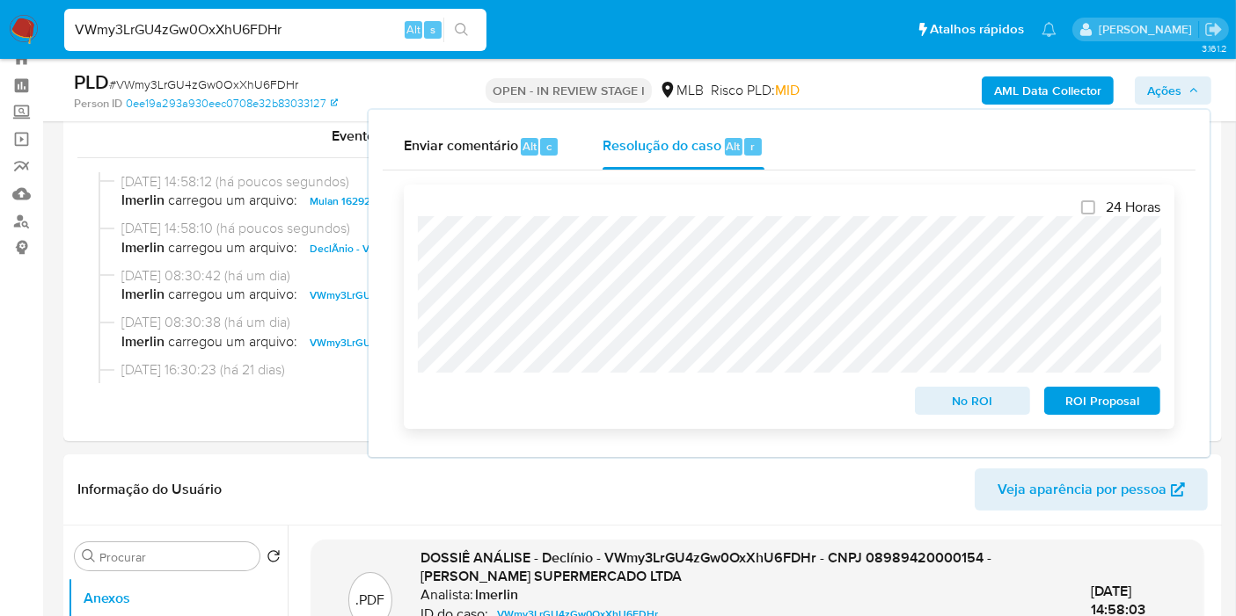
click at [935, 400] on span "No ROI" at bounding box center [972, 401] width 91 height 25
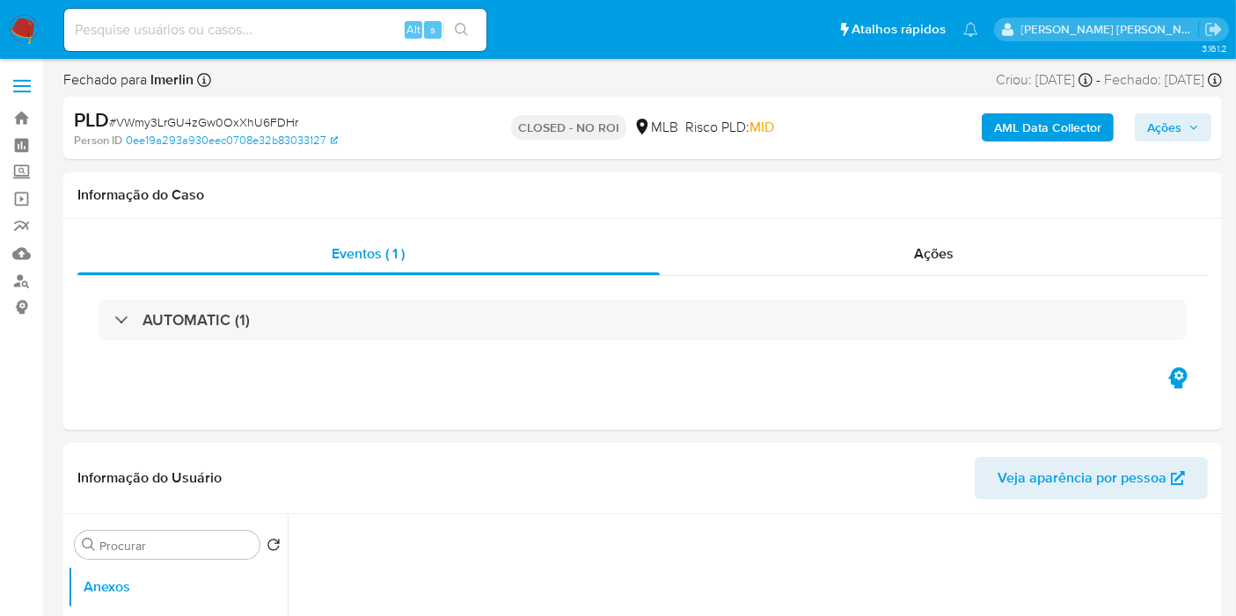
select select "10"
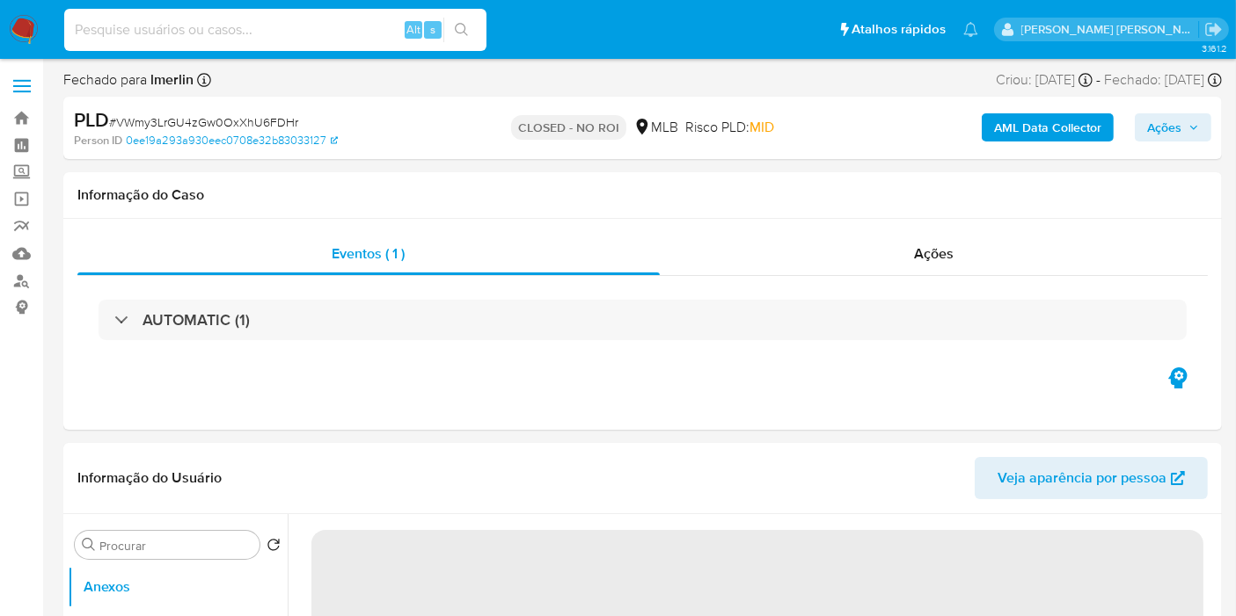
click at [323, 31] on input at bounding box center [275, 29] width 422 height 23
paste input "jiCXYHWnQ86NITkJQk6QKnzU"
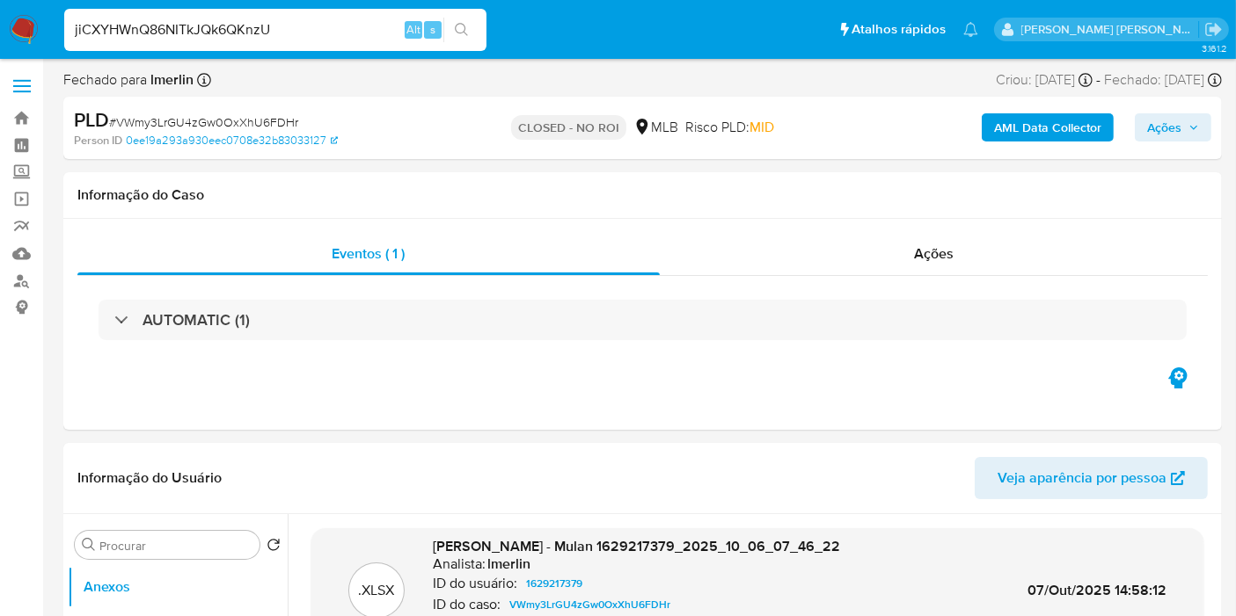
type input "jiCXYHWnQ86NITkJQk6QKnzU"
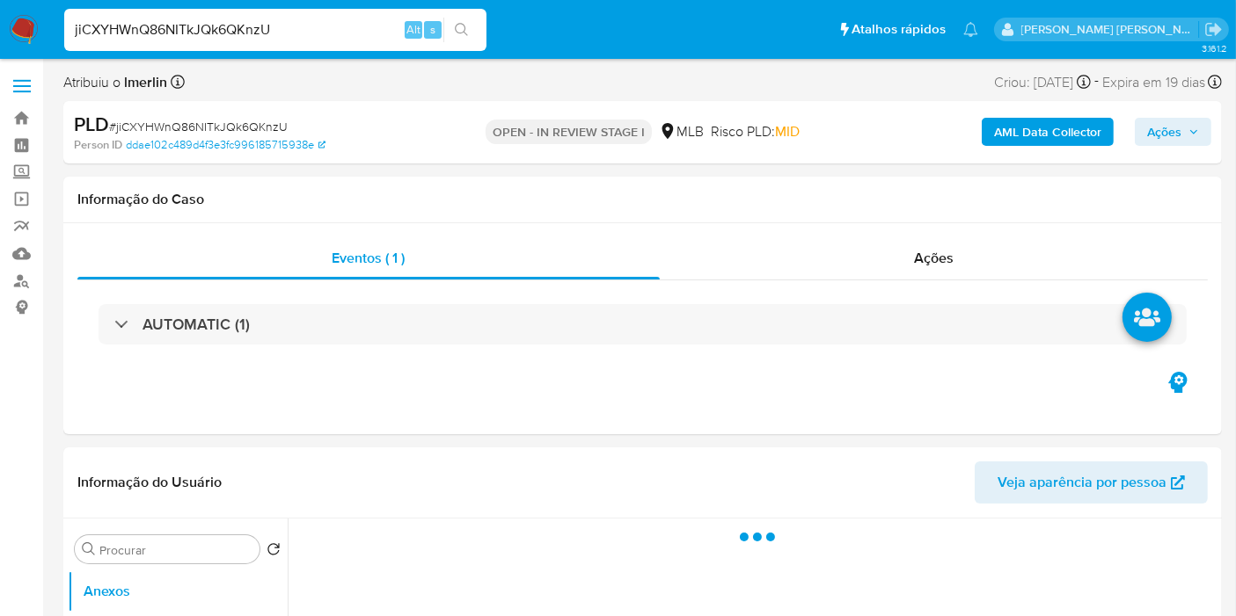
select select "10"
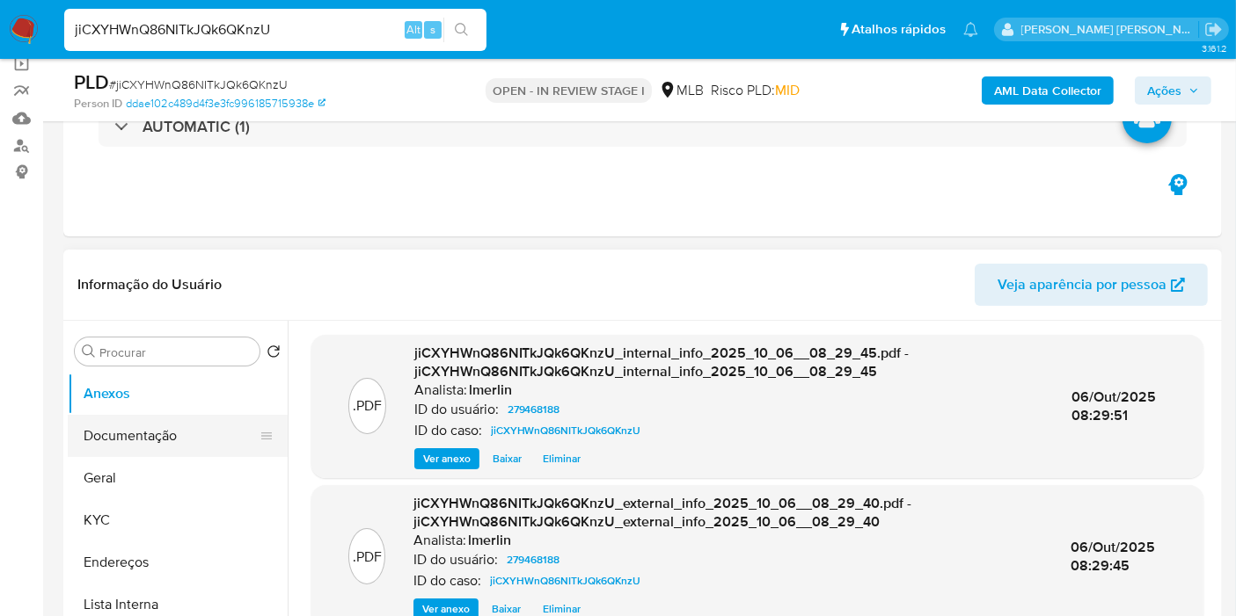
scroll to position [195, 0]
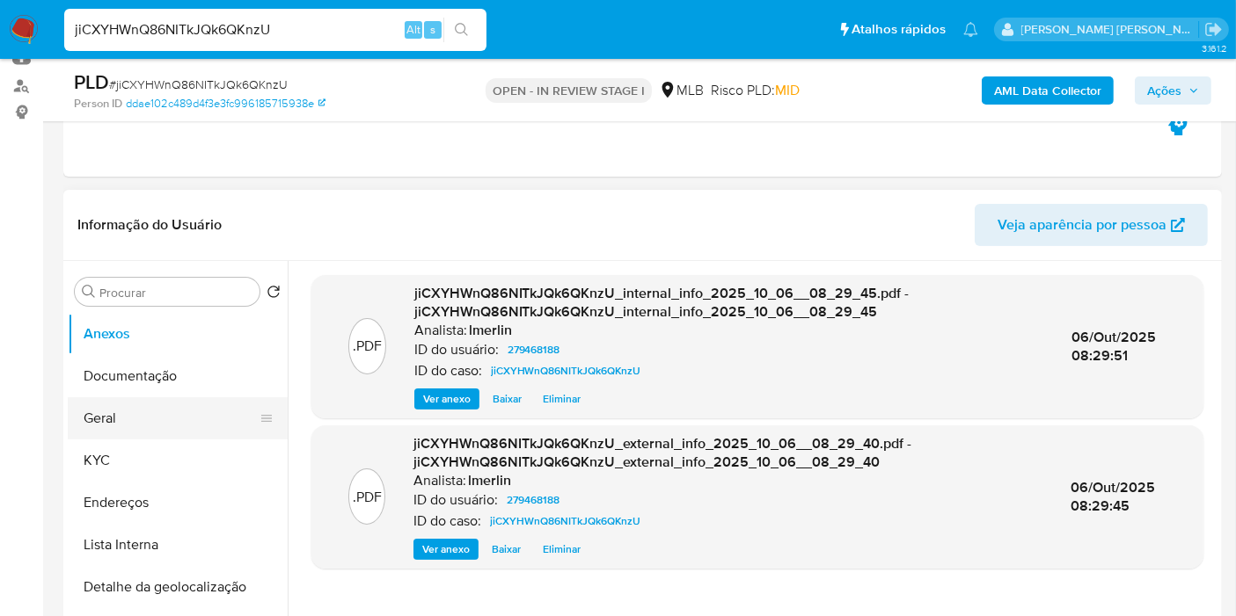
click at [193, 410] on button "Geral" at bounding box center [171, 418] width 206 height 42
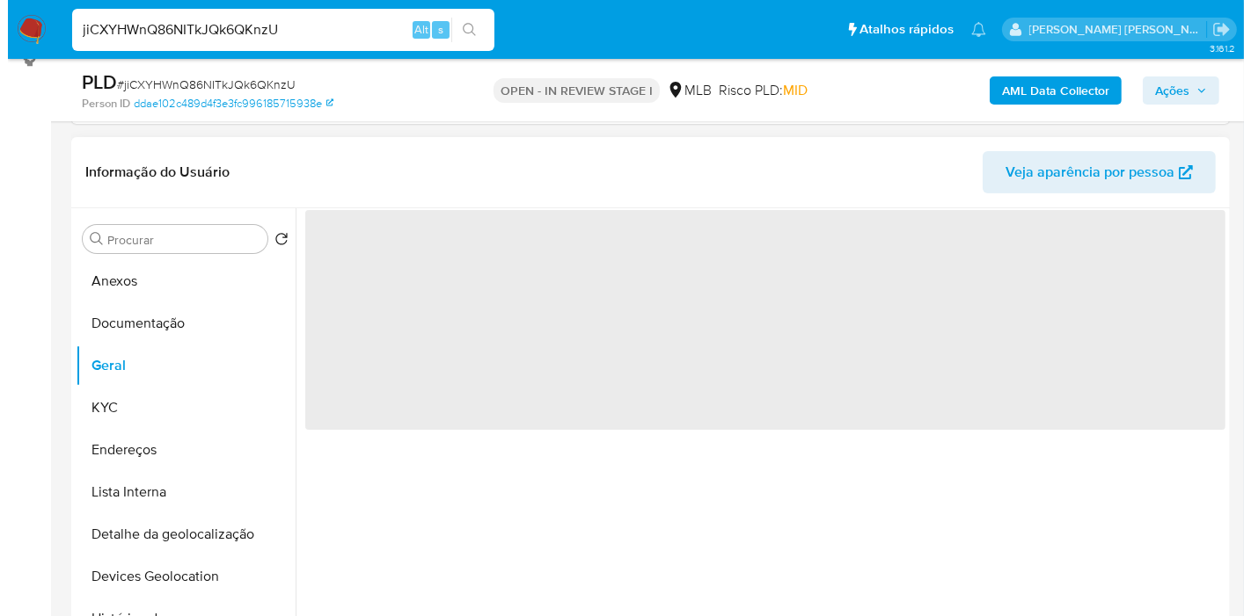
scroll to position [293, 0]
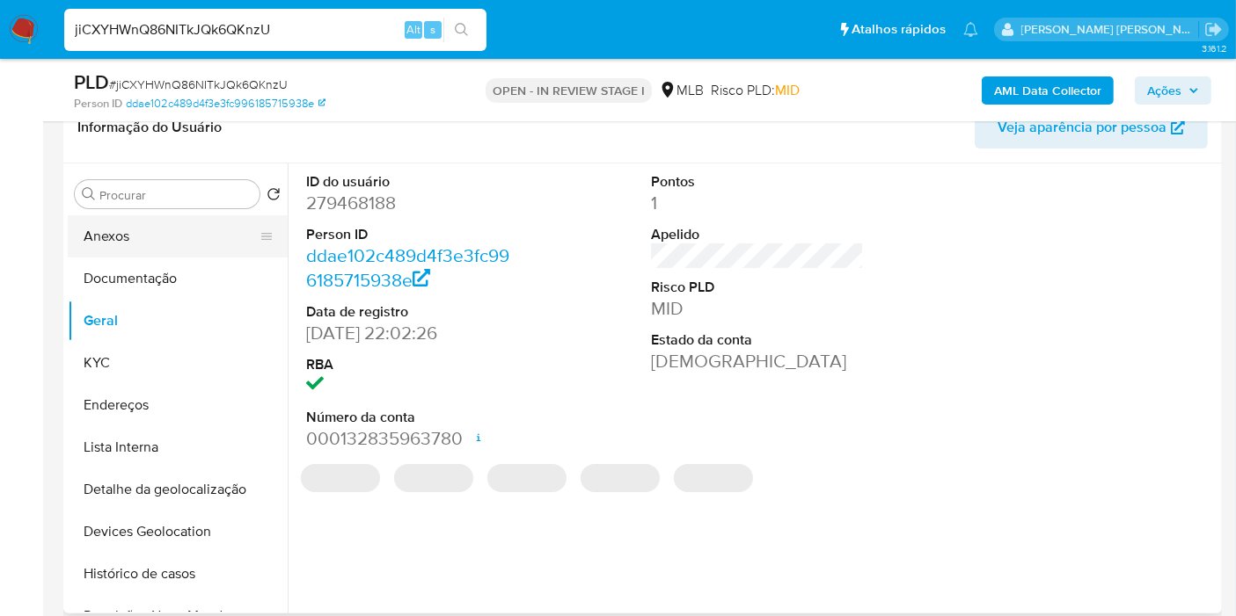
click at [149, 235] on button "Anexos" at bounding box center [171, 236] width 206 height 42
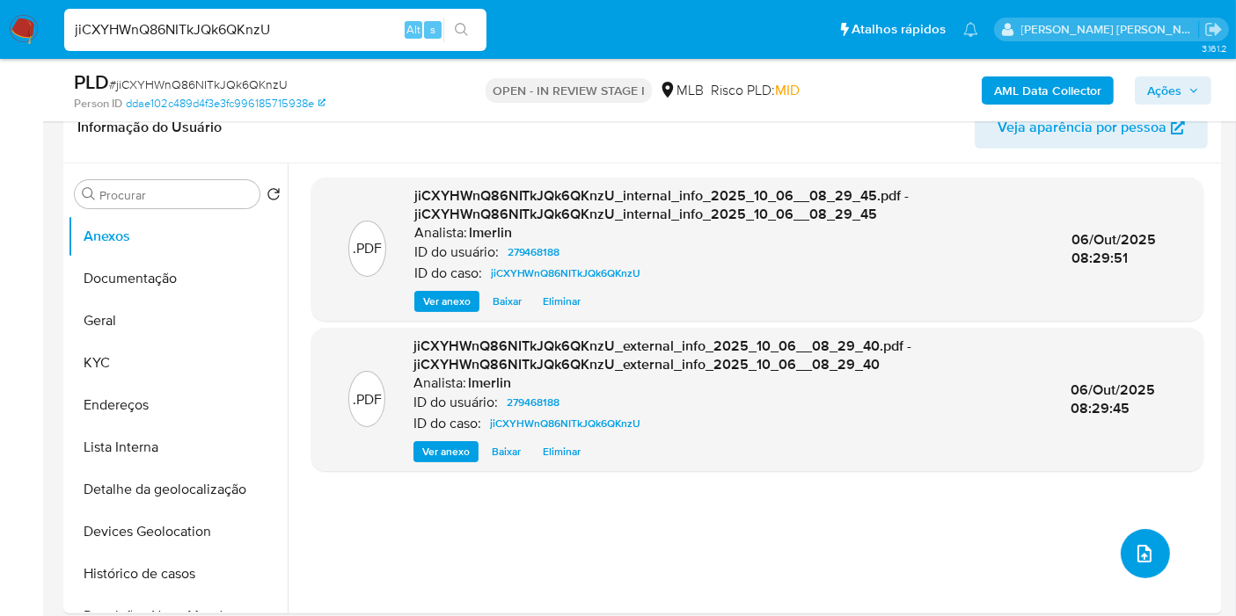
click at [1137, 554] on icon "upload-file" at bounding box center [1144, 554] width 14 height 18
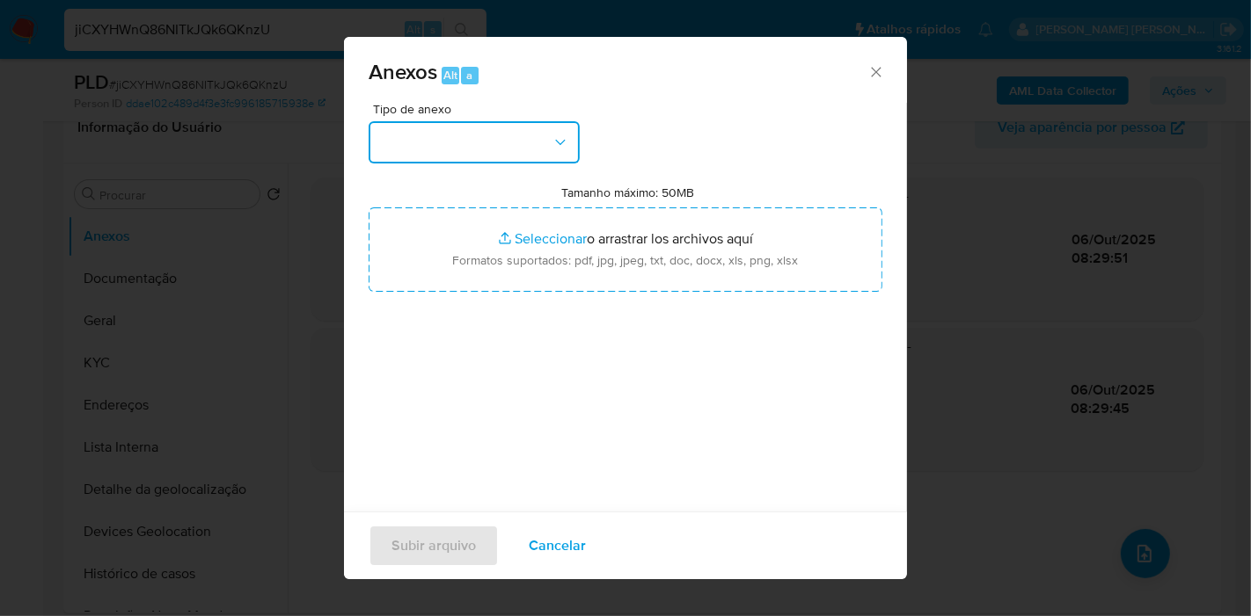
click at [527, 130] on button "button" at bounding box center [473, 142] width 211 height 42
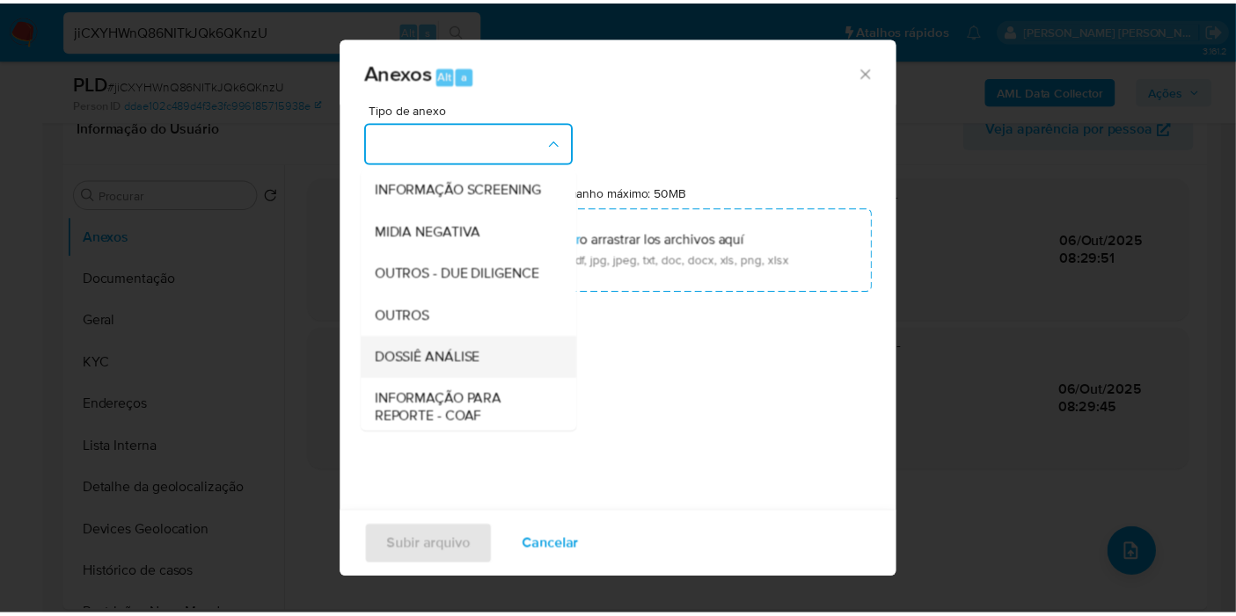
scroll to position [195, 0]
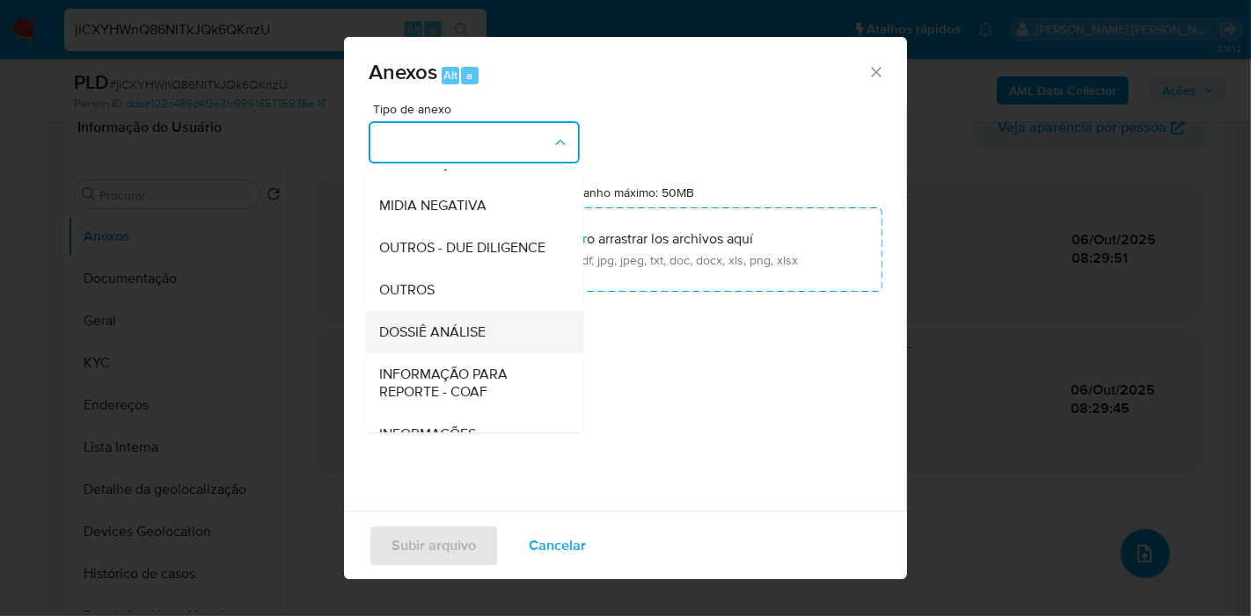
click at [495, 354] on div "DOSSIÊ ANÁLISE" at bounding box center [468, 332] width 179 height 42
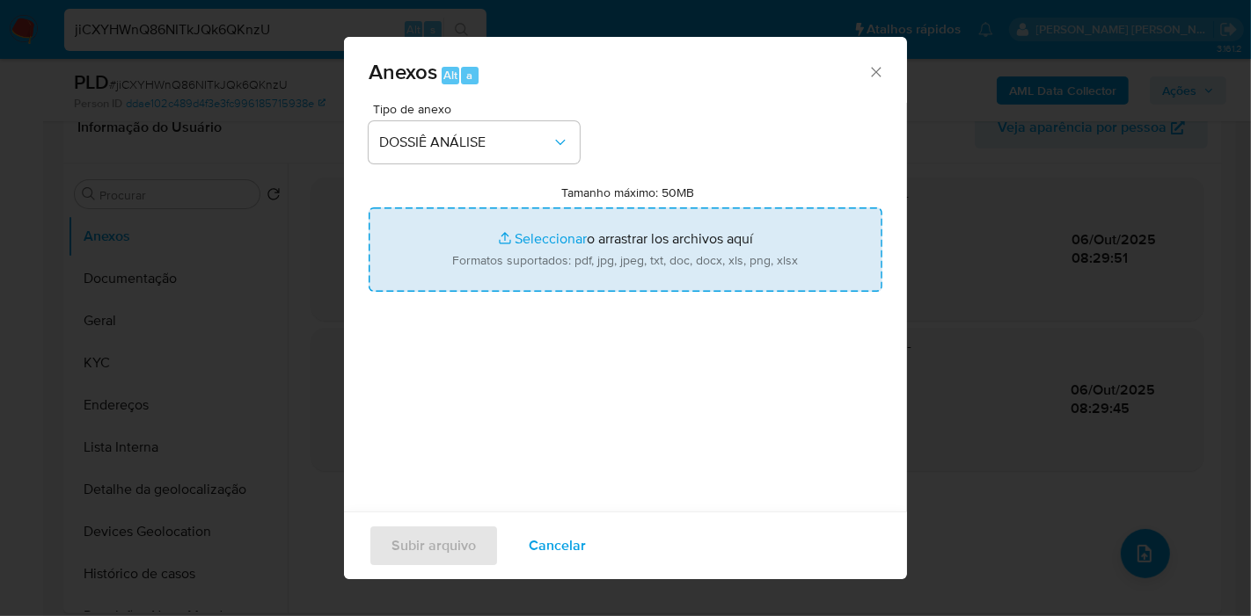
click at [602, 209] on input "Tamanho máximo: 50MB Seleccionar archivos" at bounding box center [625, 250] width 514 height 84
type input "C:\fakepath\SAR - XXX - CPF 70486283402 - [PERSON_NAME] VITOR [PERSON_NAME].pdf"
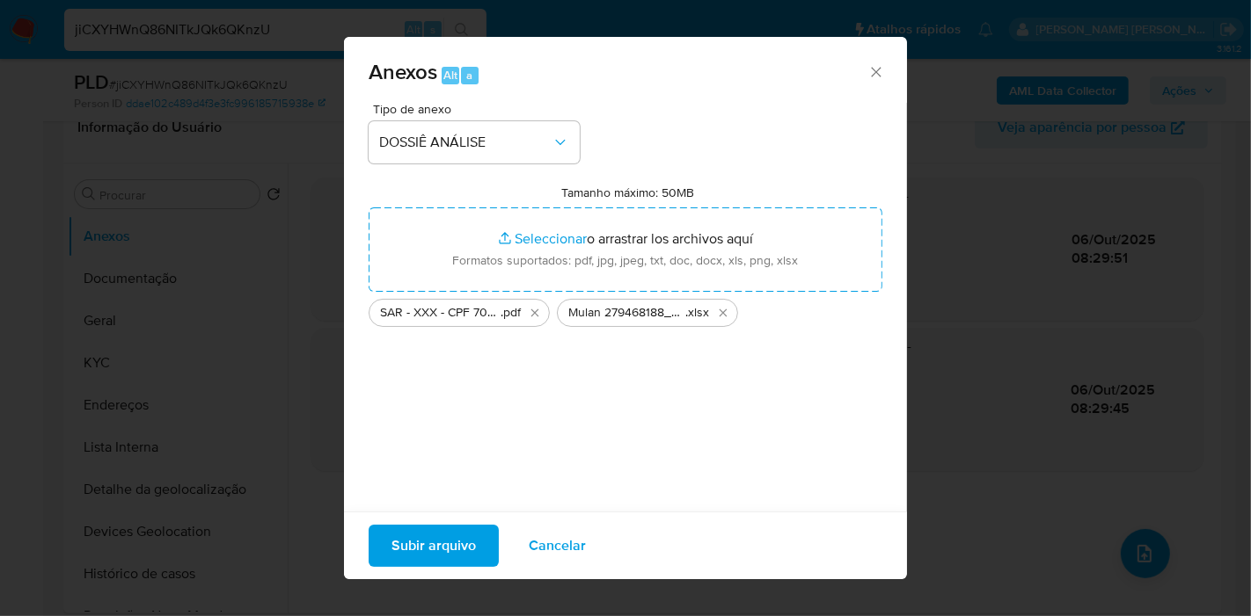
click at [408, 549] on span "Subir arquivo" at bounding box center [433, 546] width 84 height 39
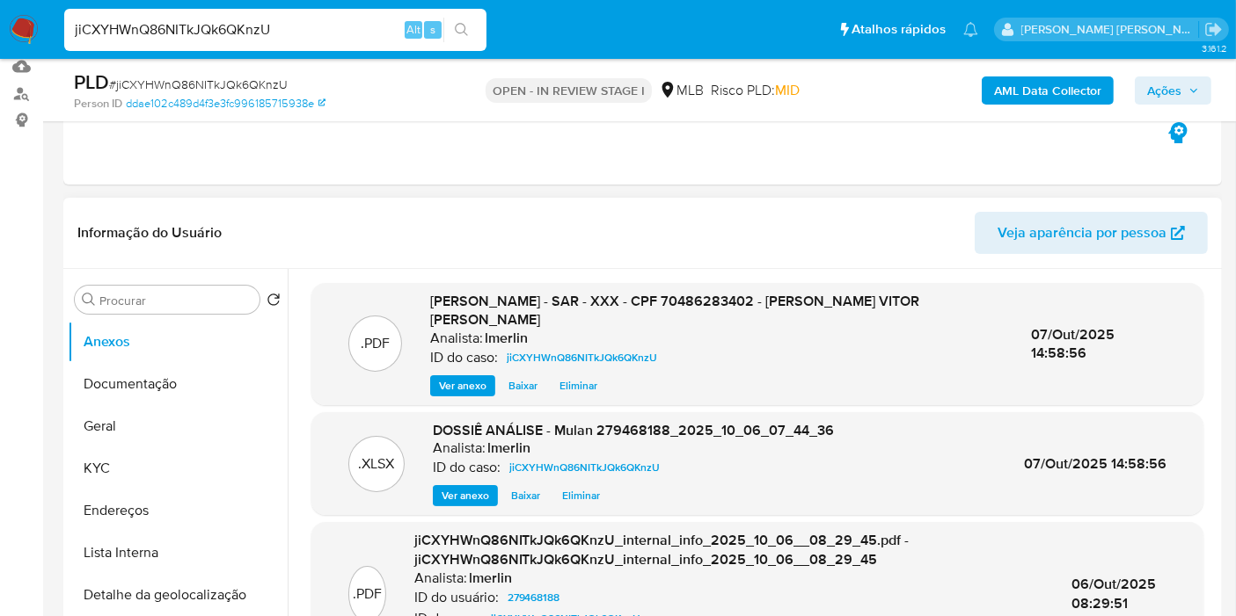
scroll to position [0, 0]
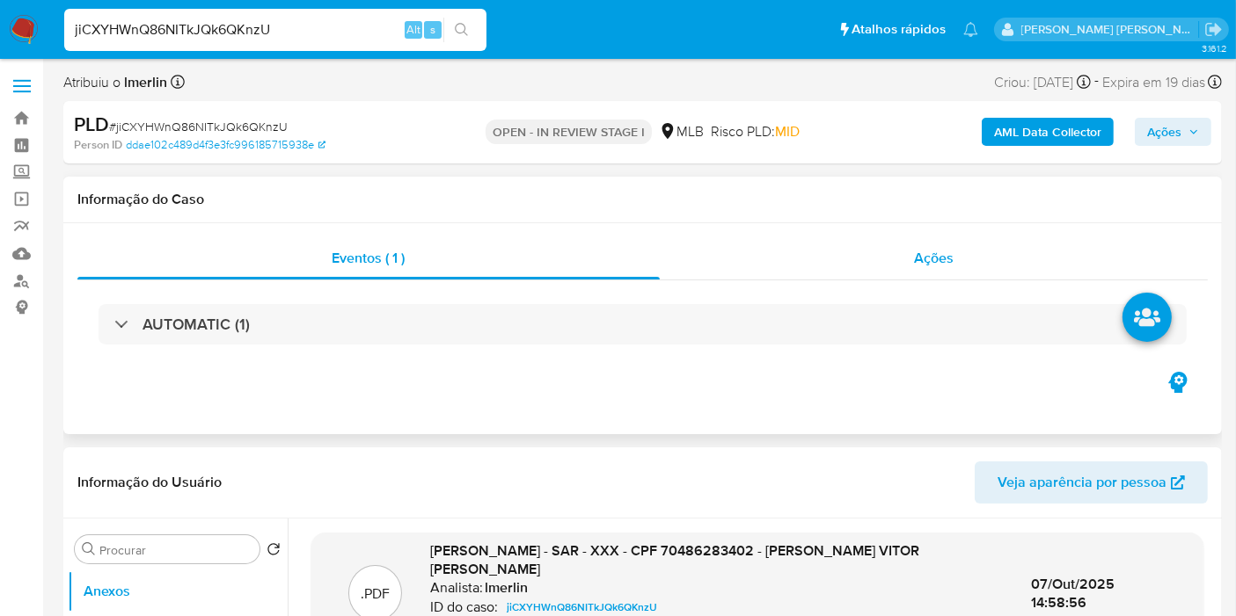
click at [953, 255] on div "Ações" at bounding box center [934, 258] width 549 height 42
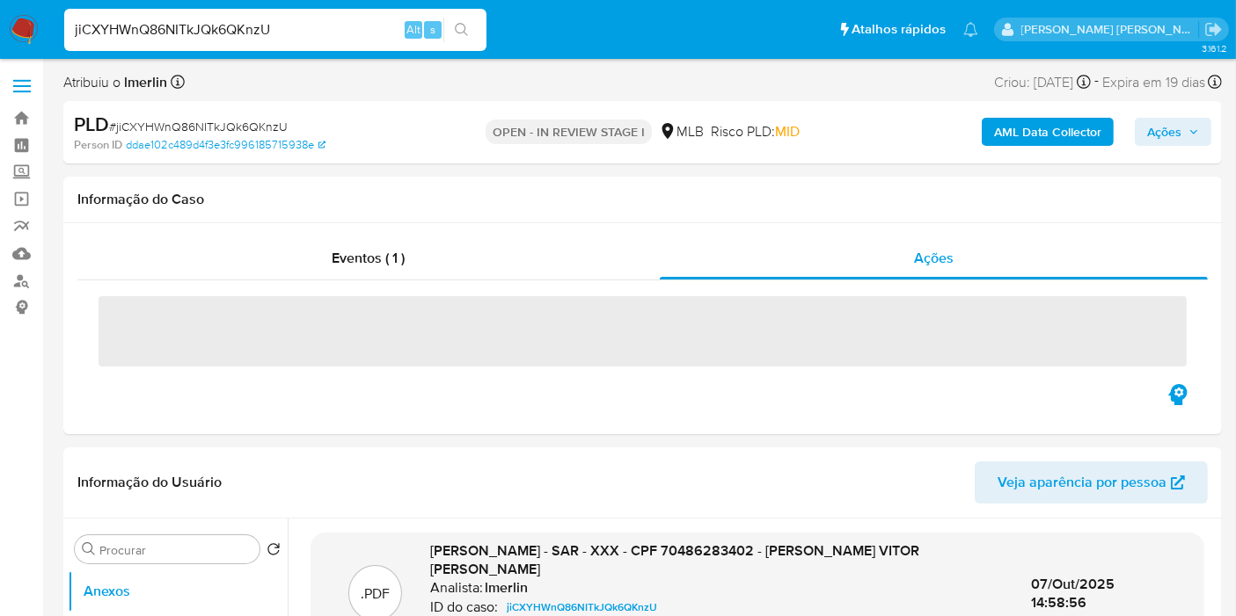
click at [1193, 129] on icon "button" at bounding box center [1193, 132] width 11 height 11
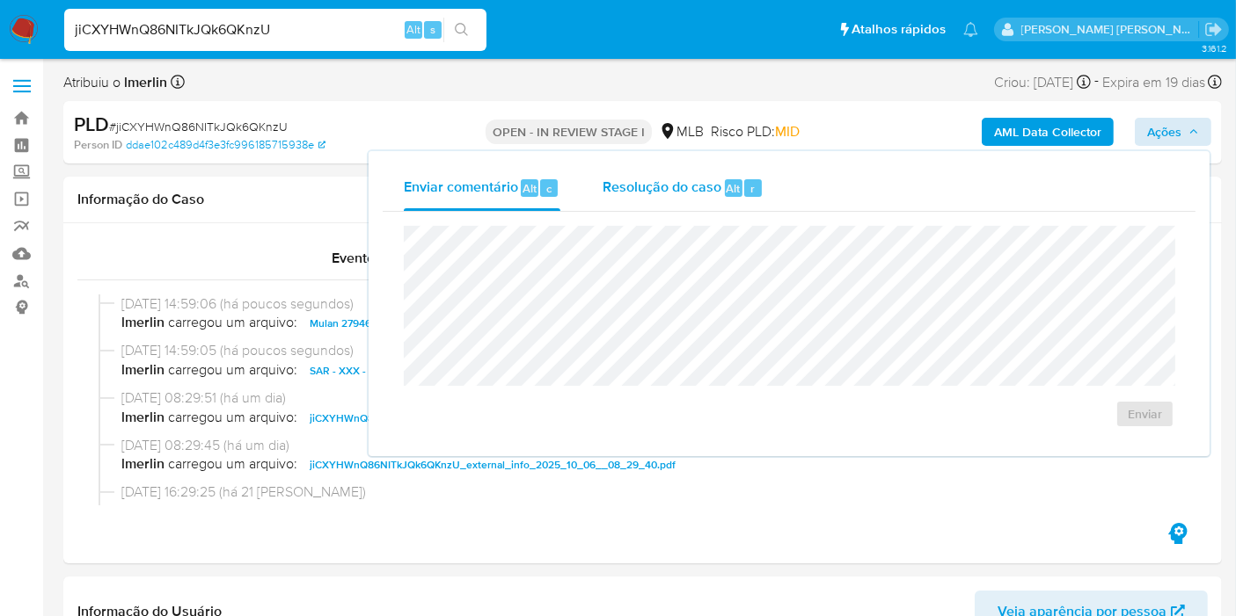
click at [668, 179] on span "Resolução do caso" at bounding box center [661, 188] width 119 height 20
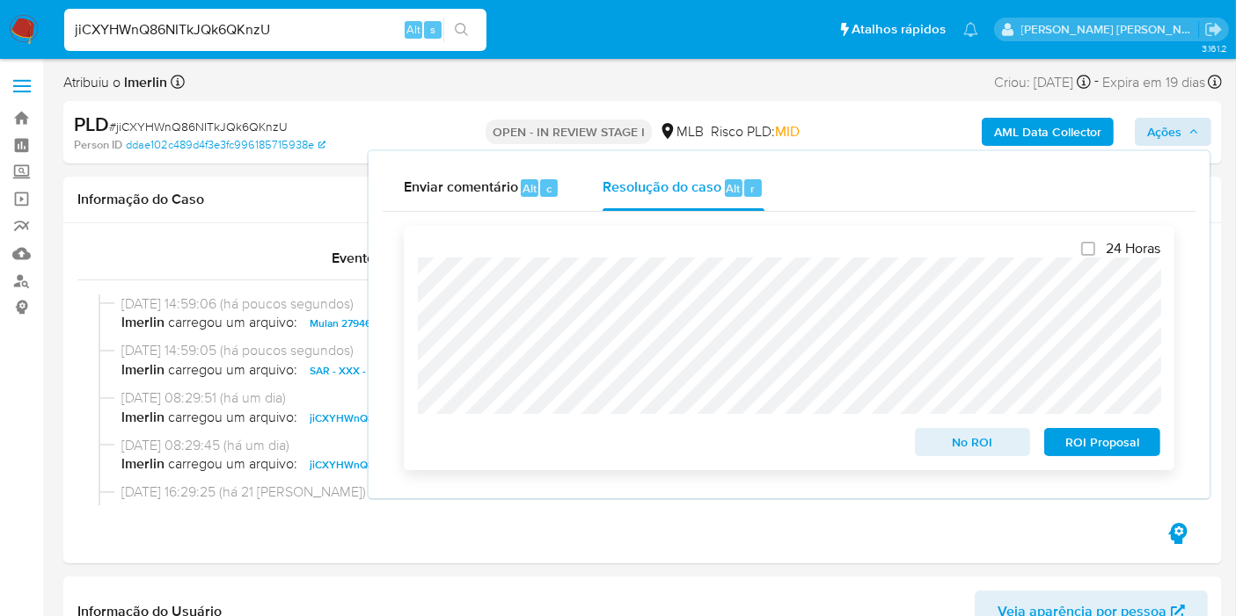
click at [1098, 435] on span "ROI Proposal" at bounding box center [1101, 442] width 91 height 25
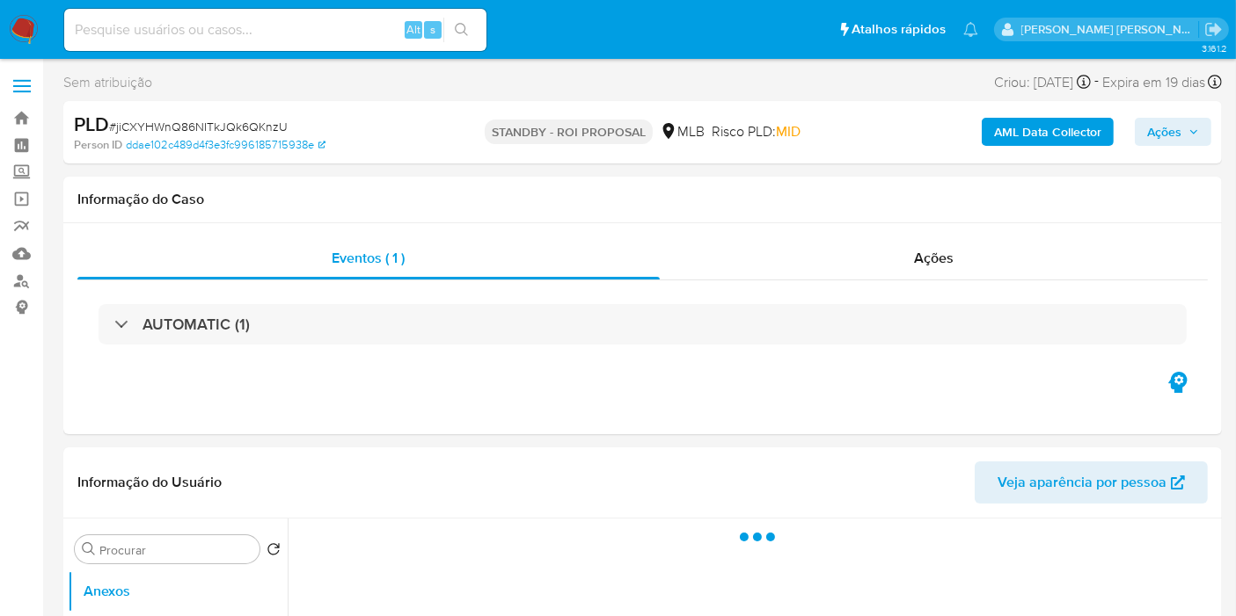
select select "10"
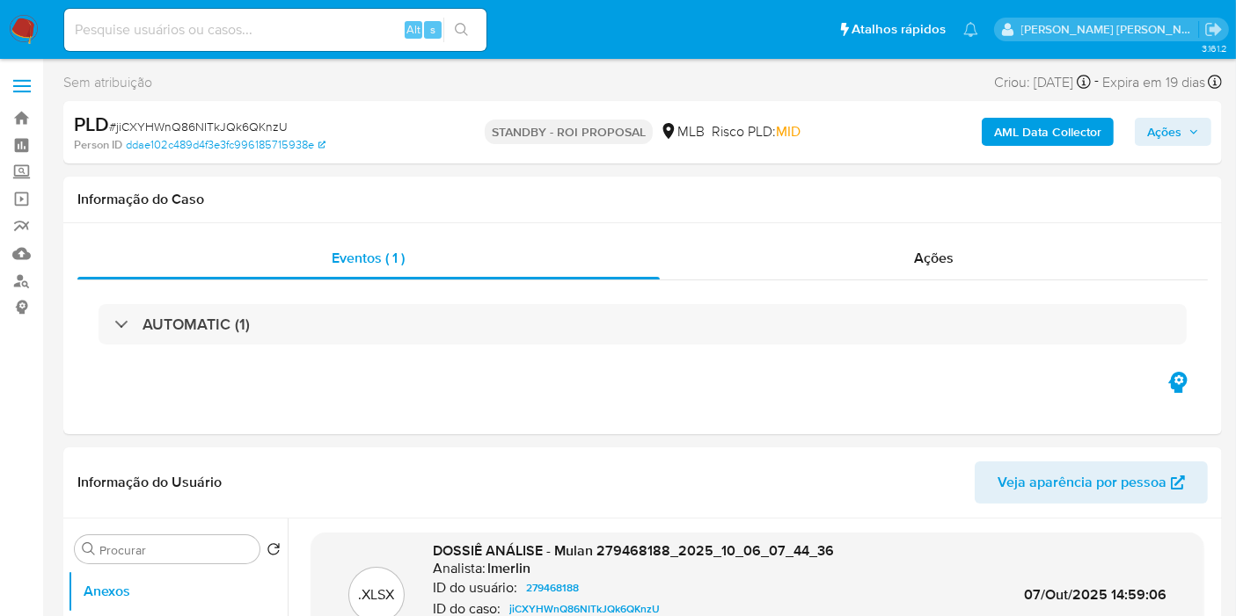
click at [22, 37] on img at bounding box center [24, 30] width 30 height 30
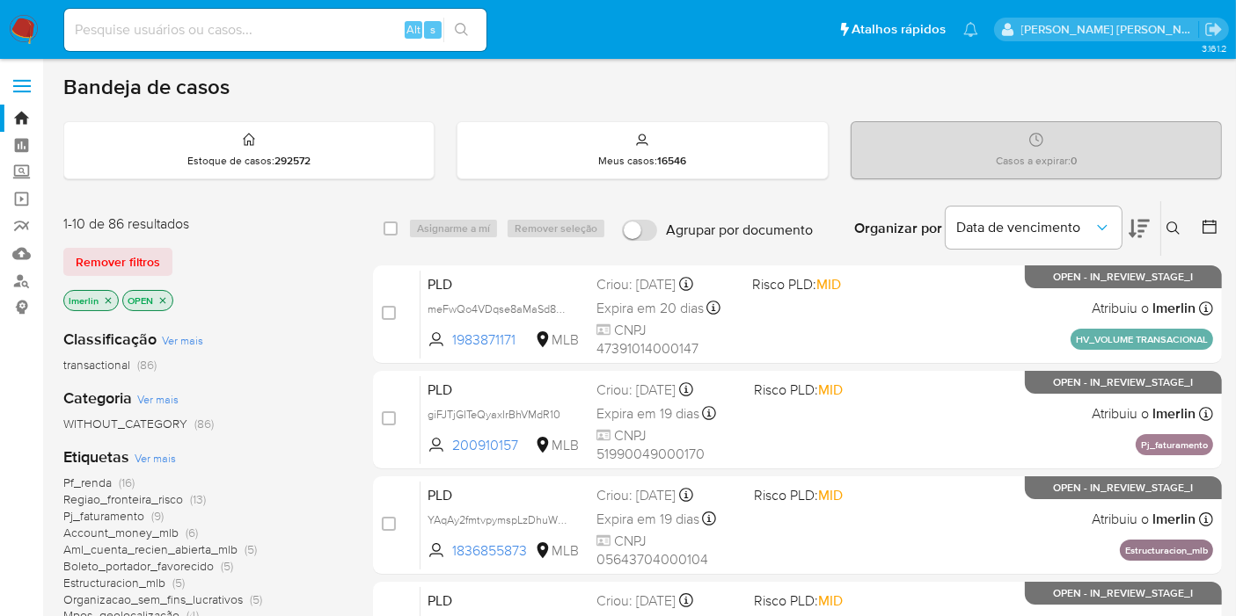
click at [107, 303] on icon "close-filter" at bounding box center [108, 300] width 11 height 11
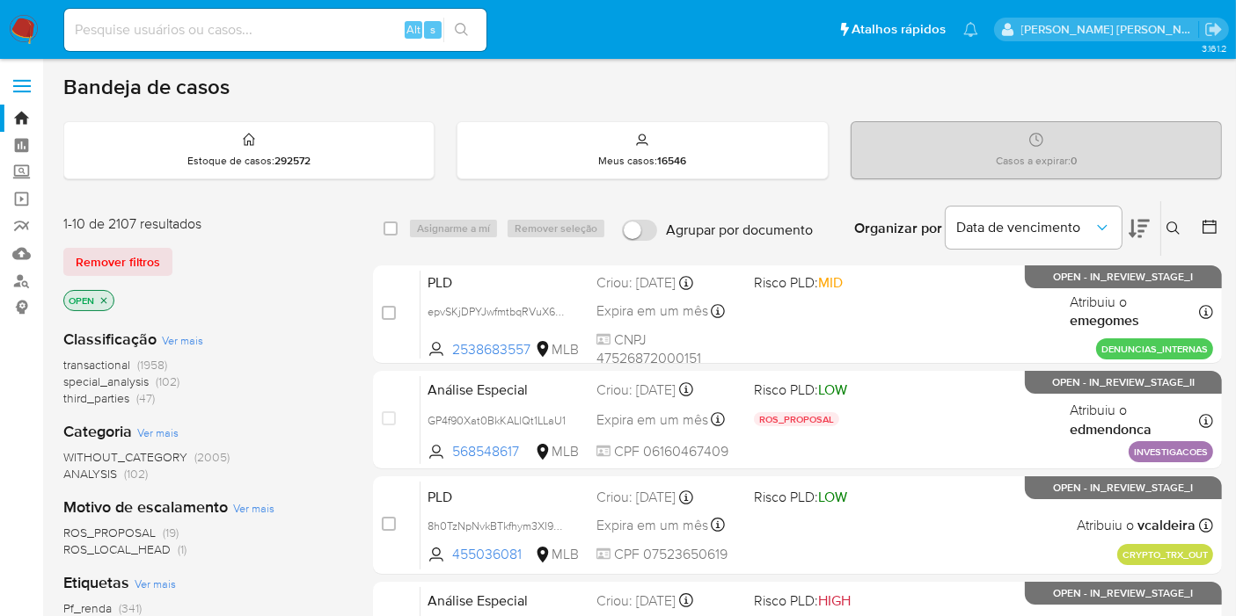
click at [281, 26] on input at bounding box center [275, 29] width 422 height 23
paste input "LBIYcw6fouIkLAKLKD1ur46A"
type input "LBIYcw6fouIkLAKLKD1ur46A"
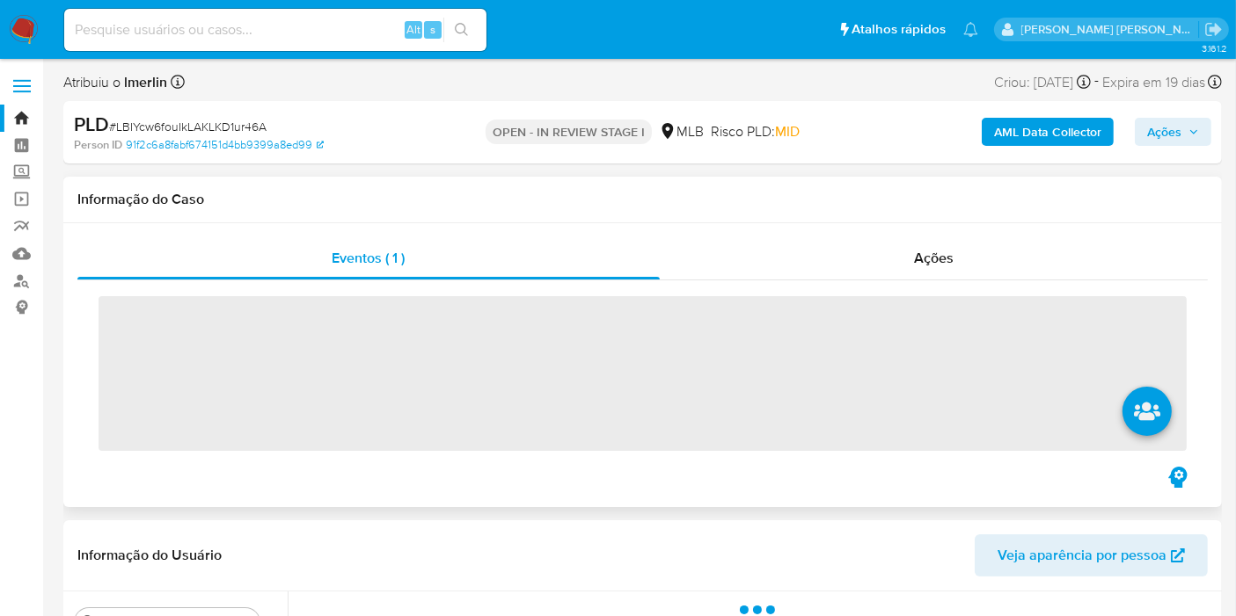
scroll to position [195, 0]
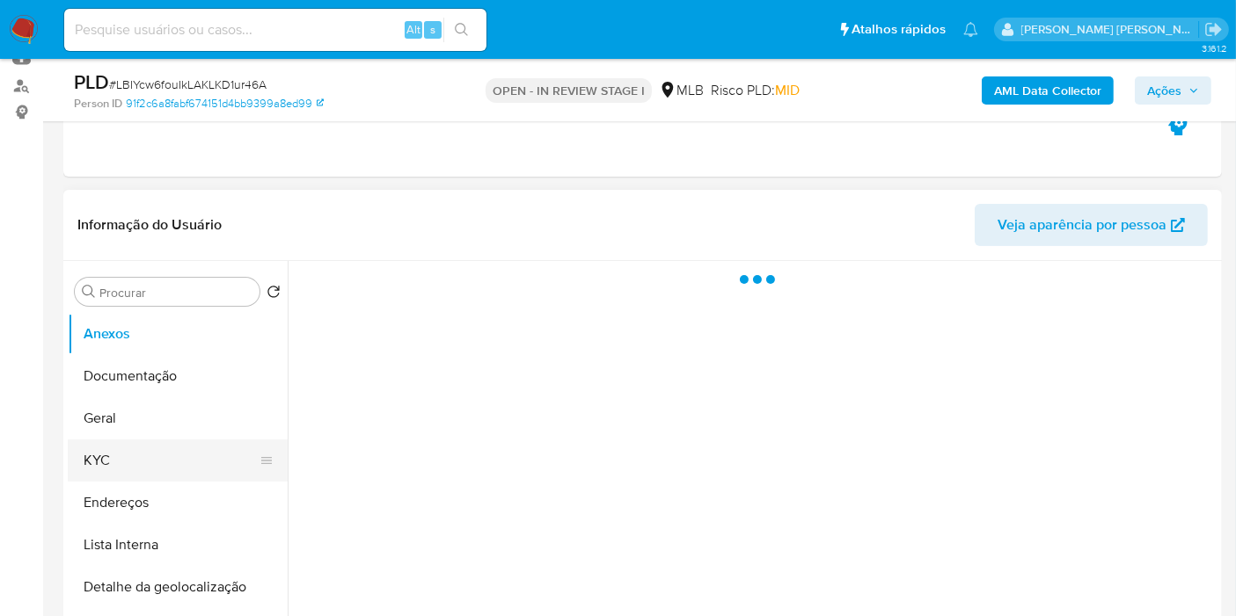
click at [159, 465] on button "KYC" at bounding box center [171, 461] width 206 height 42
select select "10"
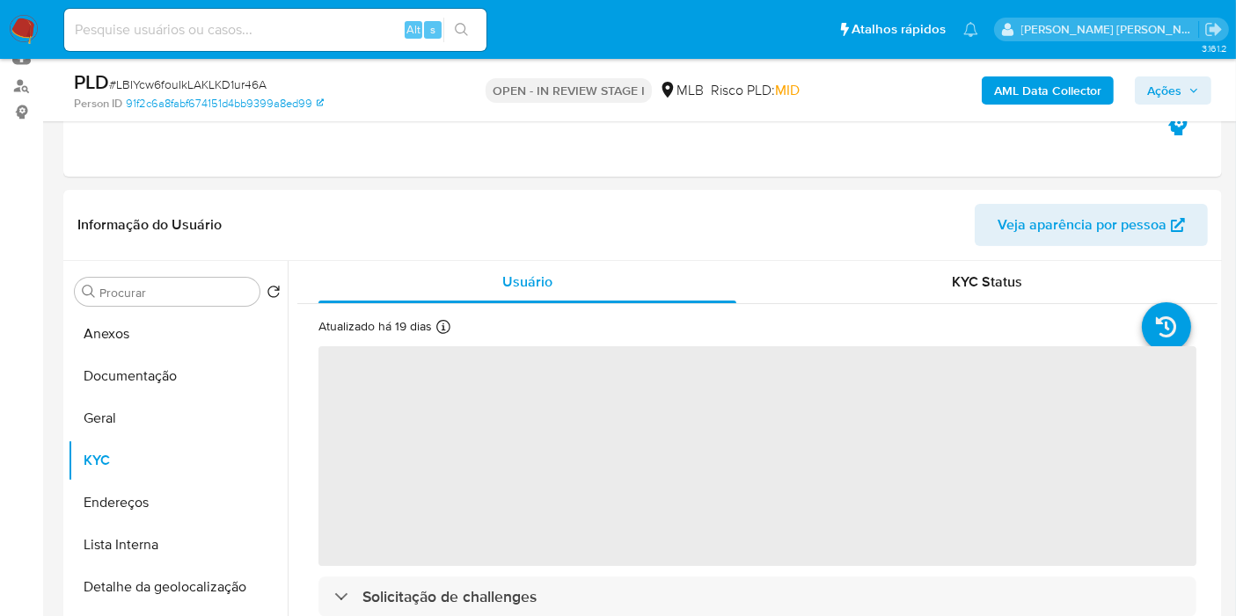
scroll to position [293, 0]
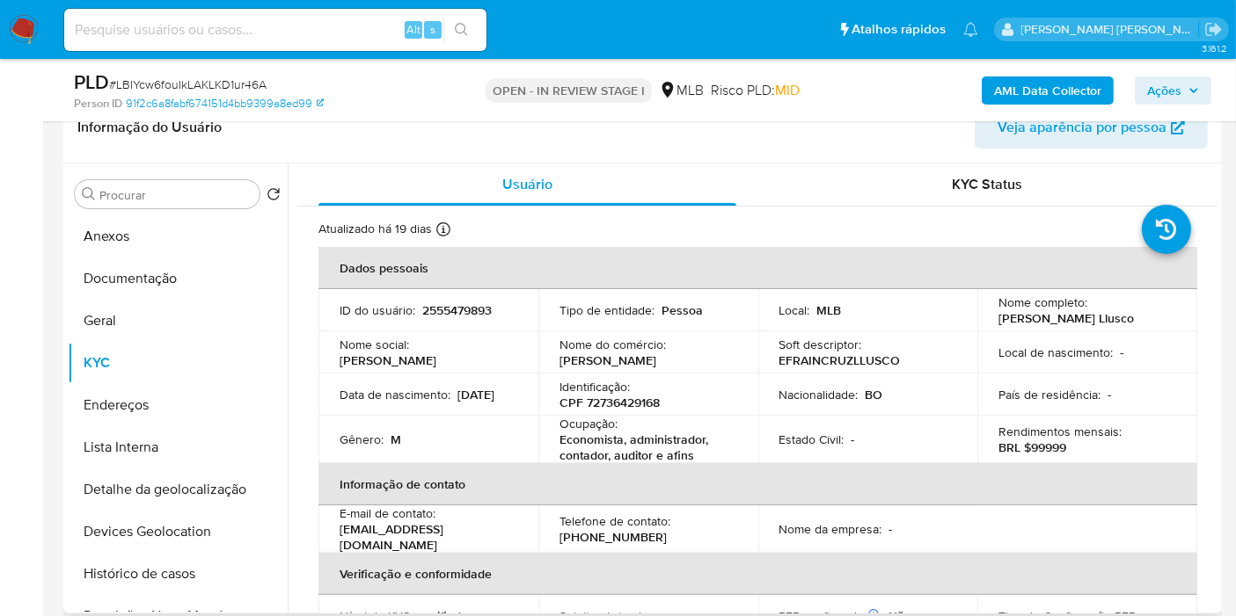
click at [637, 401] on p "CPF 72736429168" at bounding box center [609, 403] width 100 height 16
copy p "72736429168"
click at [132, 572] on button "Histórico de casos" at bounding box center [171, 574] width 206 height 42
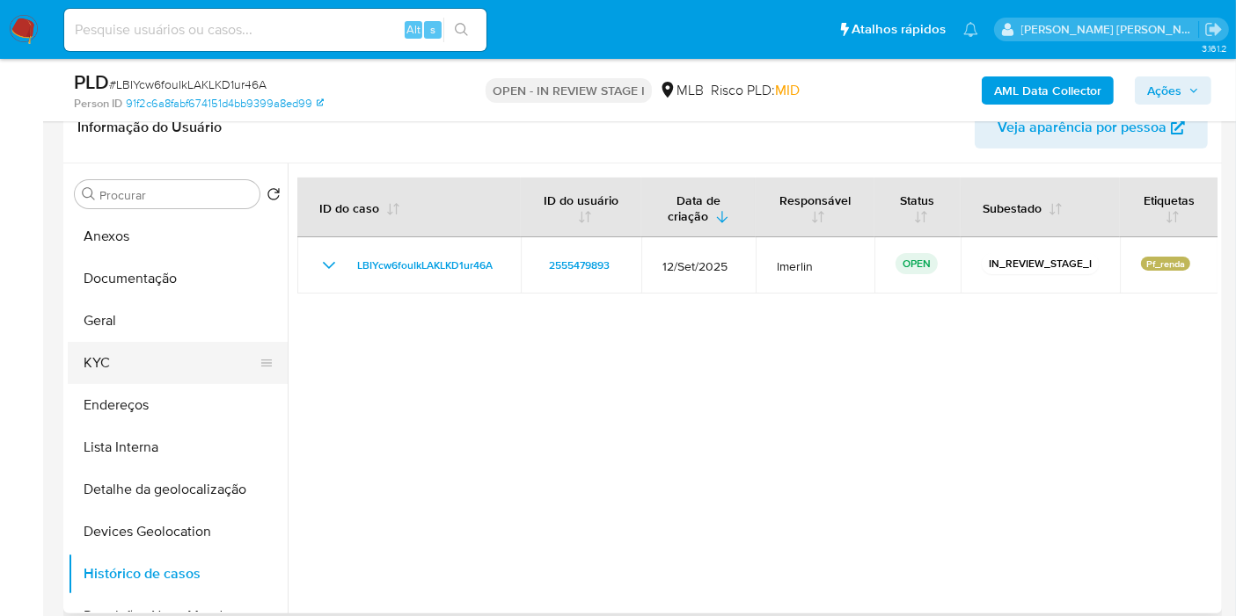
click at [178, 354] on button "KYC" at bounding box center [171, 363] width 206 height 42
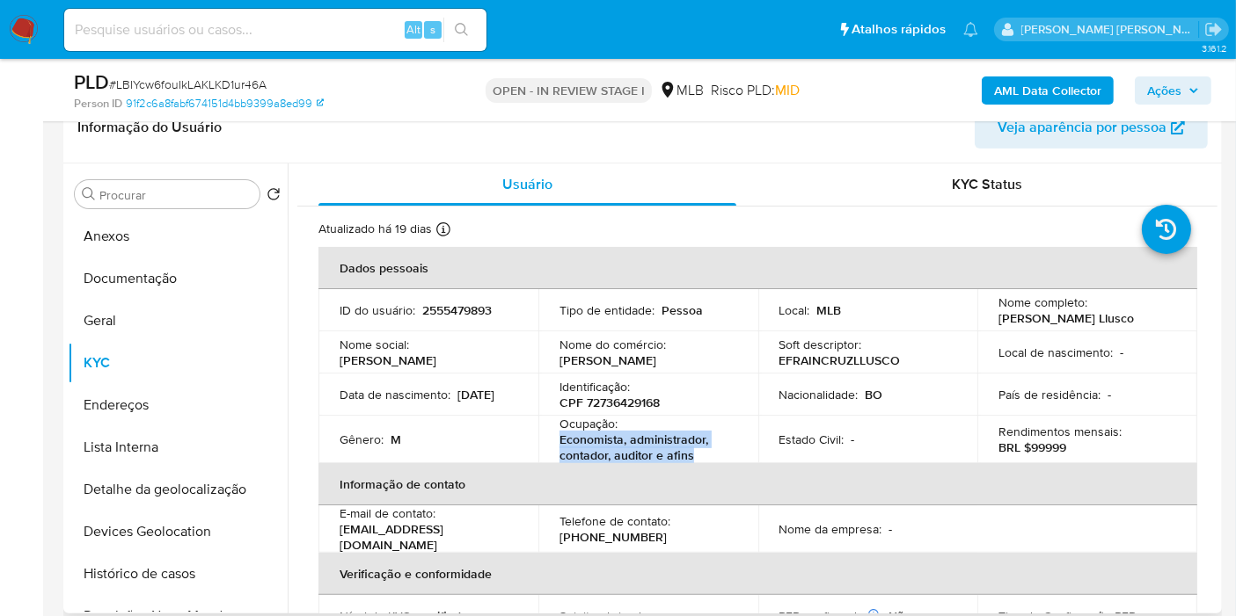
drag, startPoint x: 558, startPoint y: 438, endPoint x: 708, endPoint y: 451, distance: 150.1
click at [708, 451] on p "Economista, administrador, contador, auditor e afins" at bounding box center [644, 448] width 171 height 32
copy p "Economista, administrador, contador, auditor e afins"
click at [157, 285] on button "Documentação" at bounding box center [171, 279] width 206 height 42
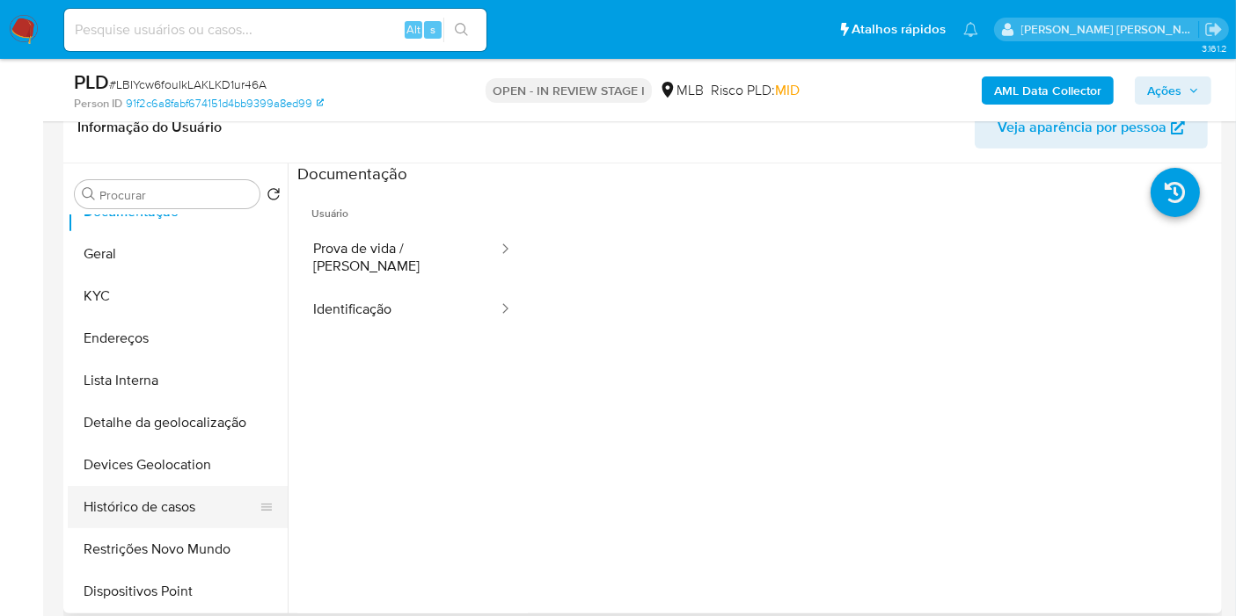
scroll to position [98, 0]
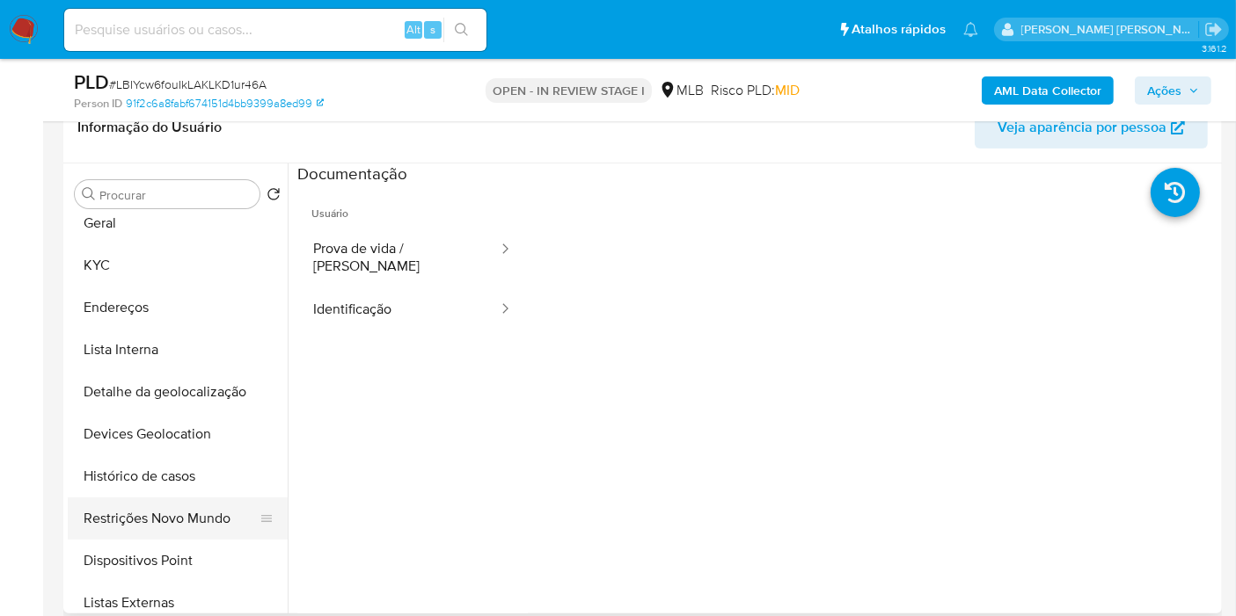
click at [165, 514] on button "Restrições Novo Mundo" at bounding box center [171, 519] width 206 height 42
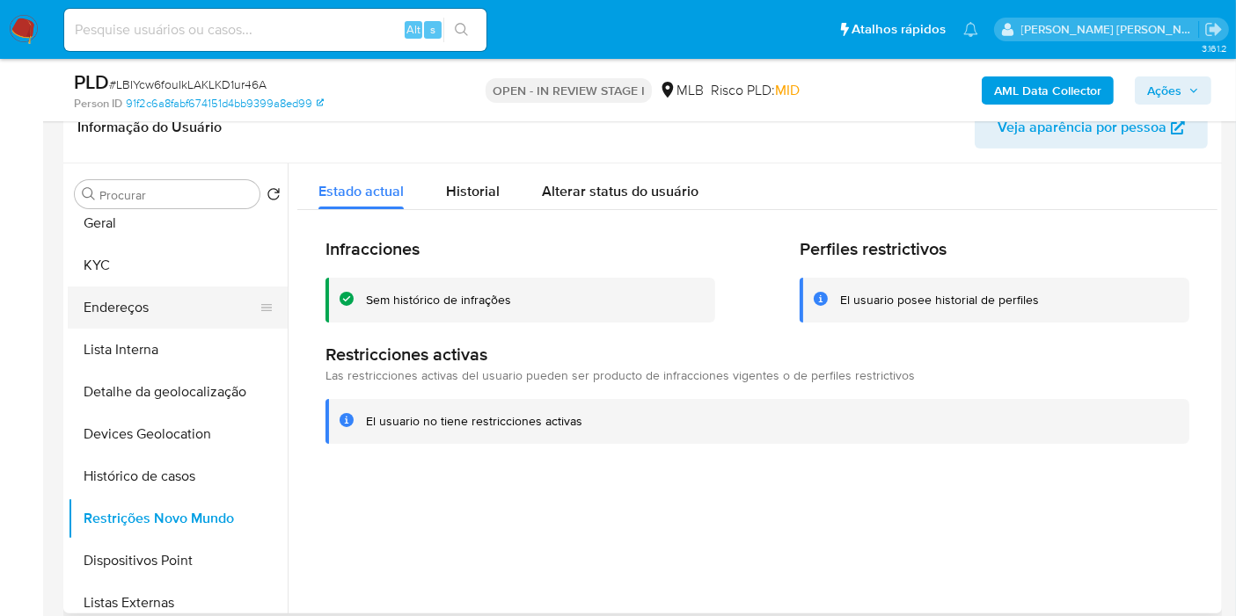
click at [198, 302] on button "Endereços" at bounding box center [171, 308] width 206 height 42
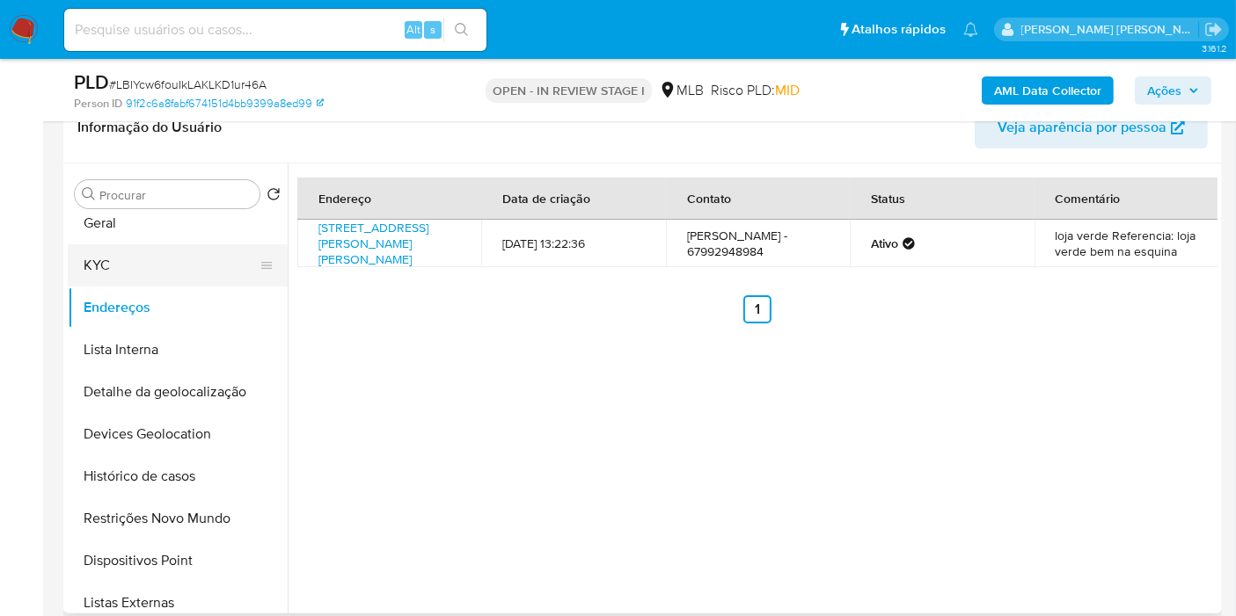
drag, startPoint x: 178, startPoint y: 227, endPoint x: 169, endPoint y: 270, distance: 44.0
click at [178, 227] on button "Geral" at bounding box center [178, 223] width 220 height 42
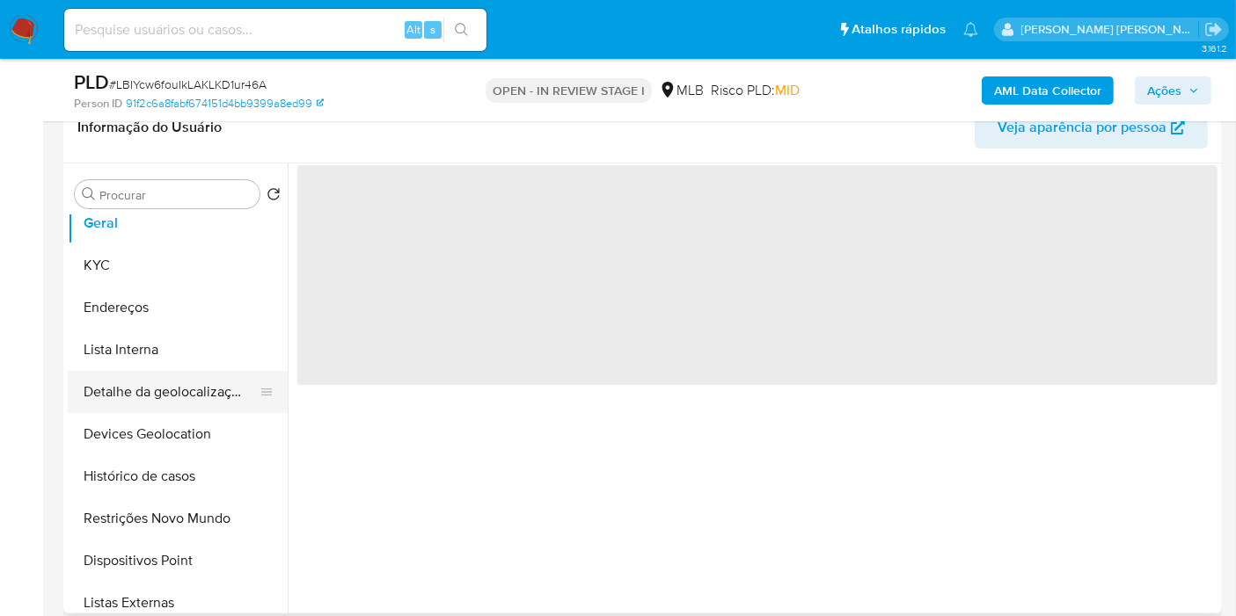
scroll to position [0, 0]
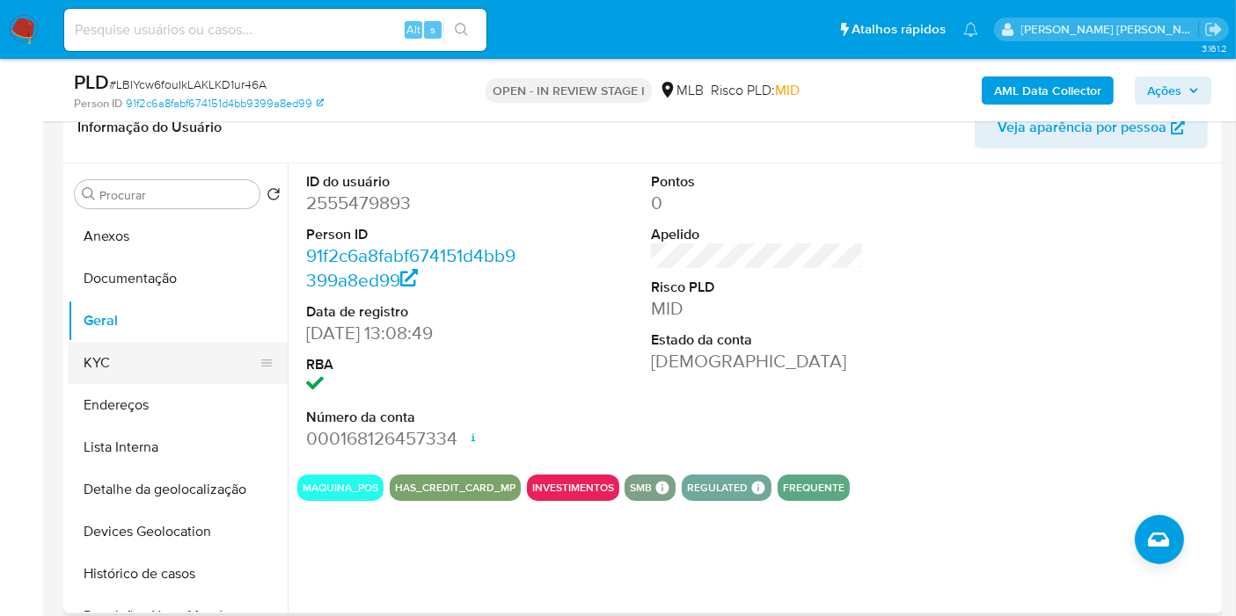
click at [174, 344] on button "KYC" at bounding box center [171, 363] width 206 height 42
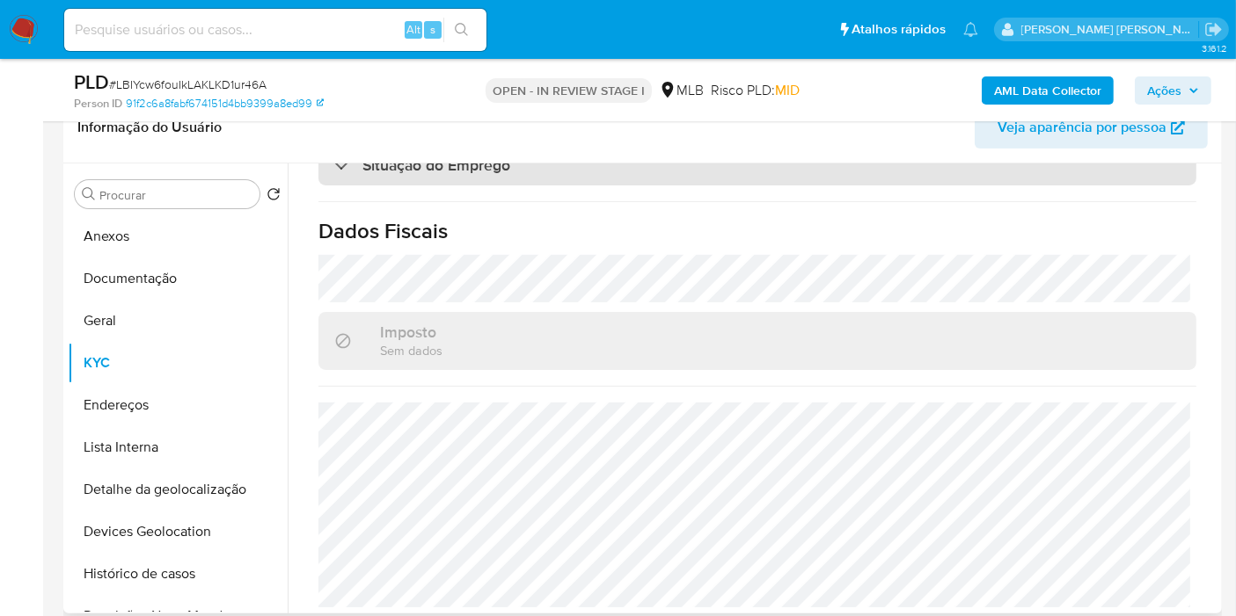
scroll to position [804, 0]
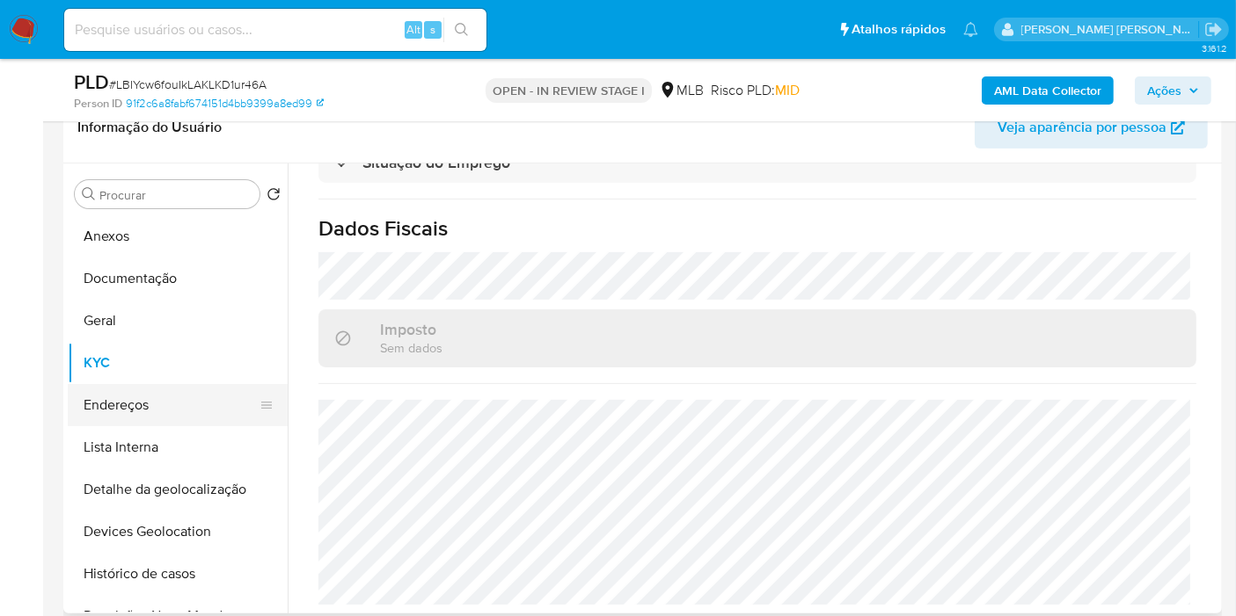
click at [168, 394] on button "Endereços" at bounding box center [171, 405] width 206 height 42
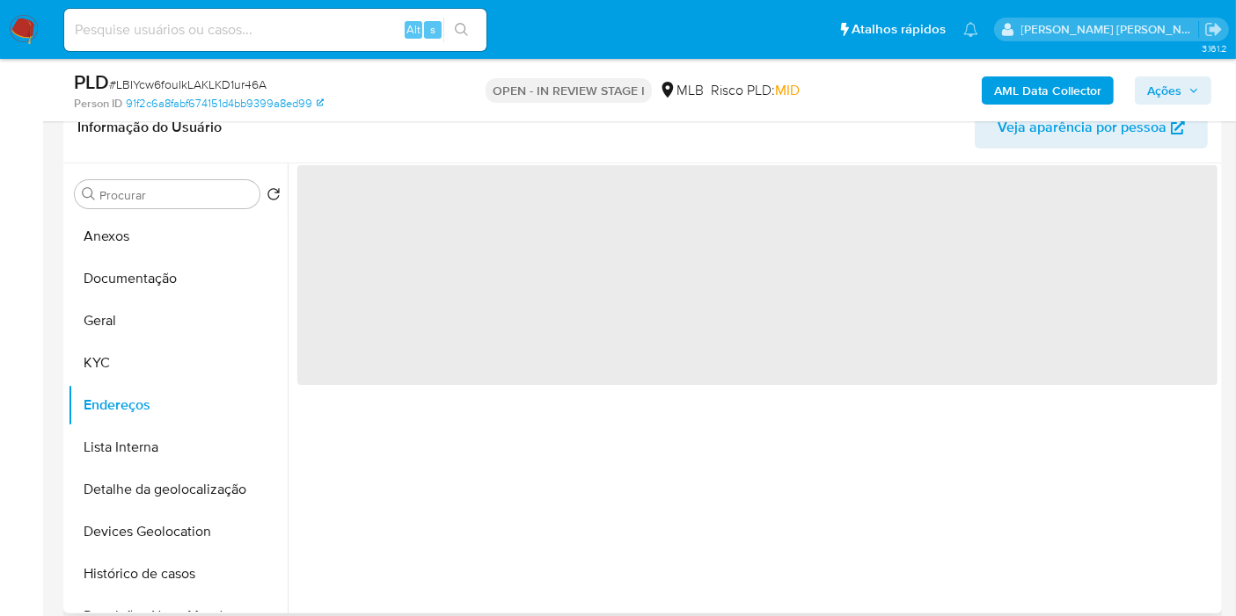
scroll to position [0, 0]
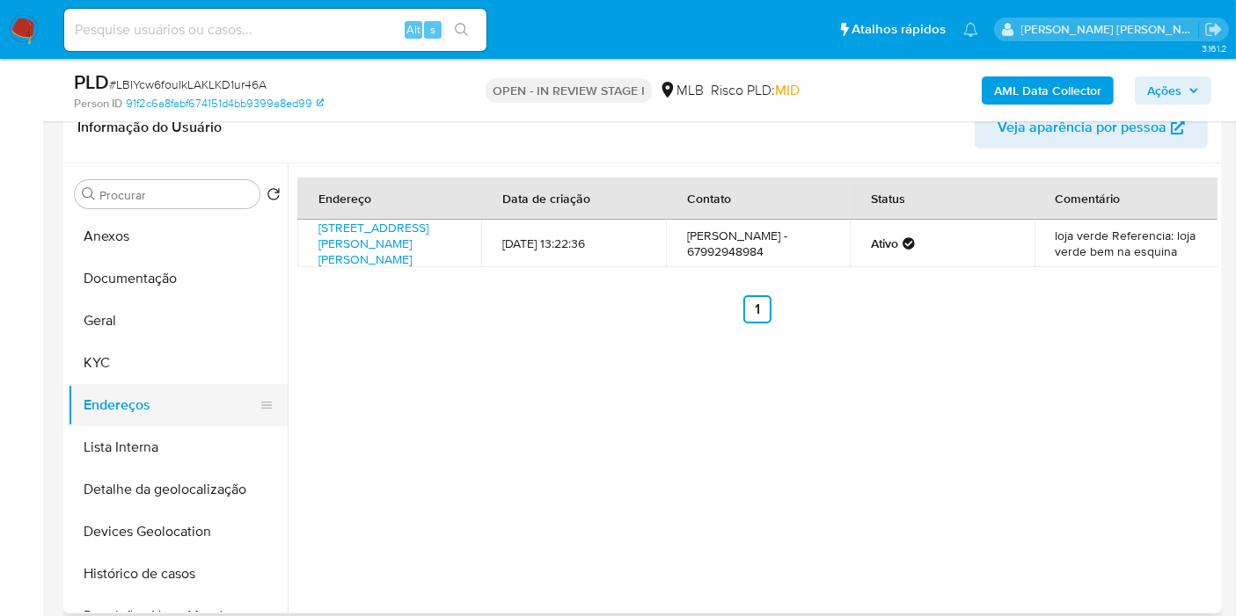
drag, startPoint x: 207, startPoint y: 484, endPoint x: 199, endPoint y: 408, distance: 76.0
click at [207, 484] on button "Detalhe da geolocalização" at bounding box center [178, 490] width 220 height 42
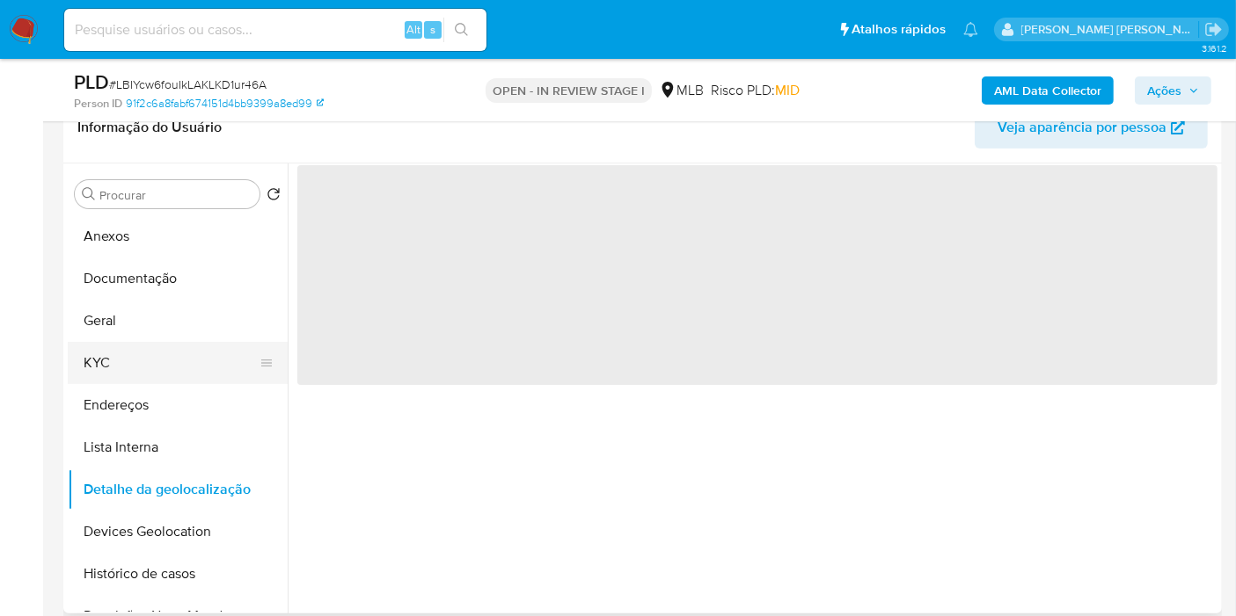
scroll to position [98, 0]
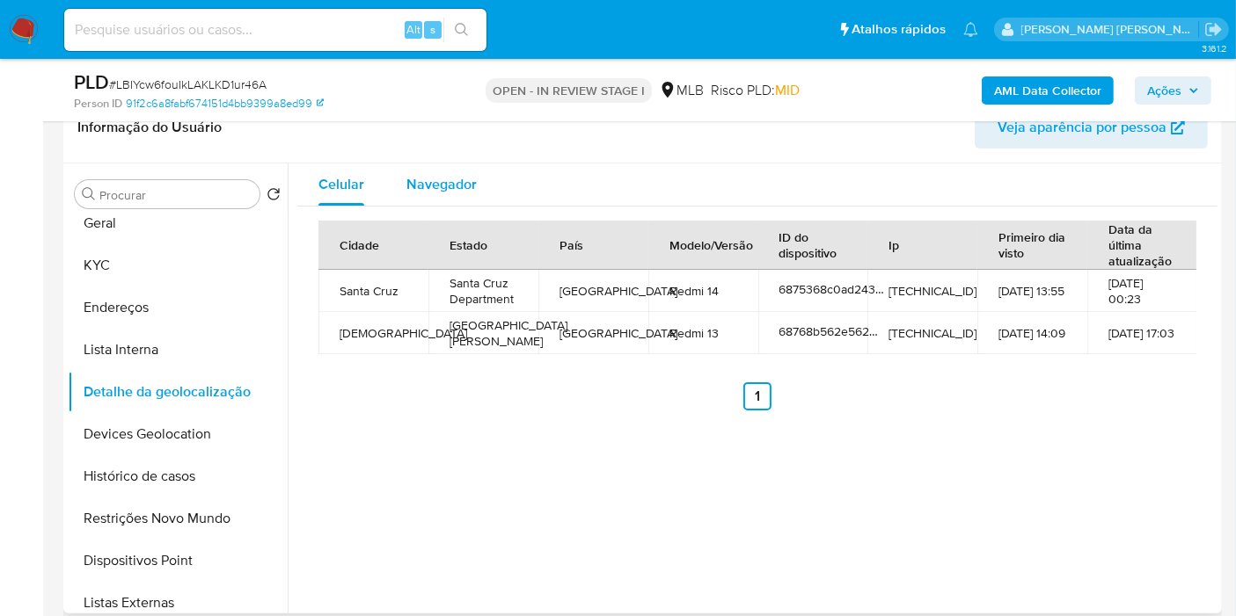
click at [479, 180] on button "Navegador" at bounding box center [441, 185] width 113 height 42
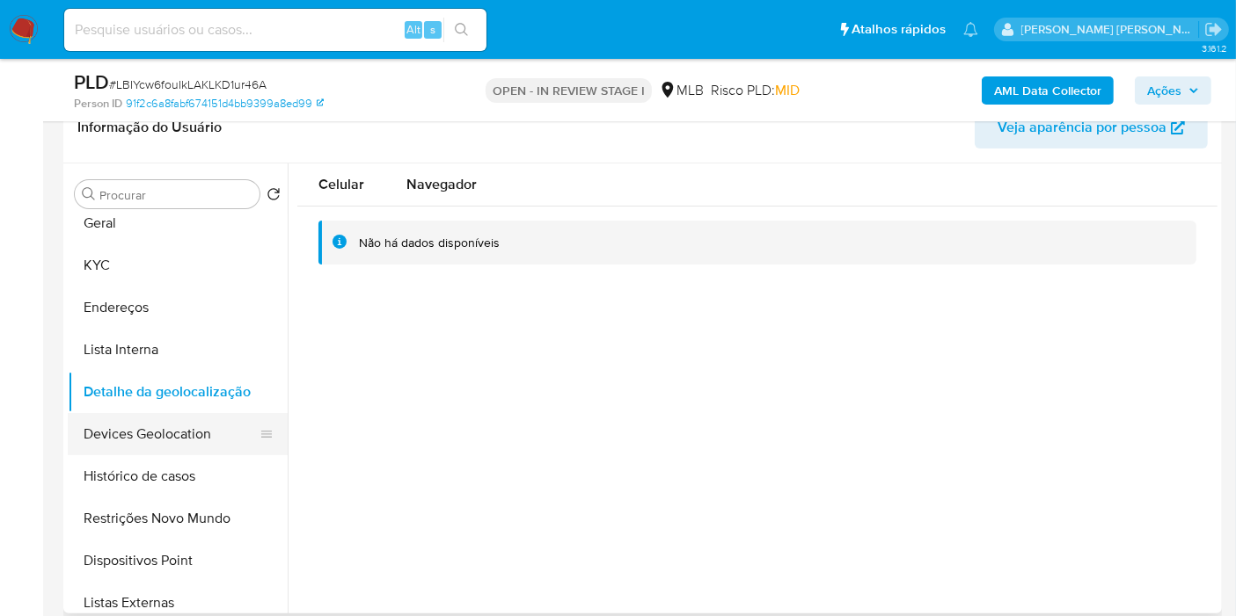
click at [206, 447] on button "Devices Geolocation" at bounding box center [171, 434] width 206 height 42
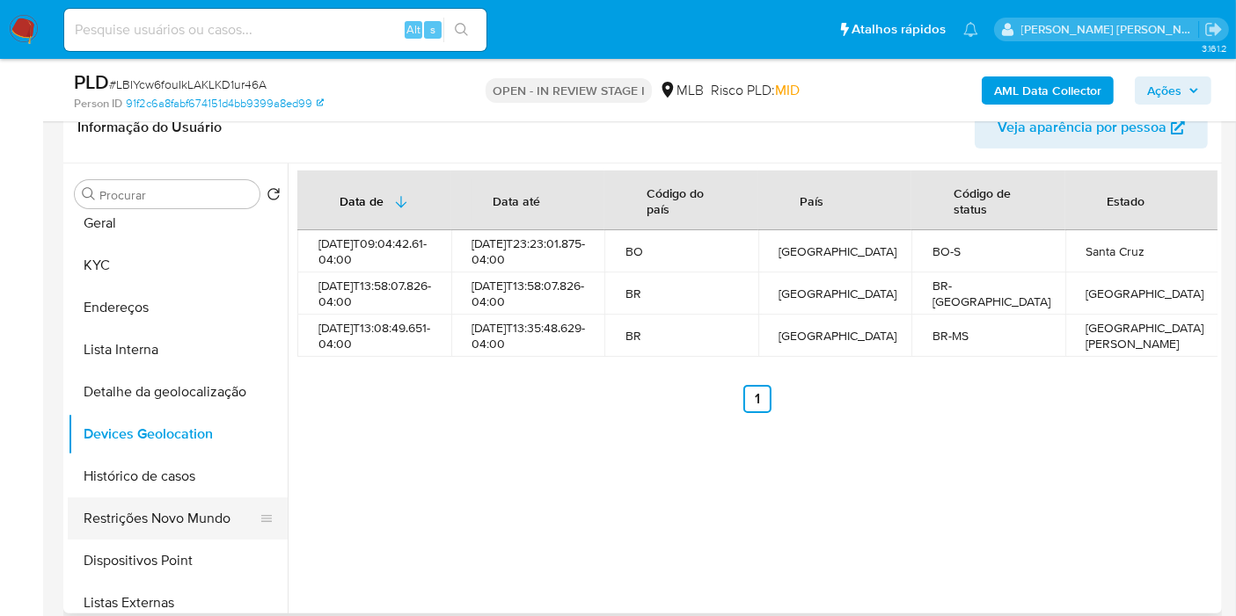
click at [193, 524] on button "Restrições Novo Mundo" at bounding box center [171, 519] width 206 height 42
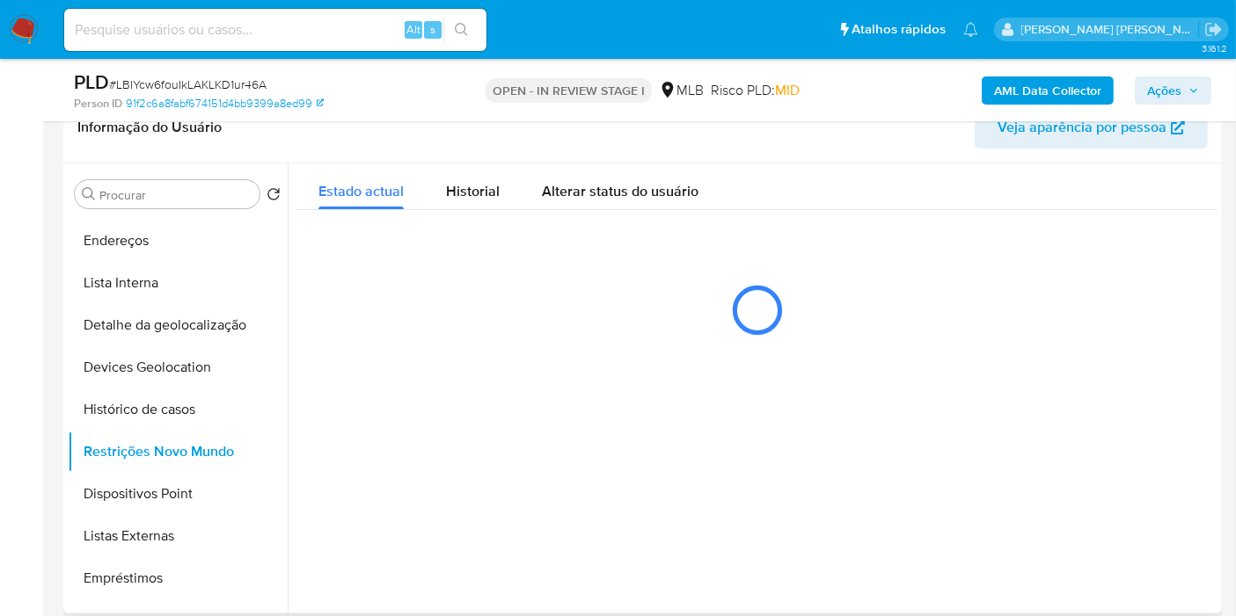
scroll to position [195, 0]
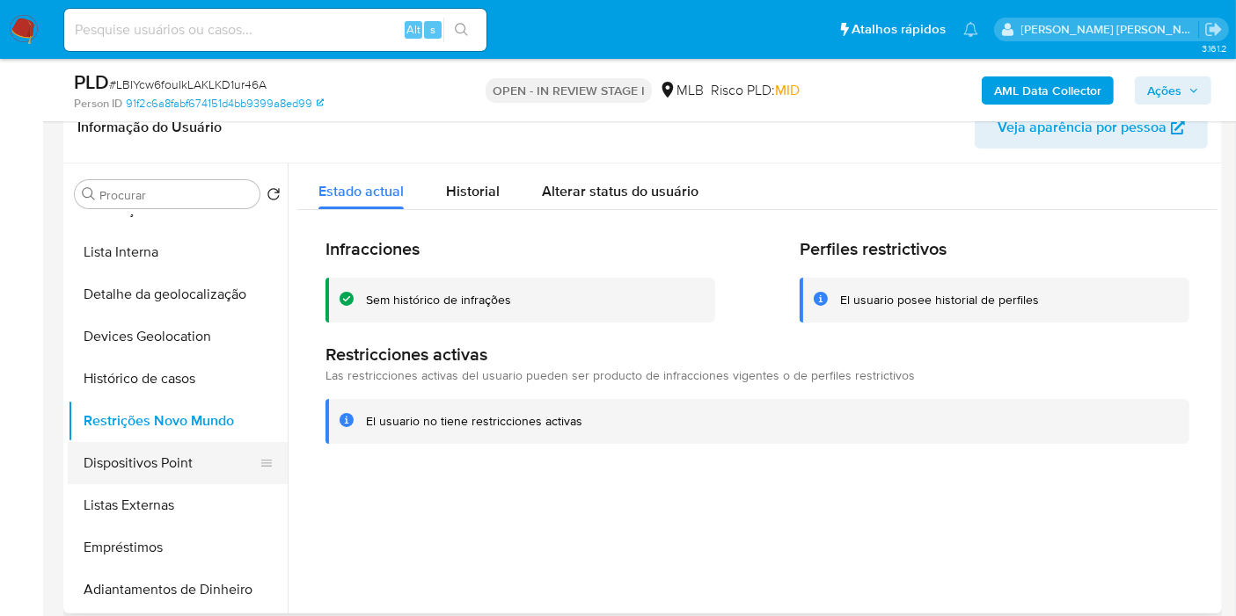
click at [192, 466] on button "Dispositivos Point" at bounding box center [171, 463] width 206 height 42
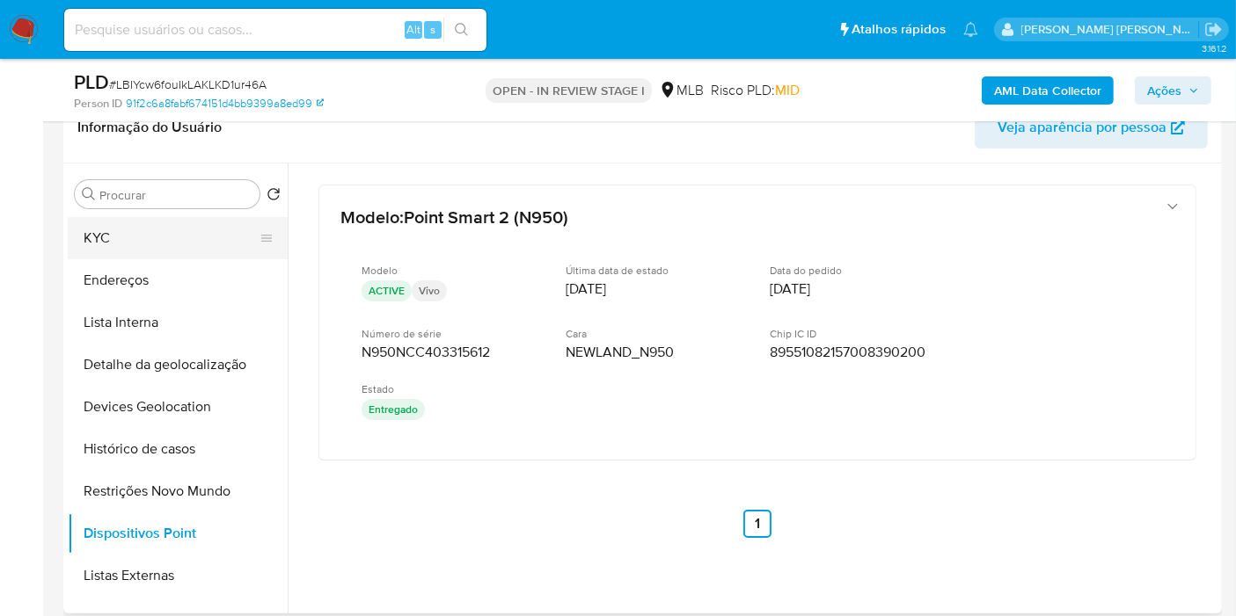
scroll to position [98, 0]
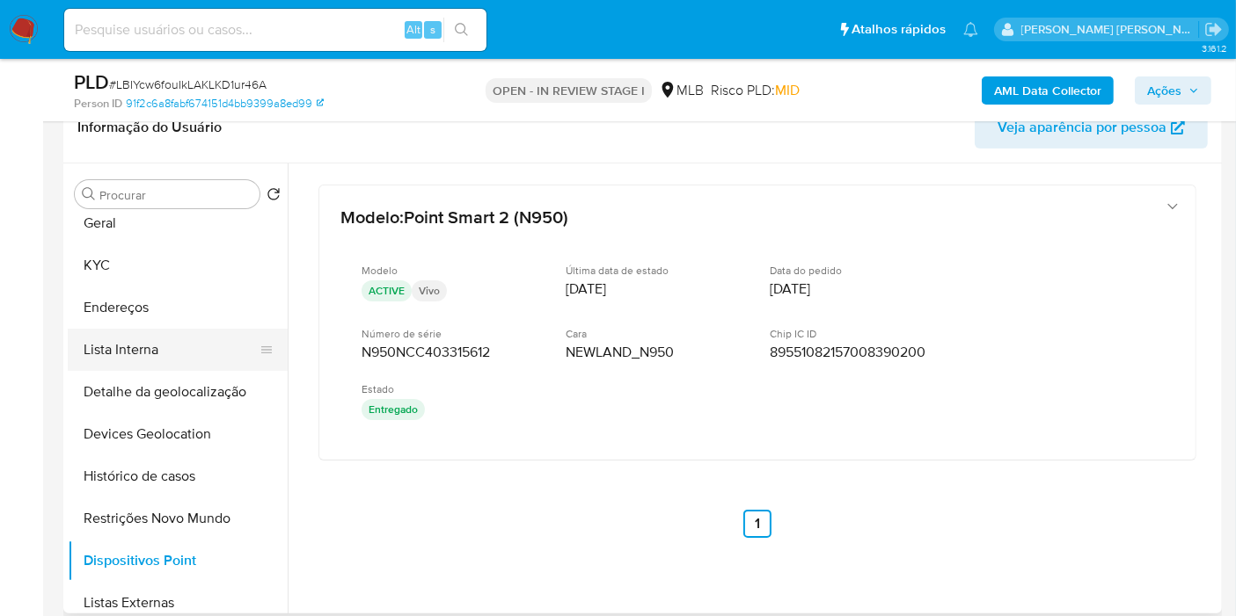
click at [173, 332] on button "Lista Interna" at bounding box center [171, 350] width 206 height 42
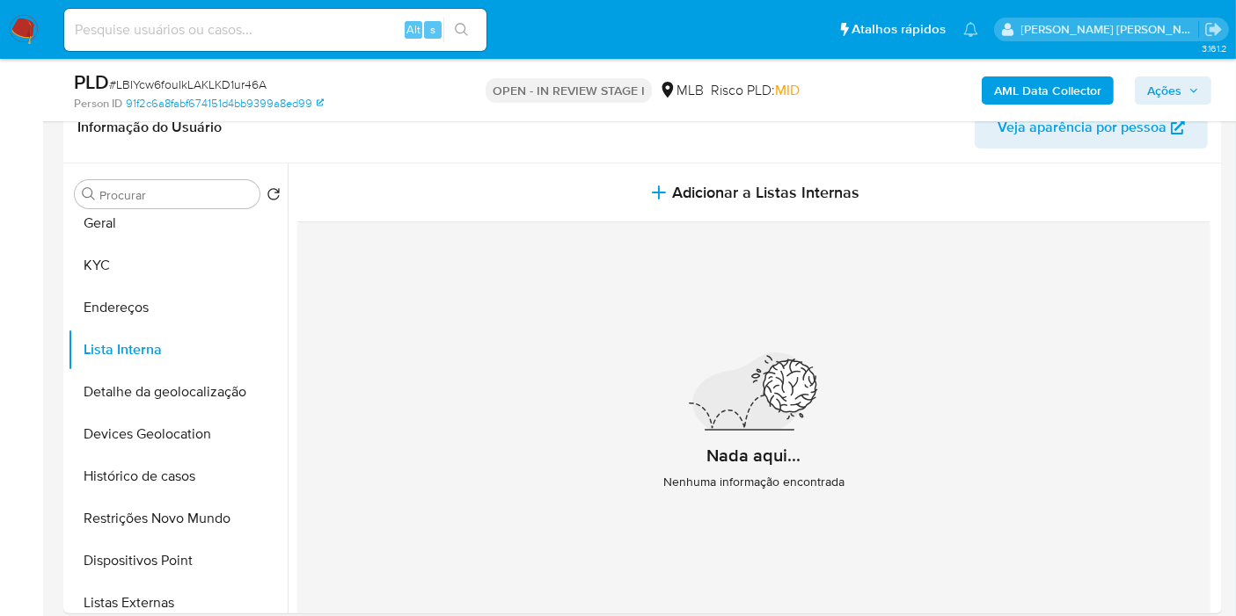
click at [257, 26] on input at bounding box center [275, 29] width 422 height 23
paste input "542217782"
type input "542217782"
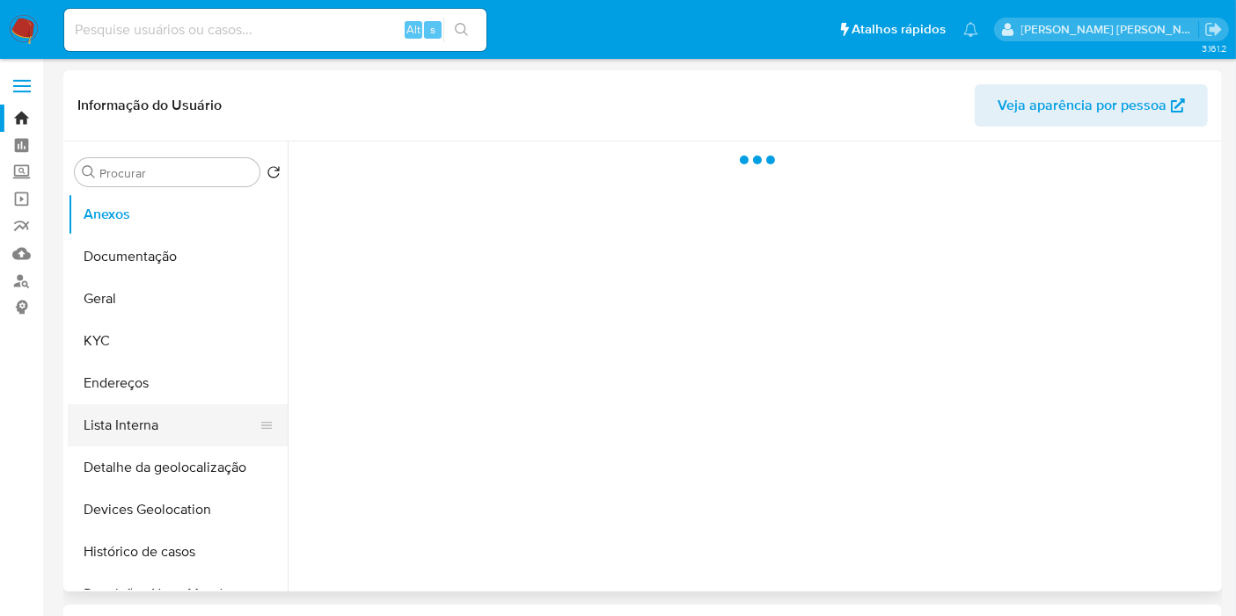
click at [248, 429] on button "Lista Interna" at bounding box center [171, 426] width 206 height 42
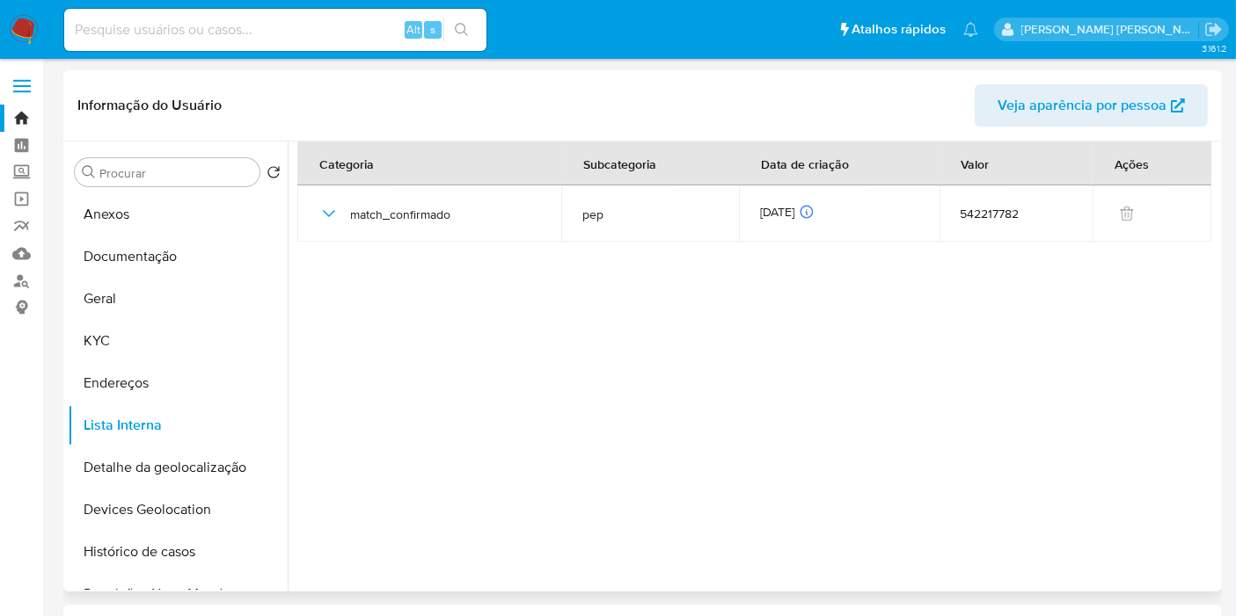
select select "10"
